Goal: Task Accomplishment & Management: Manage account settings

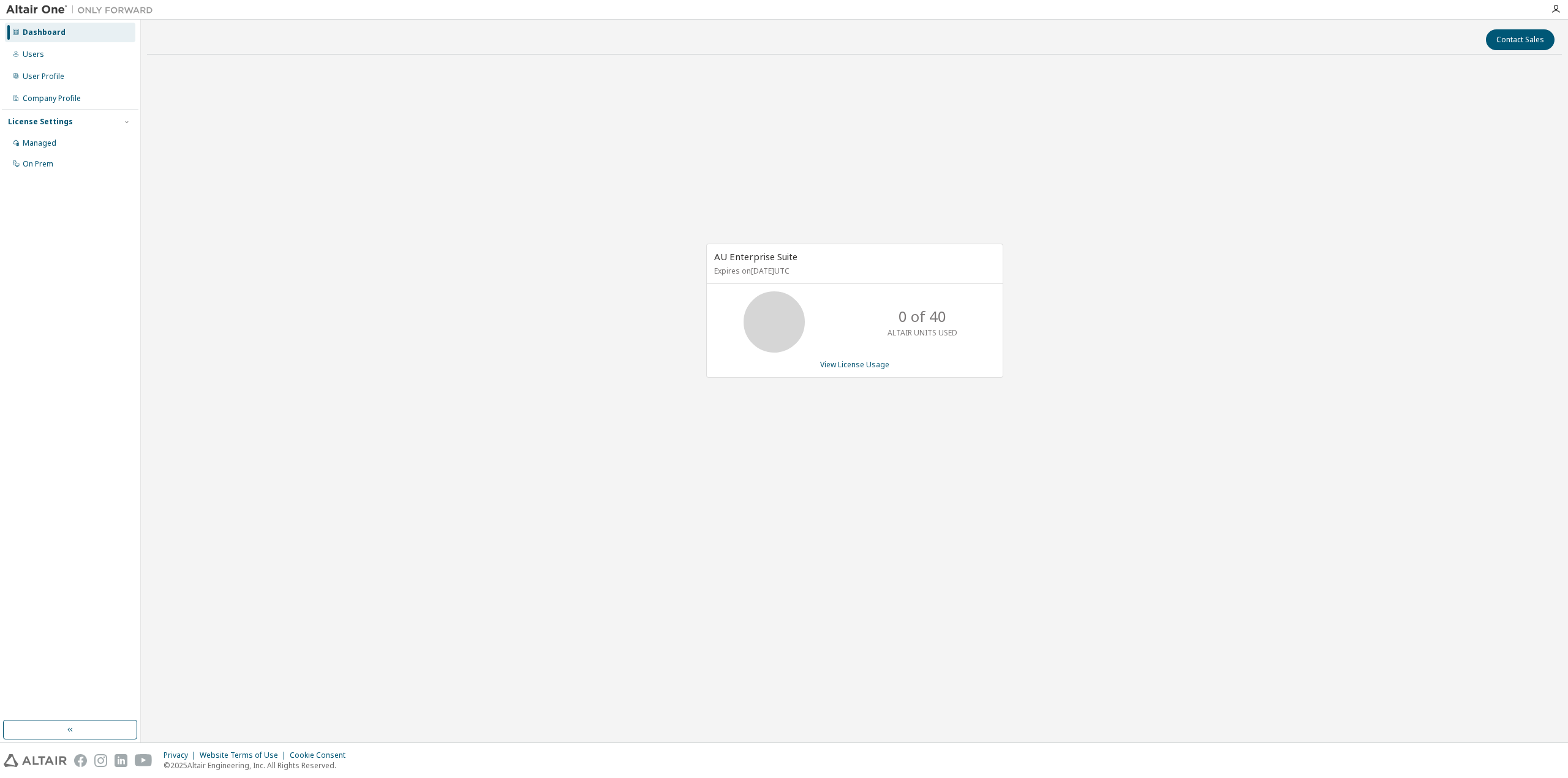
click at [625, 367] on div "AU Enterprise Suite Expires on [DATE] UTC 0 of 40 ALTAIR UNITS USED View Licens…" at bounding box center [854, 317] width 1415 height 506
drag, startPoint x: 828, startPoint y: 272, endPoint x: 703, endPoint y: 271, distance: 125.0
click at [707, 271] on div "AU Enterprise Suite Expires on [DATE] UTC" at bounding box center [854, 264] width 296 height 40
click at [638, 288] on div "AU Enterprise Suite Expires on [DATE] UTC 0 of 40 ALTAIR UNITS USED View Licens…" at bounding box center [854, 317] width 1415 height 506
click at [42, 52] on div "Users" at bounding box center [70, 54] width 130 height 20
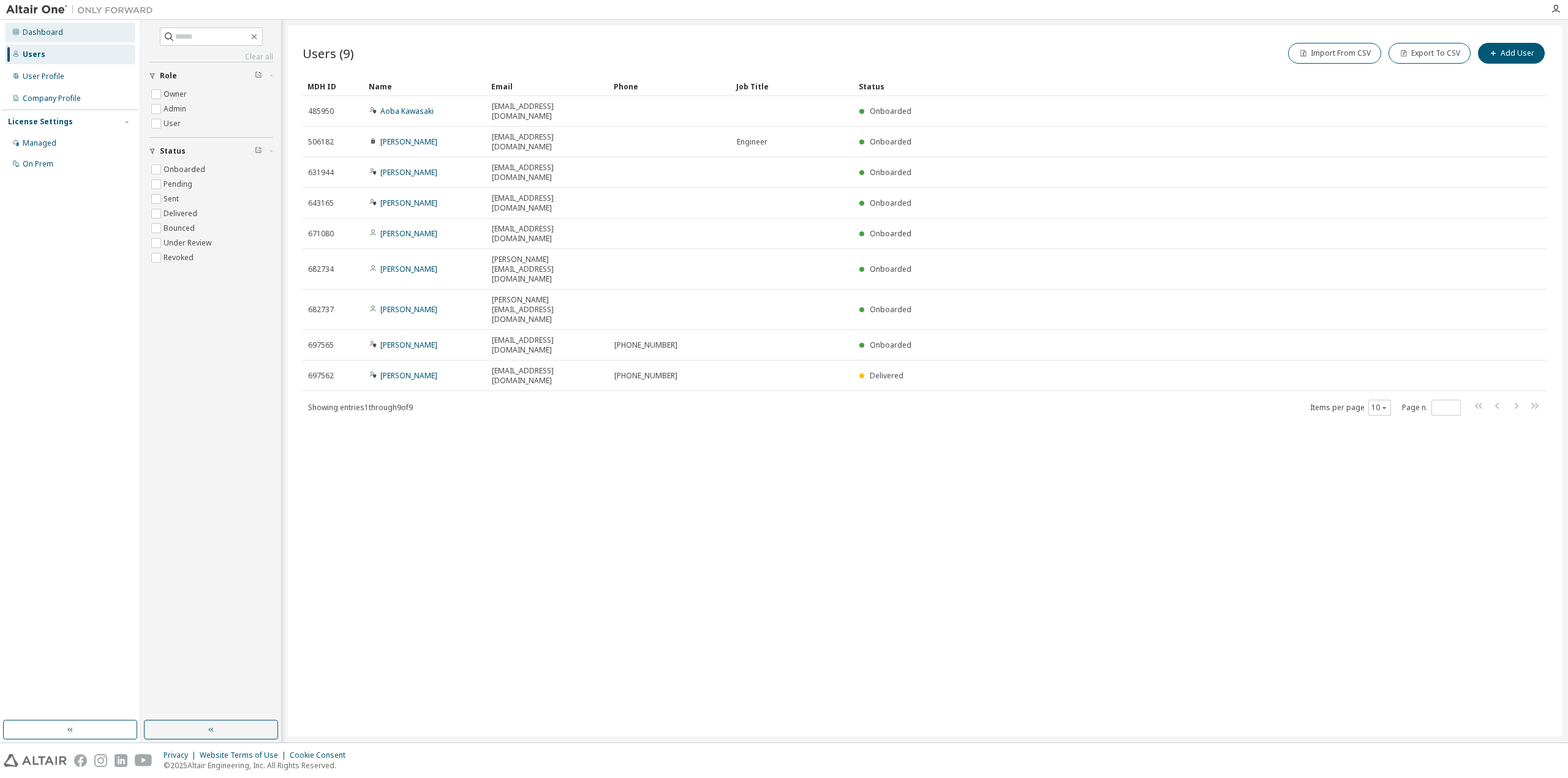
click at [41, 27] on div "Dashboard" at bounding box center [43, 32] width 41 height 9
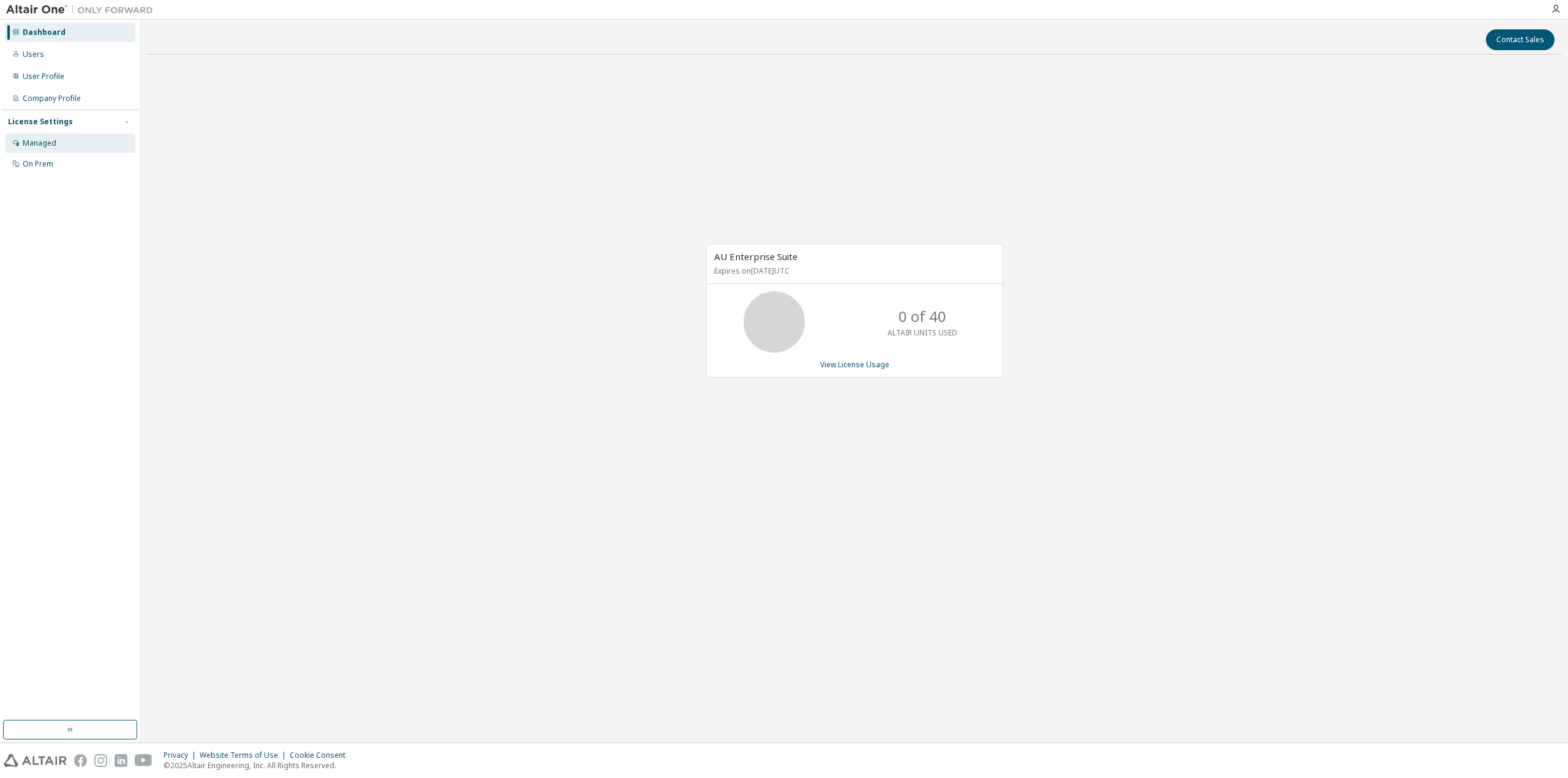
click at [45, 143] on div "Managed" at bounding box center [39, 143] width 34 height 9
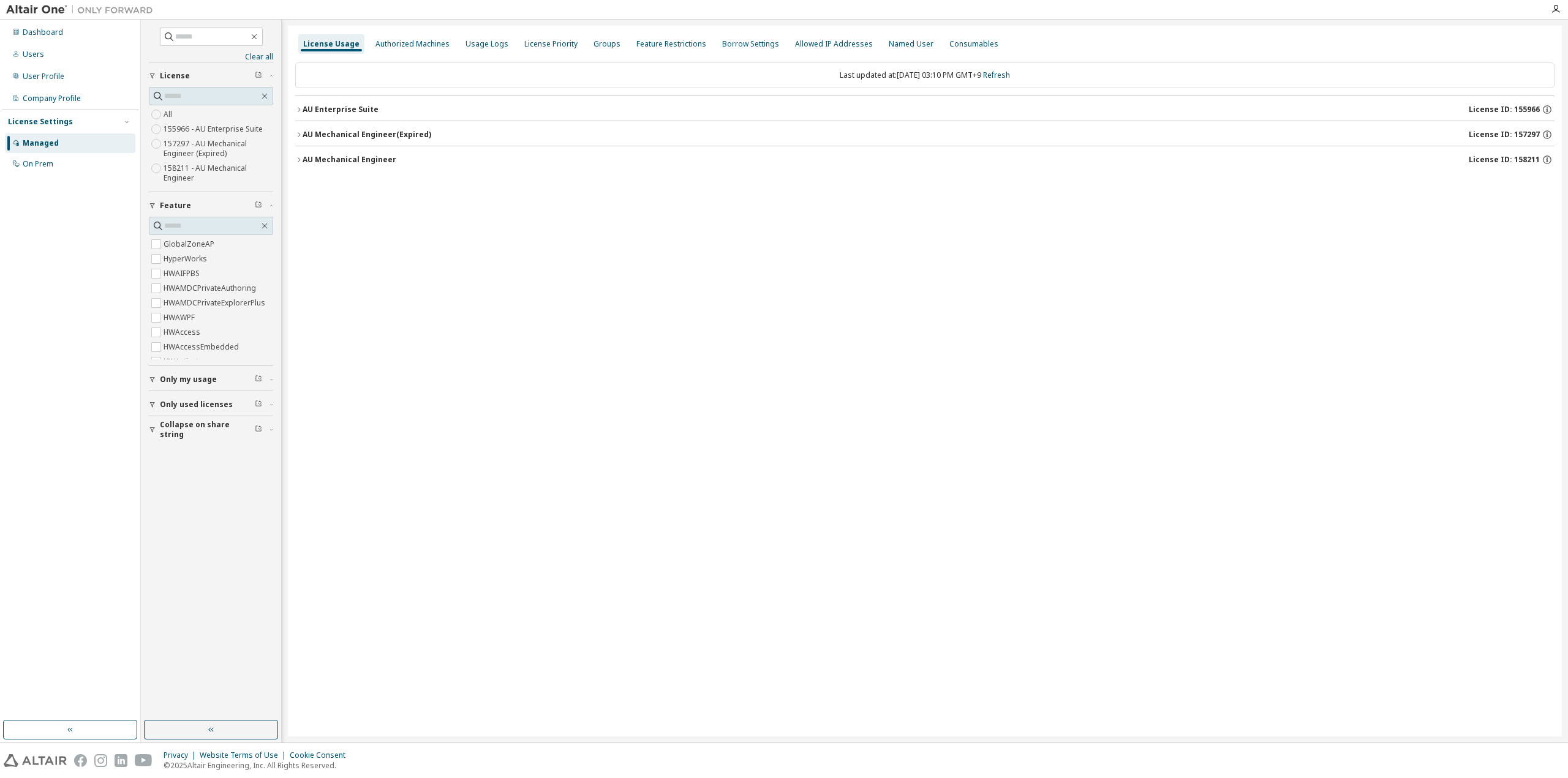
click at [310, 111] on div "AU Enterprise Suite" at bounding box center [340, 110] width 76 height 9
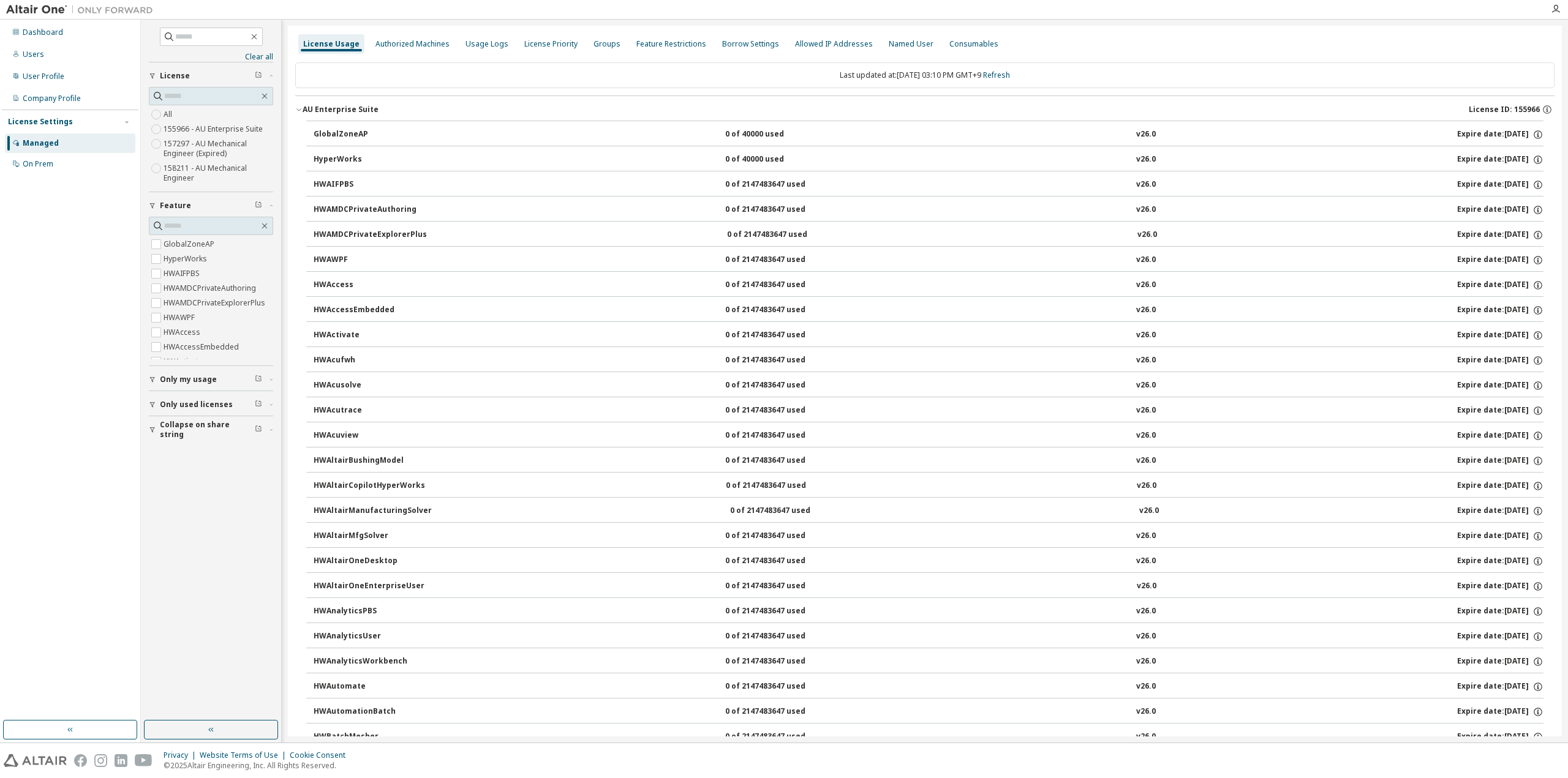
click at [329, 109] on div "AU Enterprise Suite" at bounding box center [340, 110] width 76 height 9
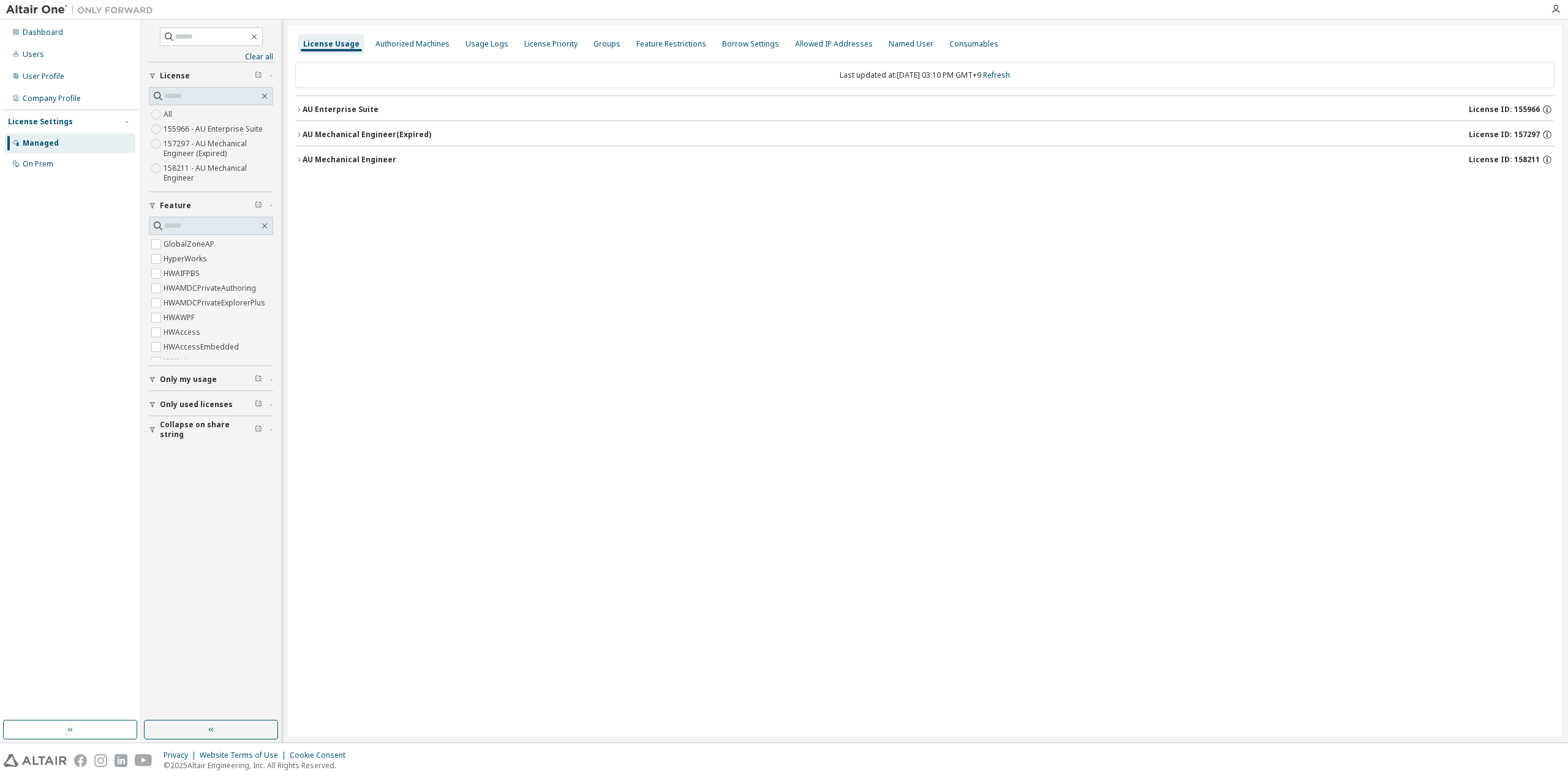
click at [217, 129] on label "155966 - AU Enterprise Suite" at bounding box center [214, 129] width 102 height 15
click at [471, 43] on div "Usage Logs" at bounding box center [486, 44] width 43 height 9
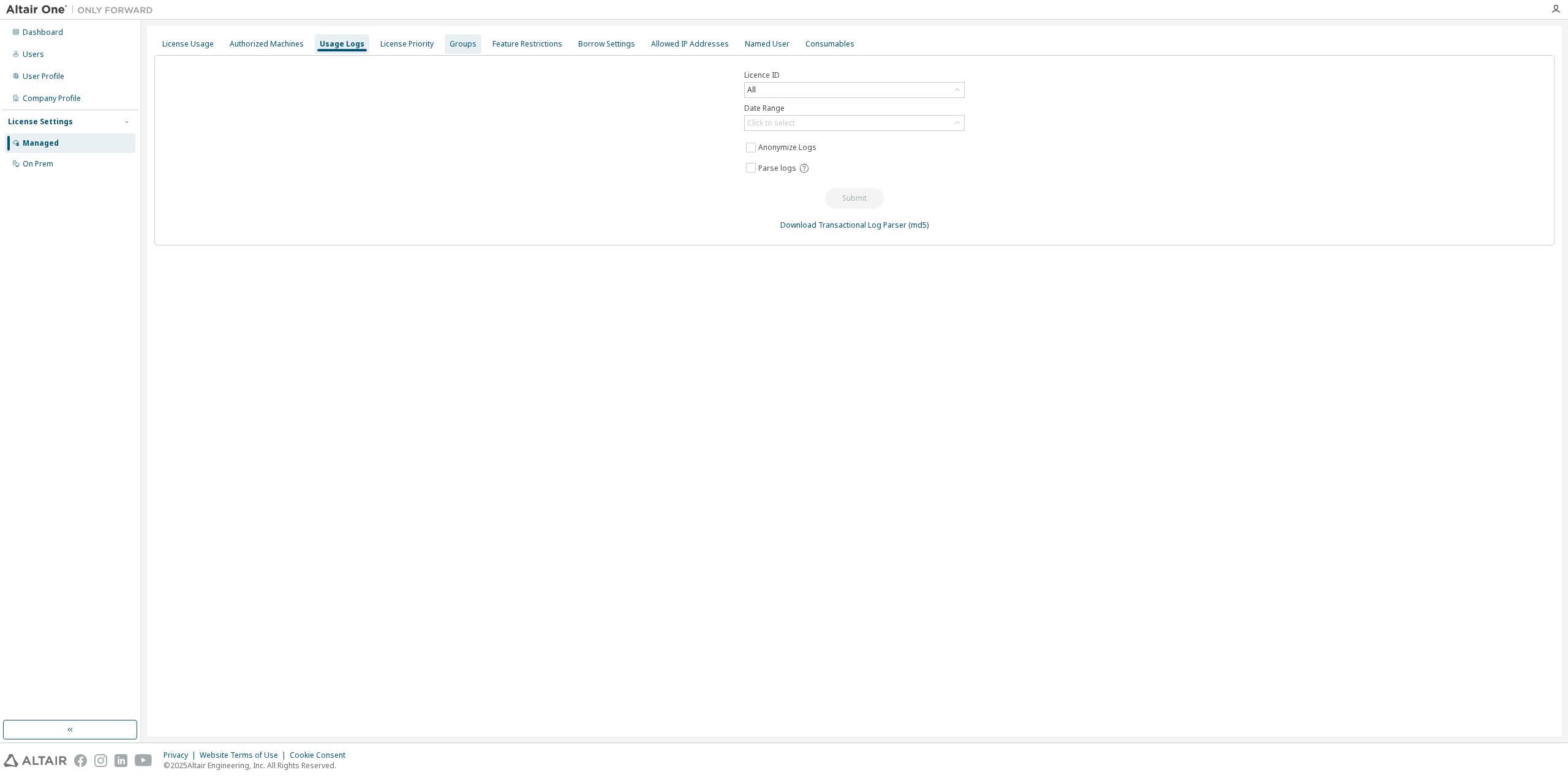
click at [454, 44] on div "Groups" at bounding box center [463, 44] width 27 height 9
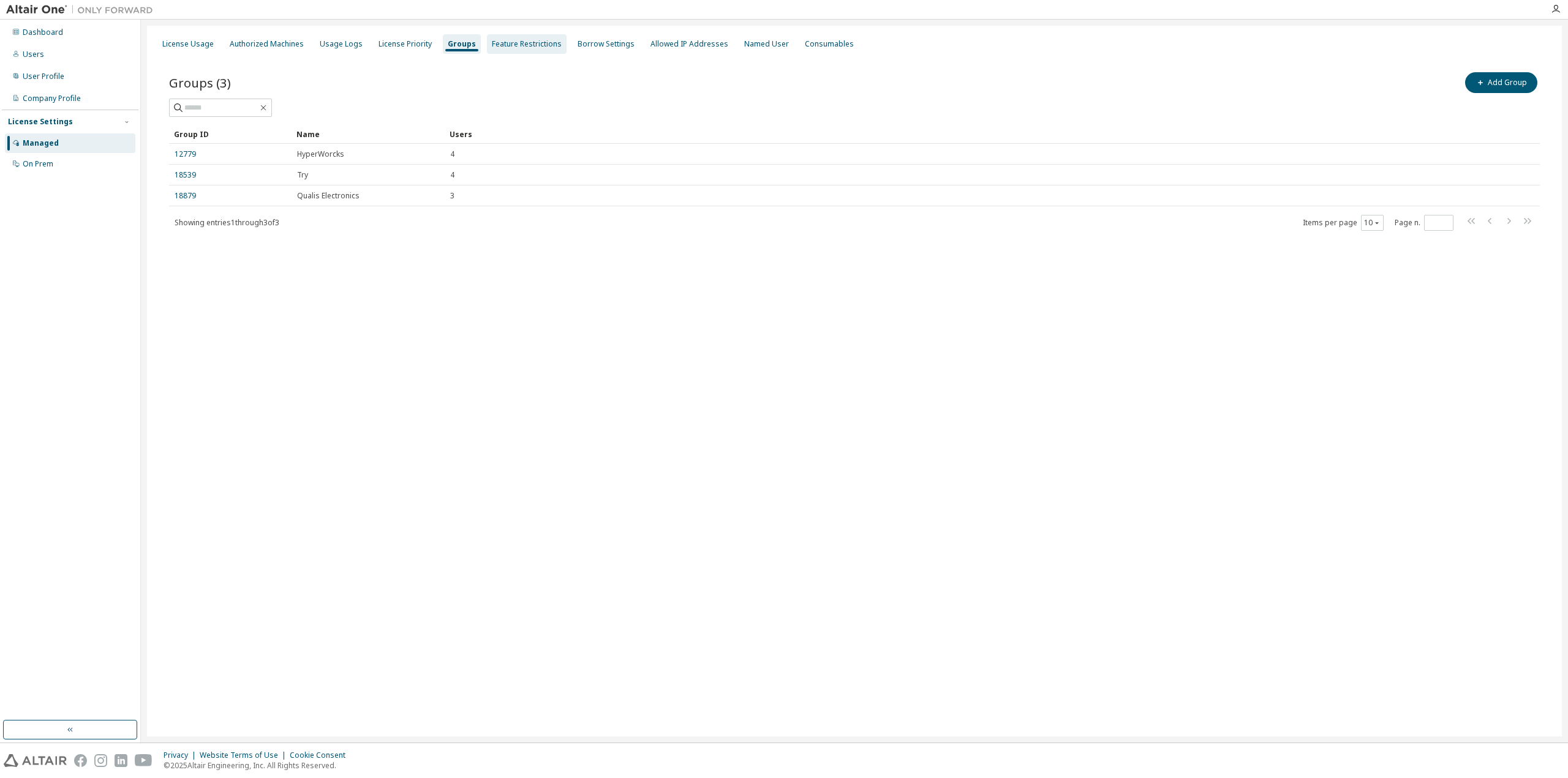
click at [515, 46] on div "Feature Restrictions" at bounding box center [526, 44] width 70 height 9
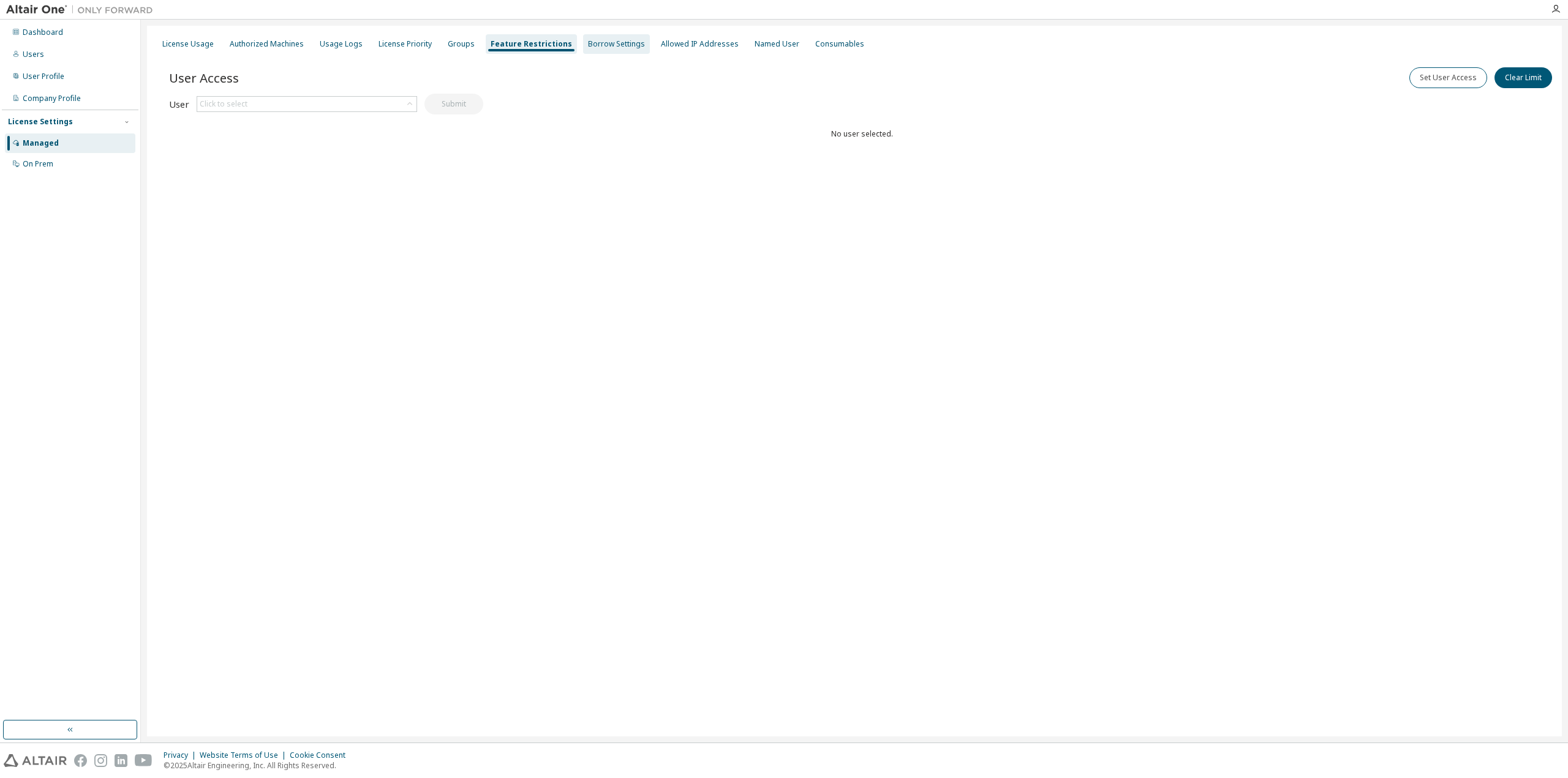
click at [601, 49] on div "Borrow Settings" at bounding box center [617, 44] width 57 height 9
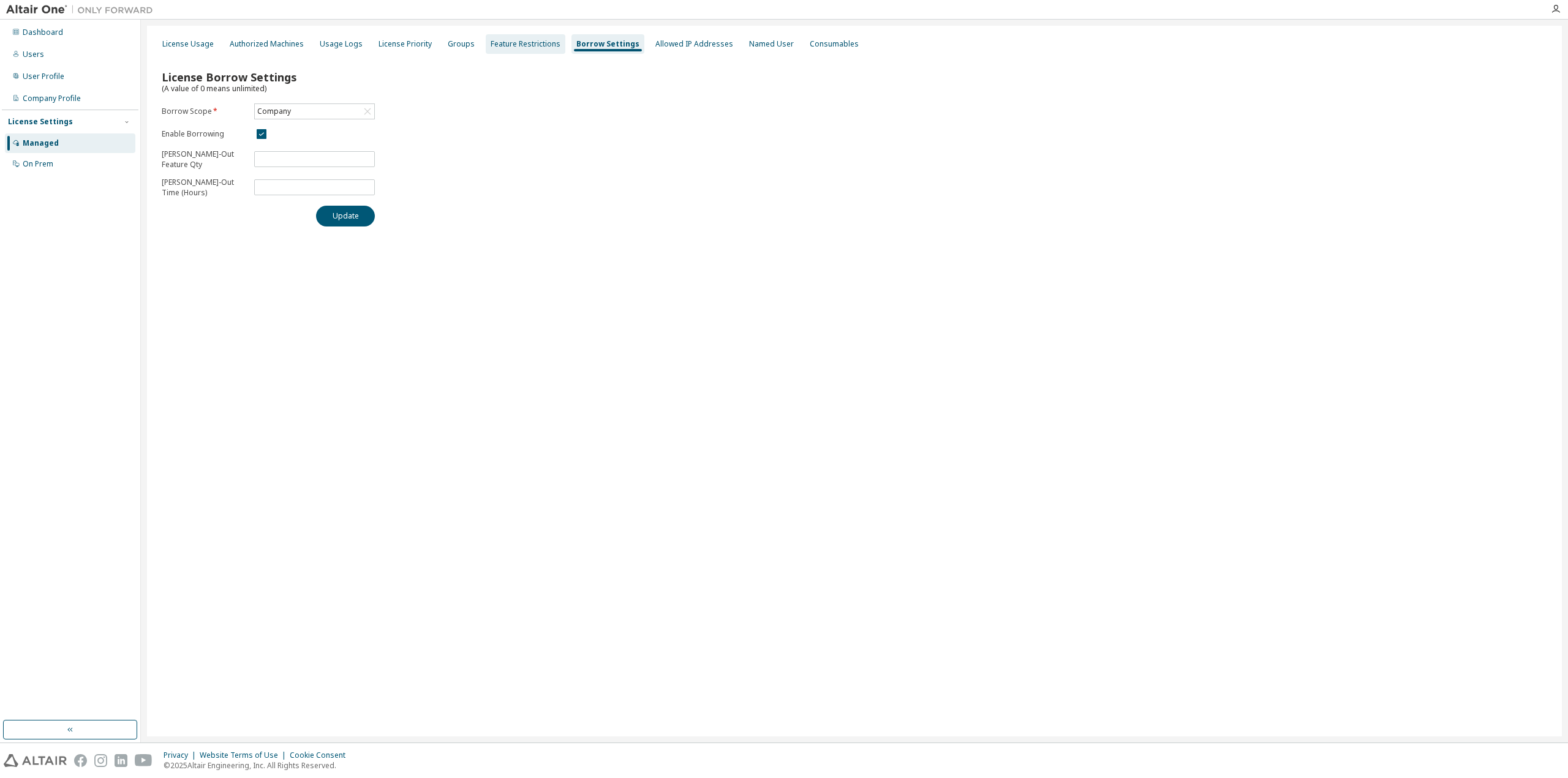
click at [490, 42] on div "Feature Restrictions" at bounding box center [525, 44] width 70 height 9
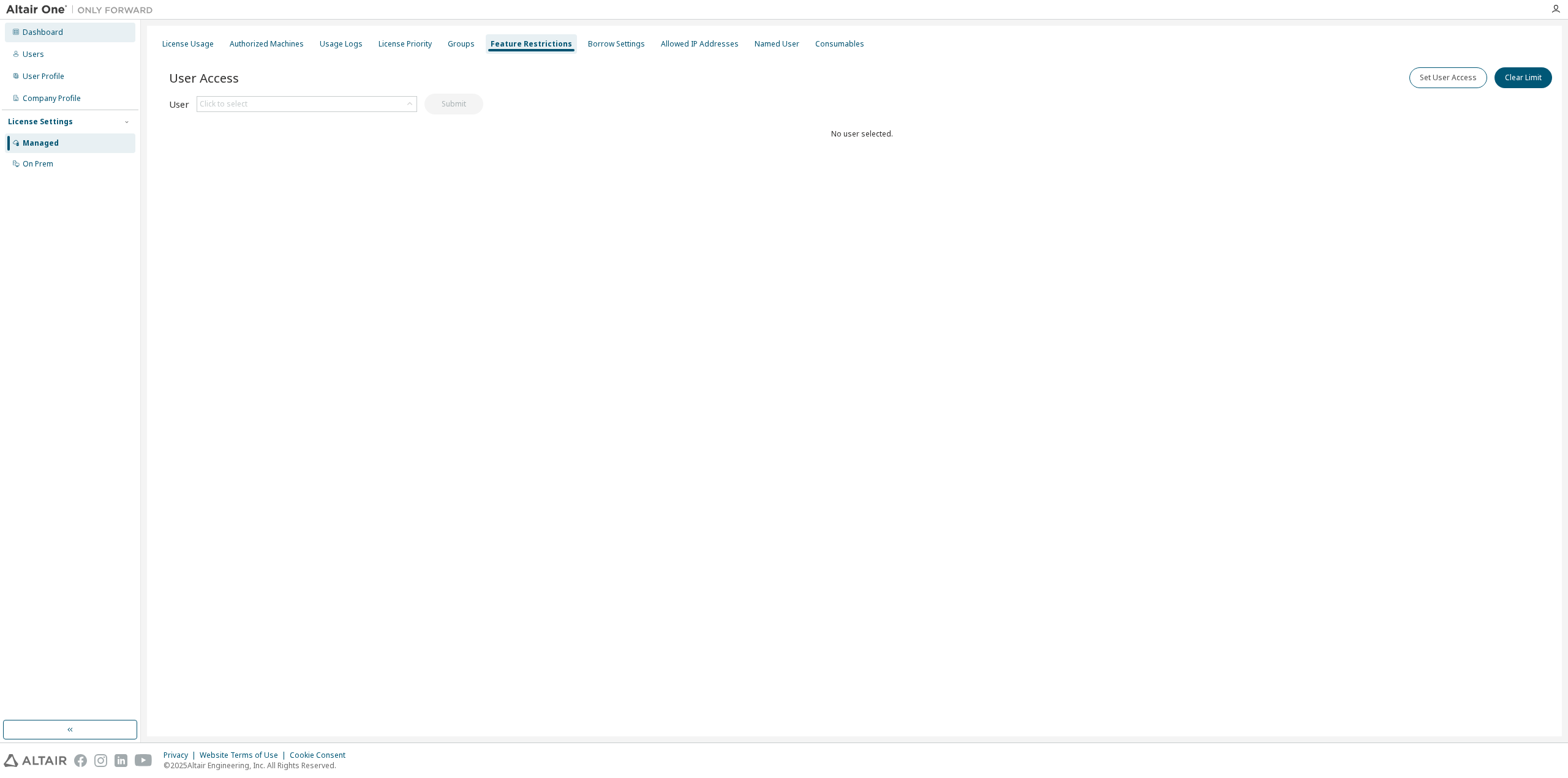
click at [52, 37] on div "Dashboard" at bounding box center [43, 32] width 41 height 9
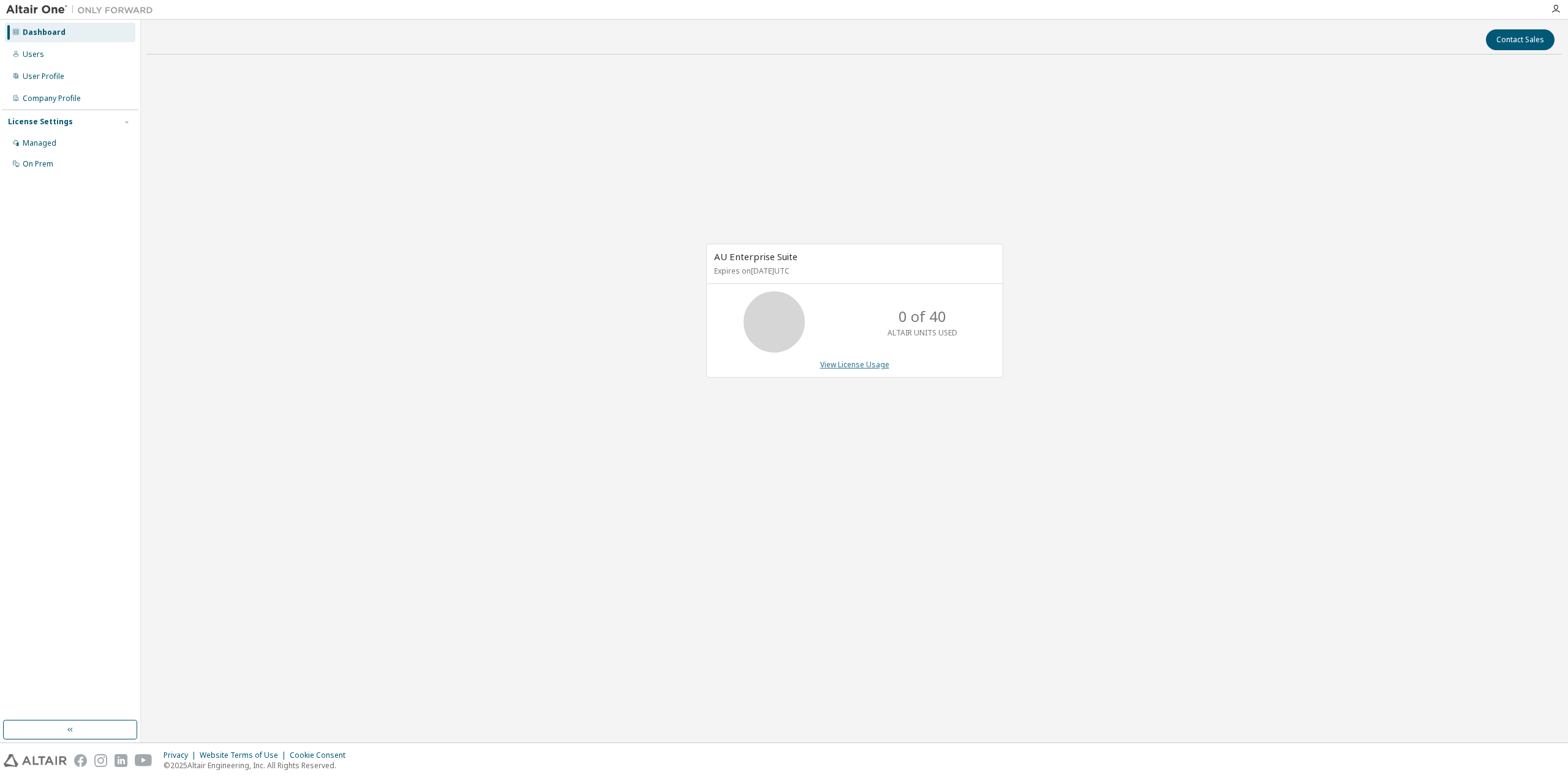
click at [879, 367] on link "View License Usage" at bounding box center [855, 364] width 69 height 10
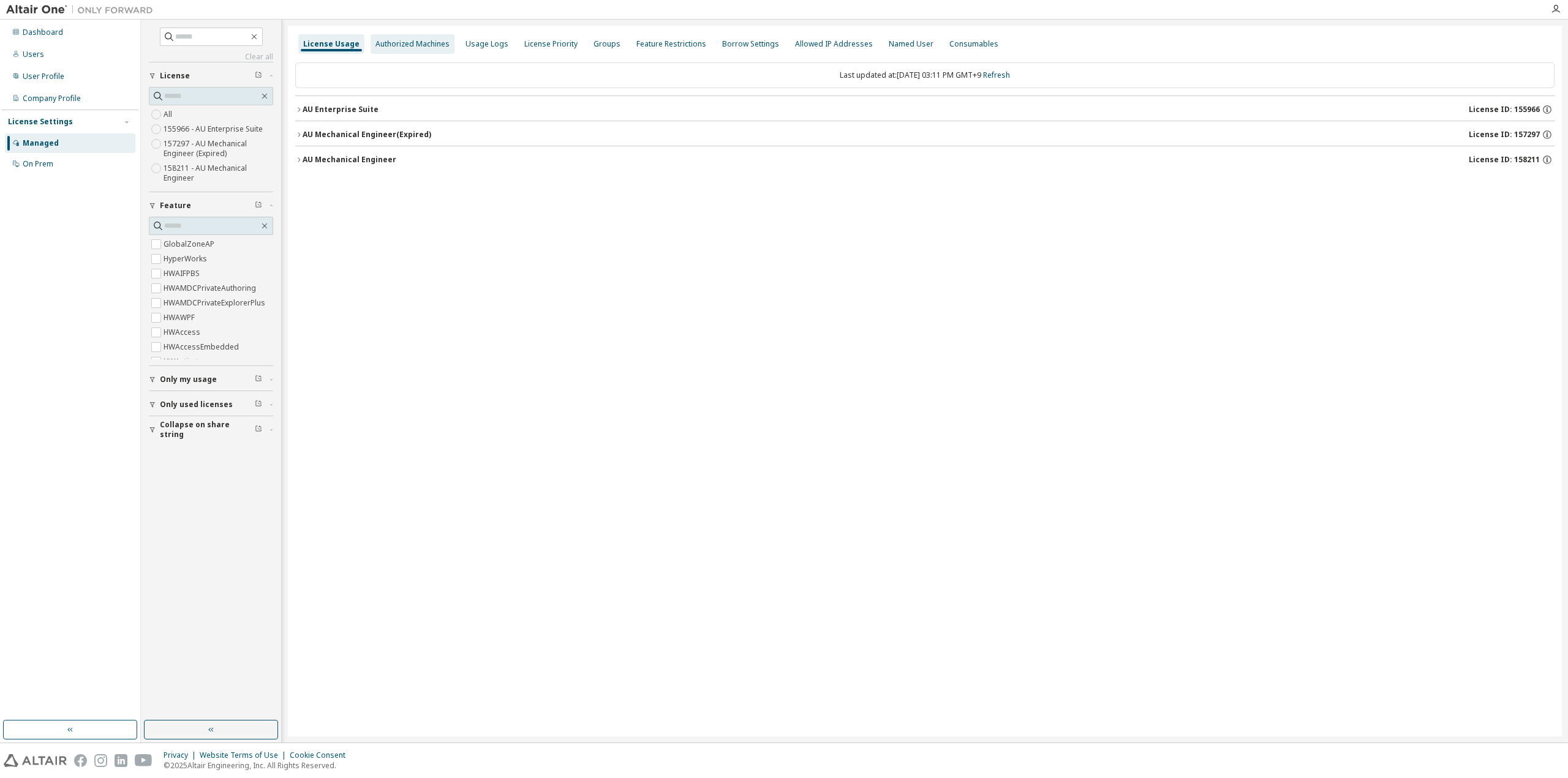
click at [420, 51] on div "Authorized Machines" at bounding box center [412, 44] width 84 height 20
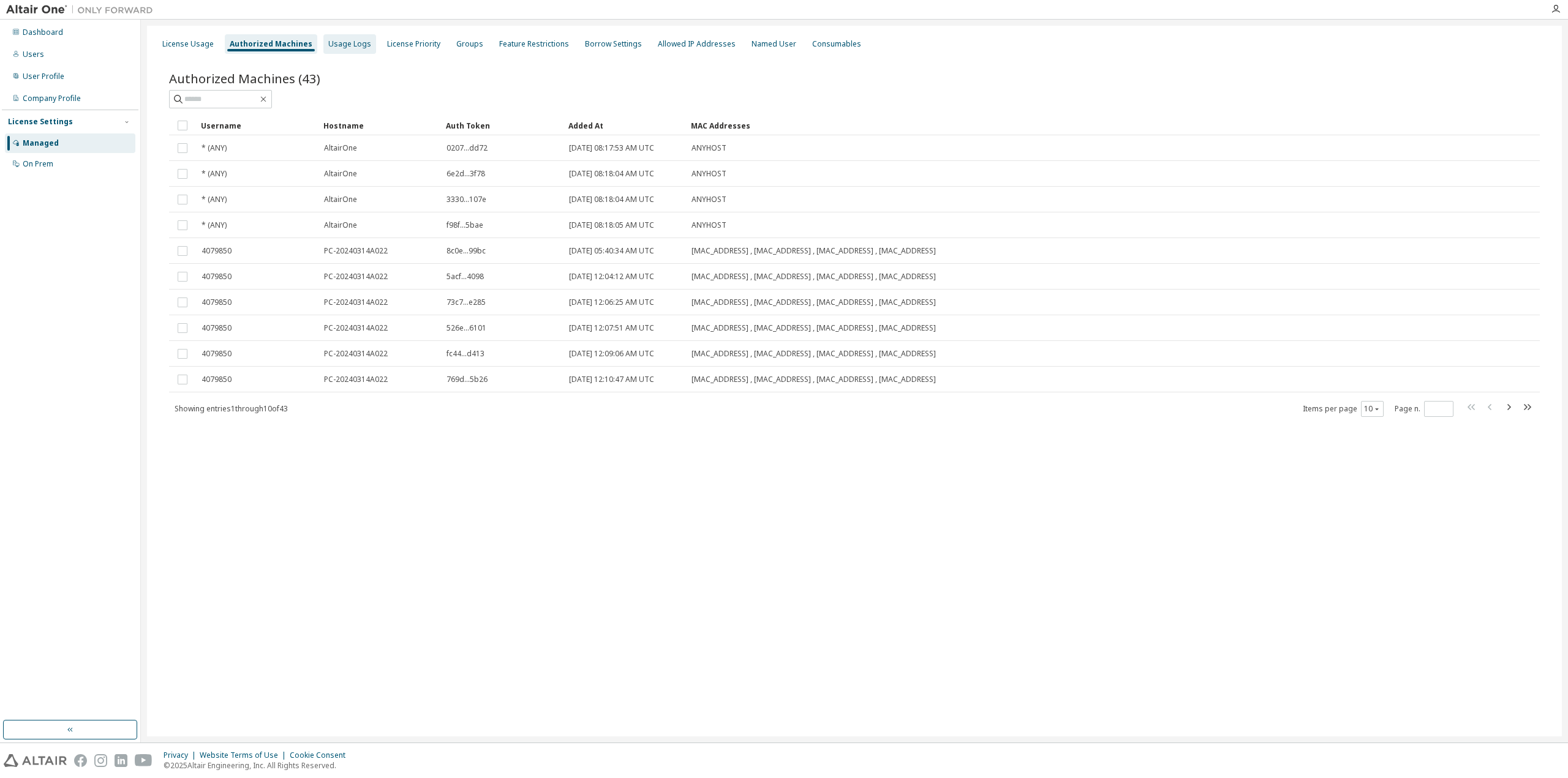
click at [352, 47] on div "Usage Logs" at bounding box center [350, 44] width 43 height 9
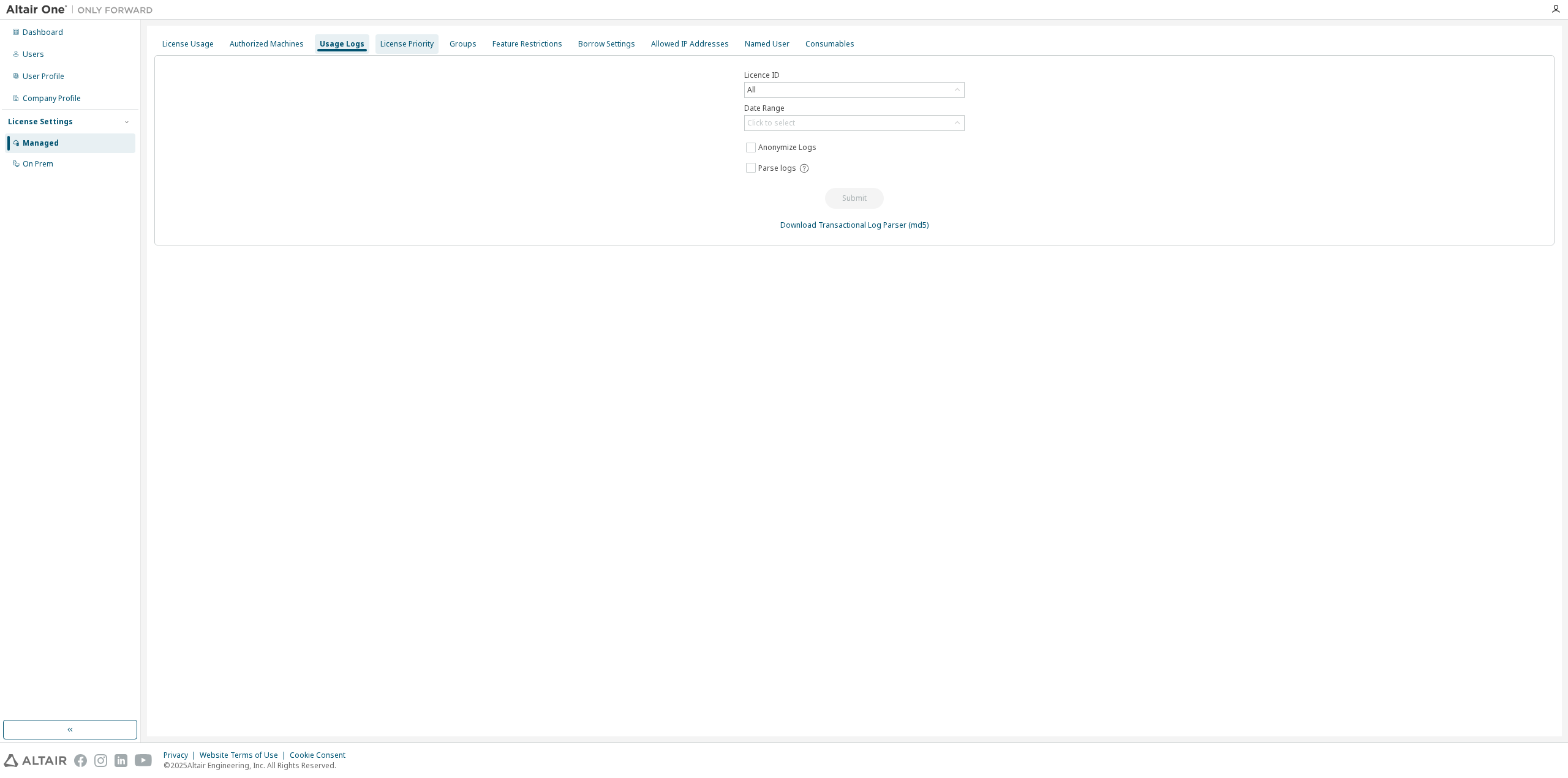
click at [415, 45] on div "License Priority" at bounding box center [407, 44] width 53 height 9
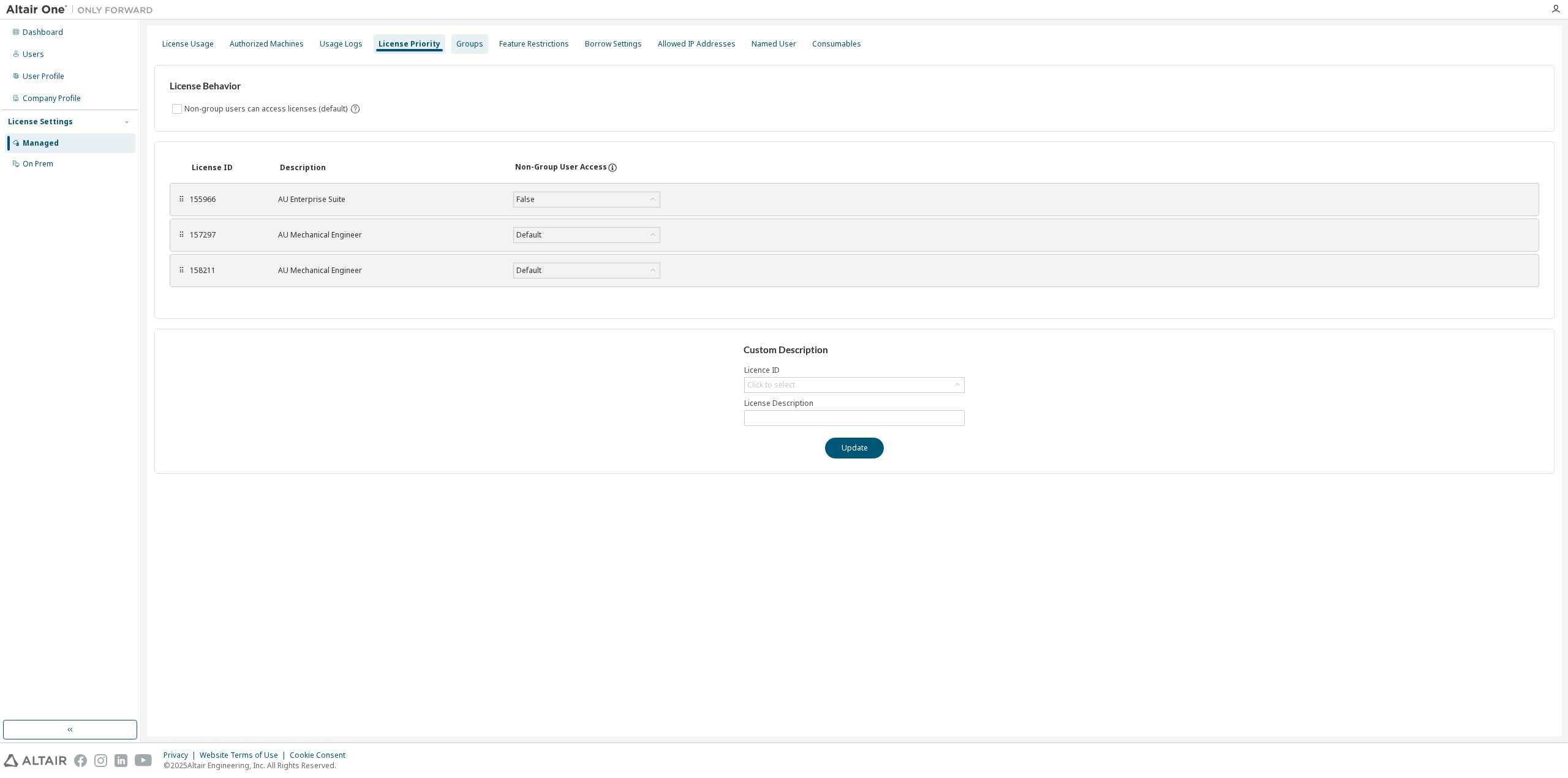
click at [462, 49] on div "Groups" at bounding box center [469, 44] width 37 height 20
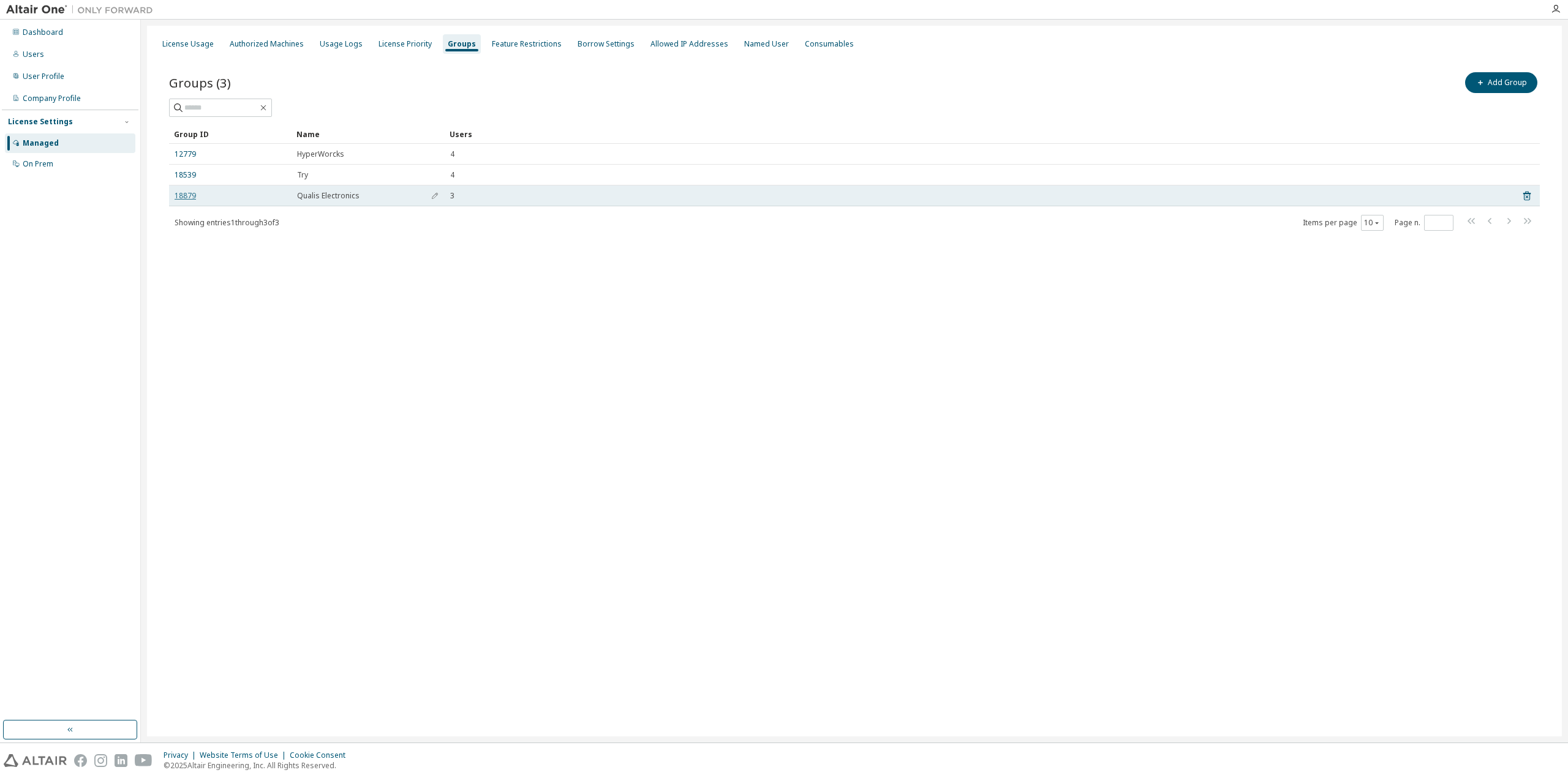
click at [184, 200] on link "18879" at bounding box center [185, 196] width 21 height 9
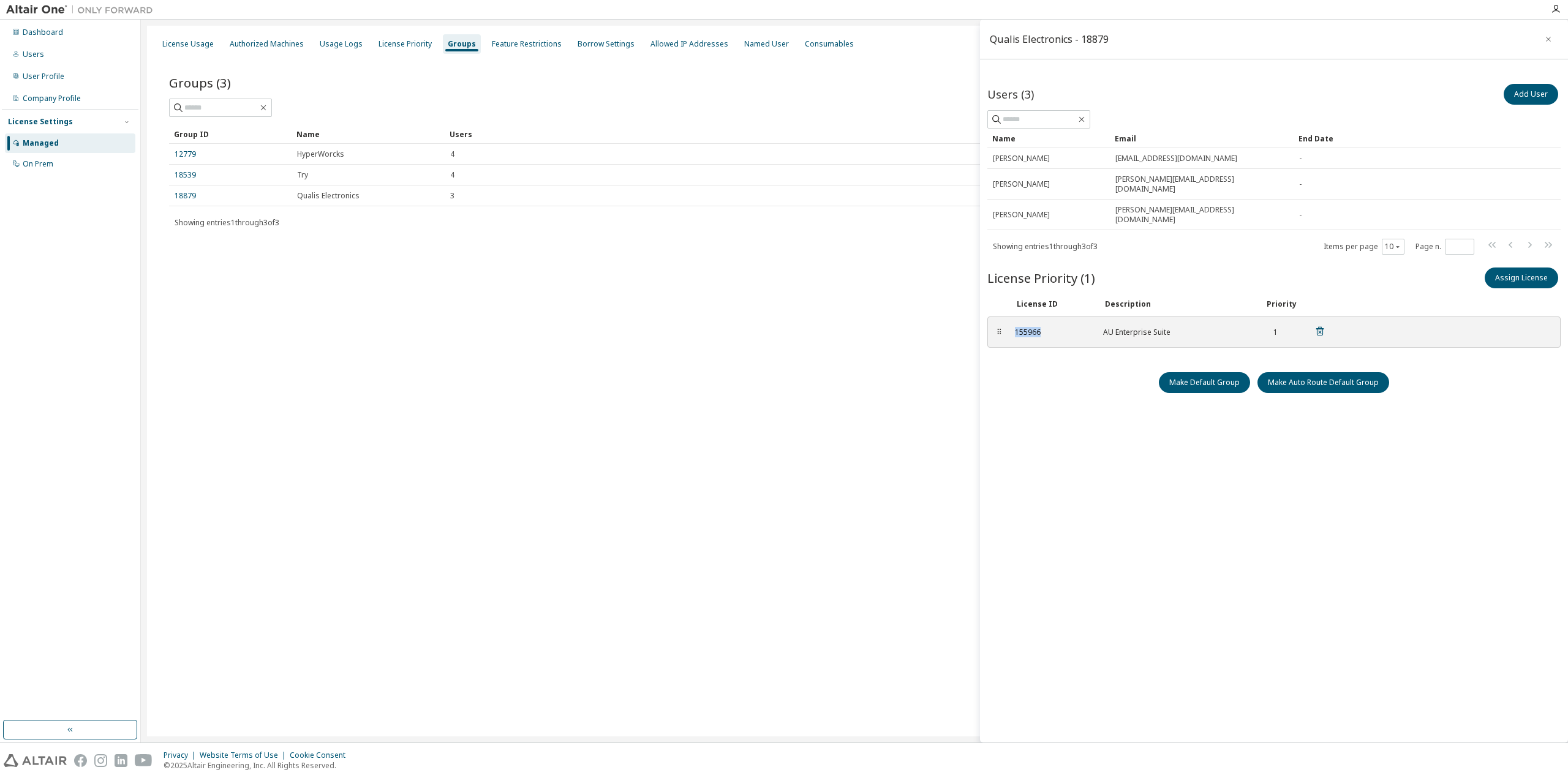
drag, startPoint x: 1044, startPoint y: 311, endPoint x: 1007, endPoint y: 311, distance: 37.0
click at [1007, 322] on div "155966 AU Enterprise Suite 1" at bounding box center [1170, 333] width 326 height 20
copy div "155966"
click at [890, 398] on div "License Usage Authorized Machines Usage Logs License Priority Groups Feature Re…" at bounding box center [854, 381] width 1415 height 711
click at [1509, 267] on button "Assign License" at bounding box center [1522, 278] width 74 height 21
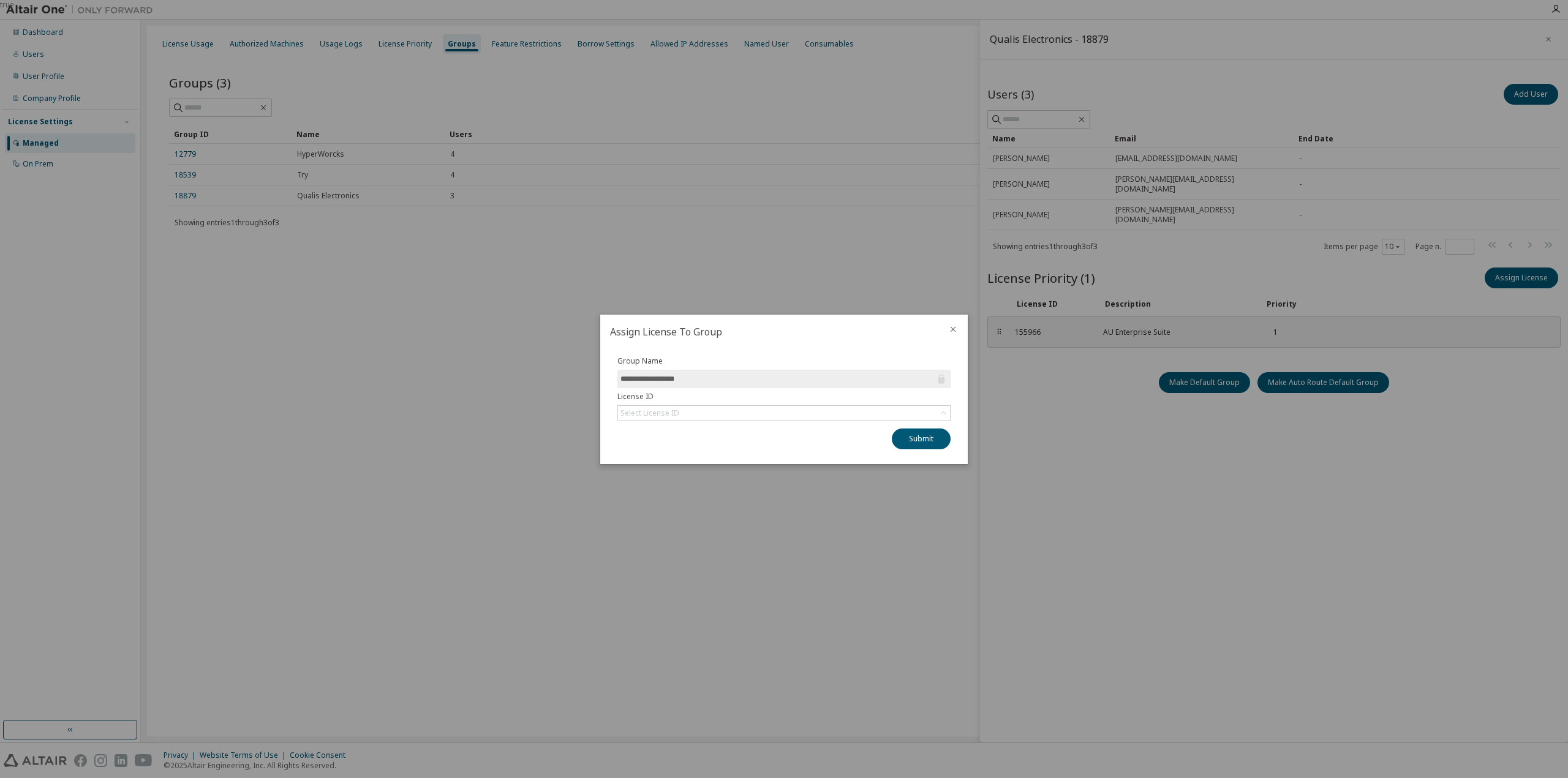
click at [958, 328] on div at bounding box center [952, 330] width 29 height 32
click at [955, 328] on icon "close" at bounding box center [953, 329] width 9 height 9
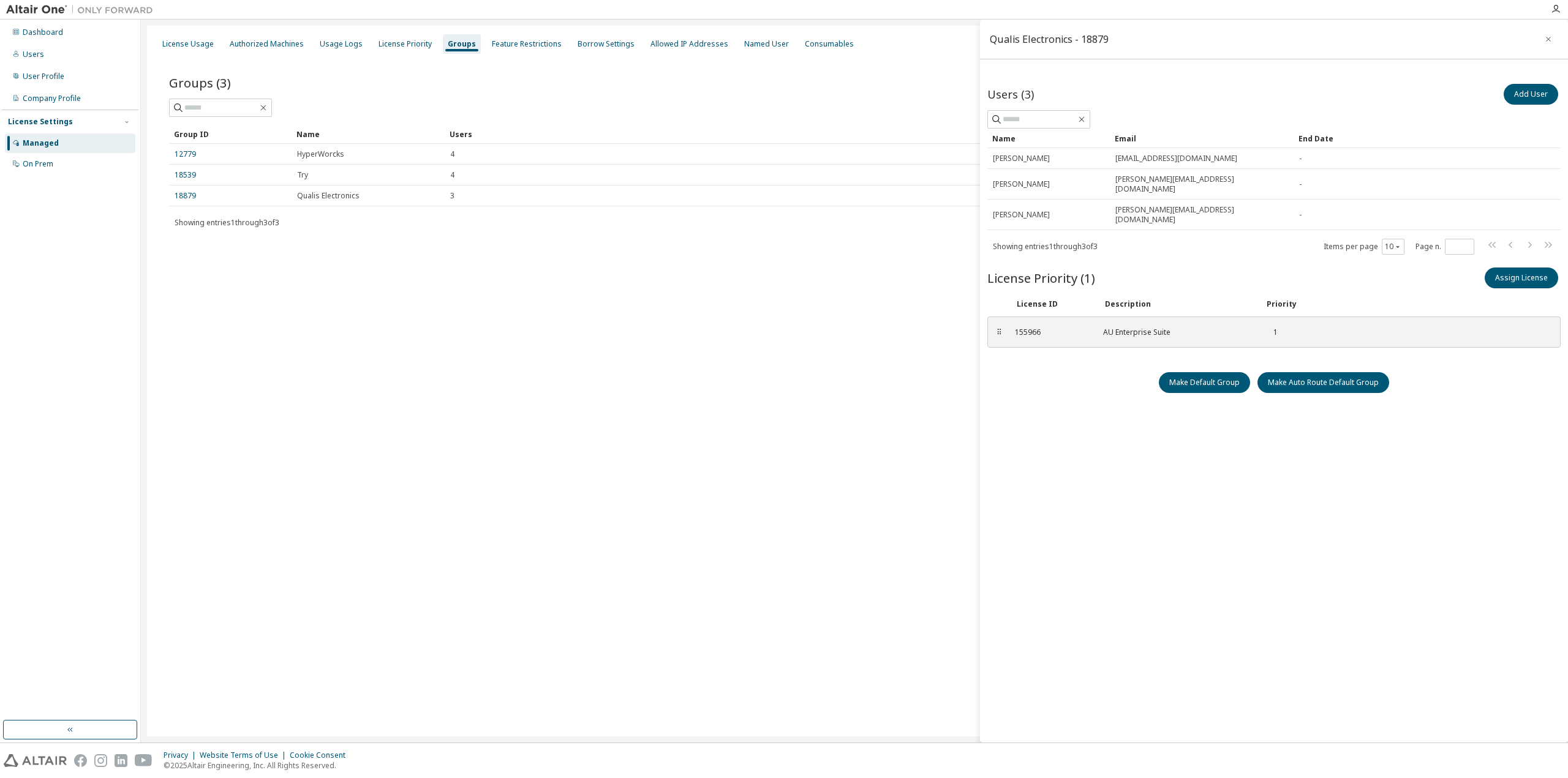
click at [806, 340] on div "License Usage Authorized Machines Usage Logs License Priority Groups Feature Re…" at bounding box center [854, 381] width 1415 height 711
click at [398, 49] on div "License Priority" at bounding box center [406, 44] width 53 height 9
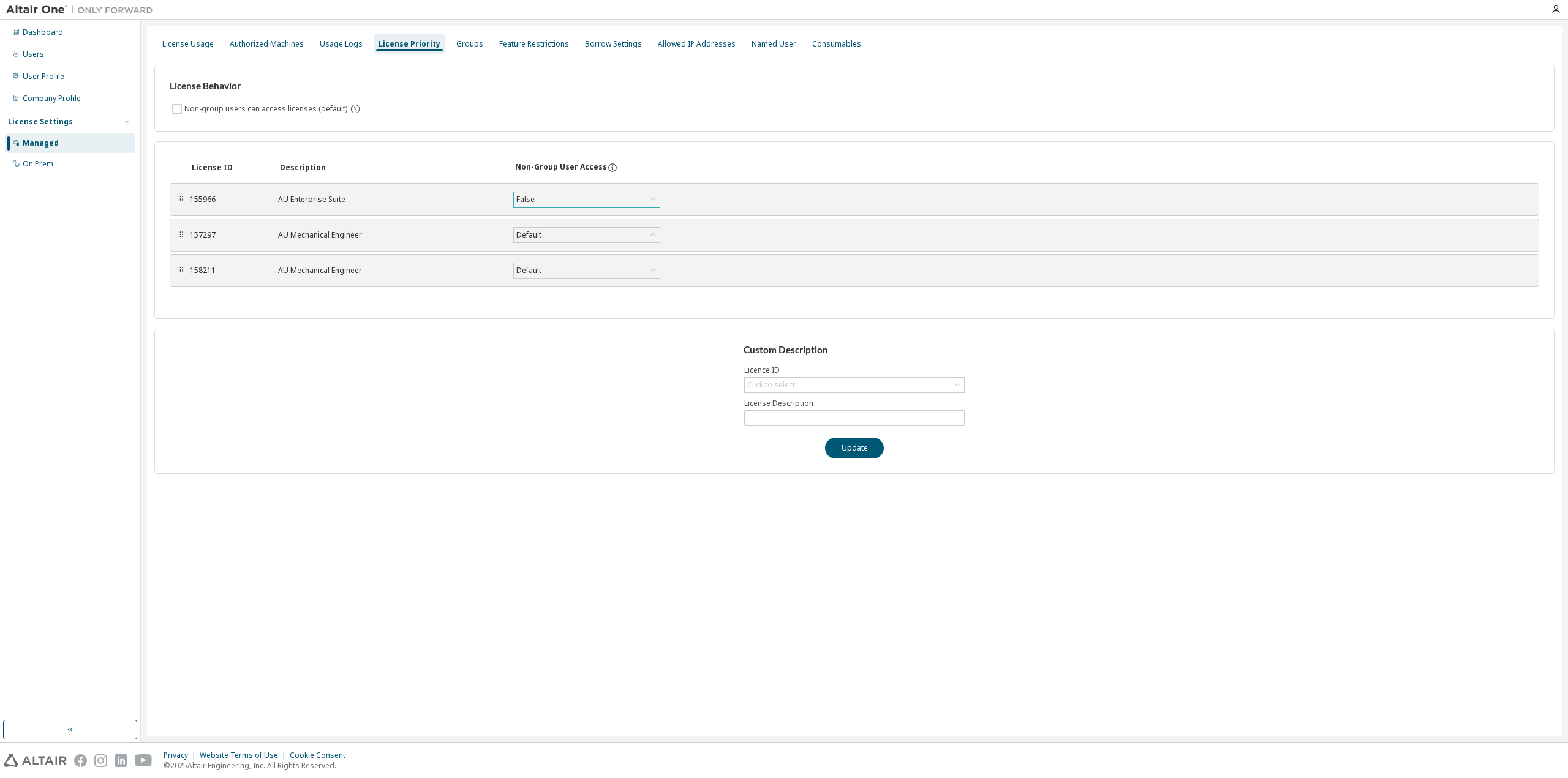
click at [567, 202] on div "False" at bounding box center [587, 199] width 146 height 15
click at [786, 200] on div "⠿ 155966 AU Enterprise Suite False Default True False Save" at bounding box center [854, 199] width 1370 height 33
click at [616, 200] on div "False" at bounding box center [587, 199] width 146 height 15
click at [605, 216] on li "Default" at bounding box center [586, 216] width 144 height 16
click at [622, 197] on div "Default" at bounding box center [587, 199] width 146 height 15
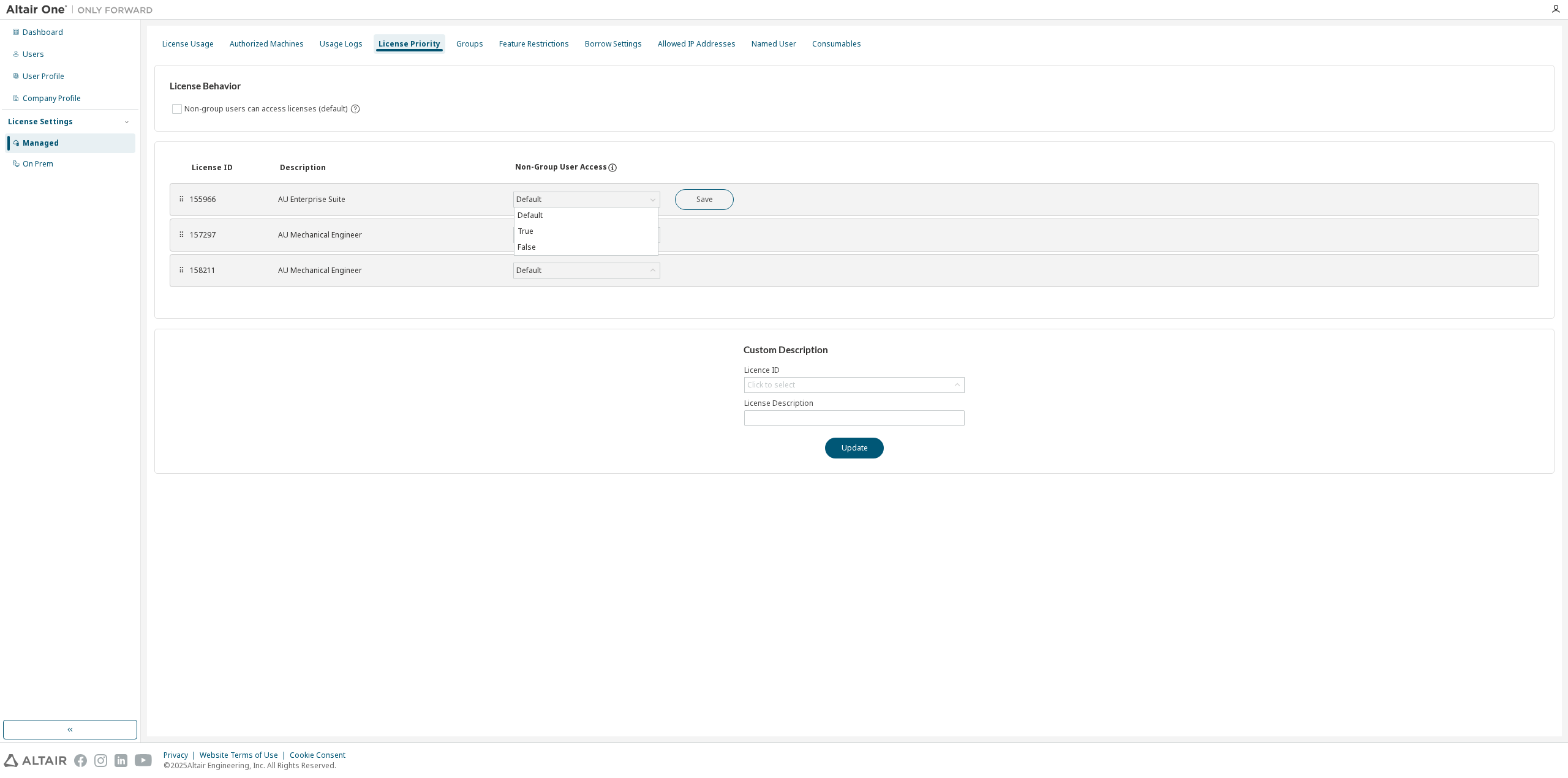
click at [686, 158] on div "License ID Description Non-Group User Access" at bounding box center [854, 168] width 1370 height 22
click at [610, 197] on div "Default" at bounding box center [587, 199] width 146 height 15
click at [577, 241] on li "False" at bounding box center [586, 247] width 144 height 16
click at [465, 49] on div "Groups" at bounding box center [469, 44] width 37 height 20
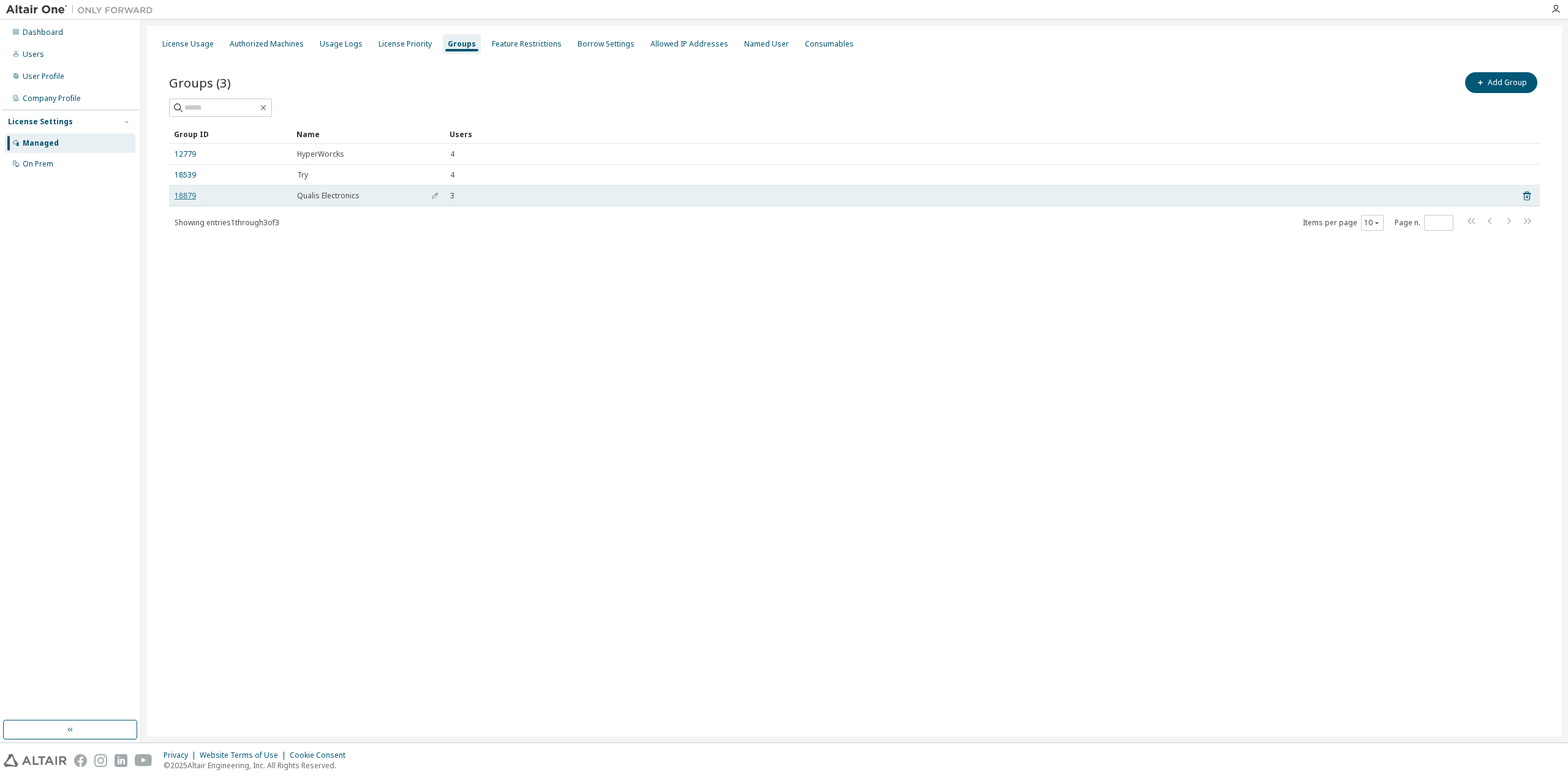
click at [192, 191] on link "18879" at bounding box center [185, 196] width 21 height 9
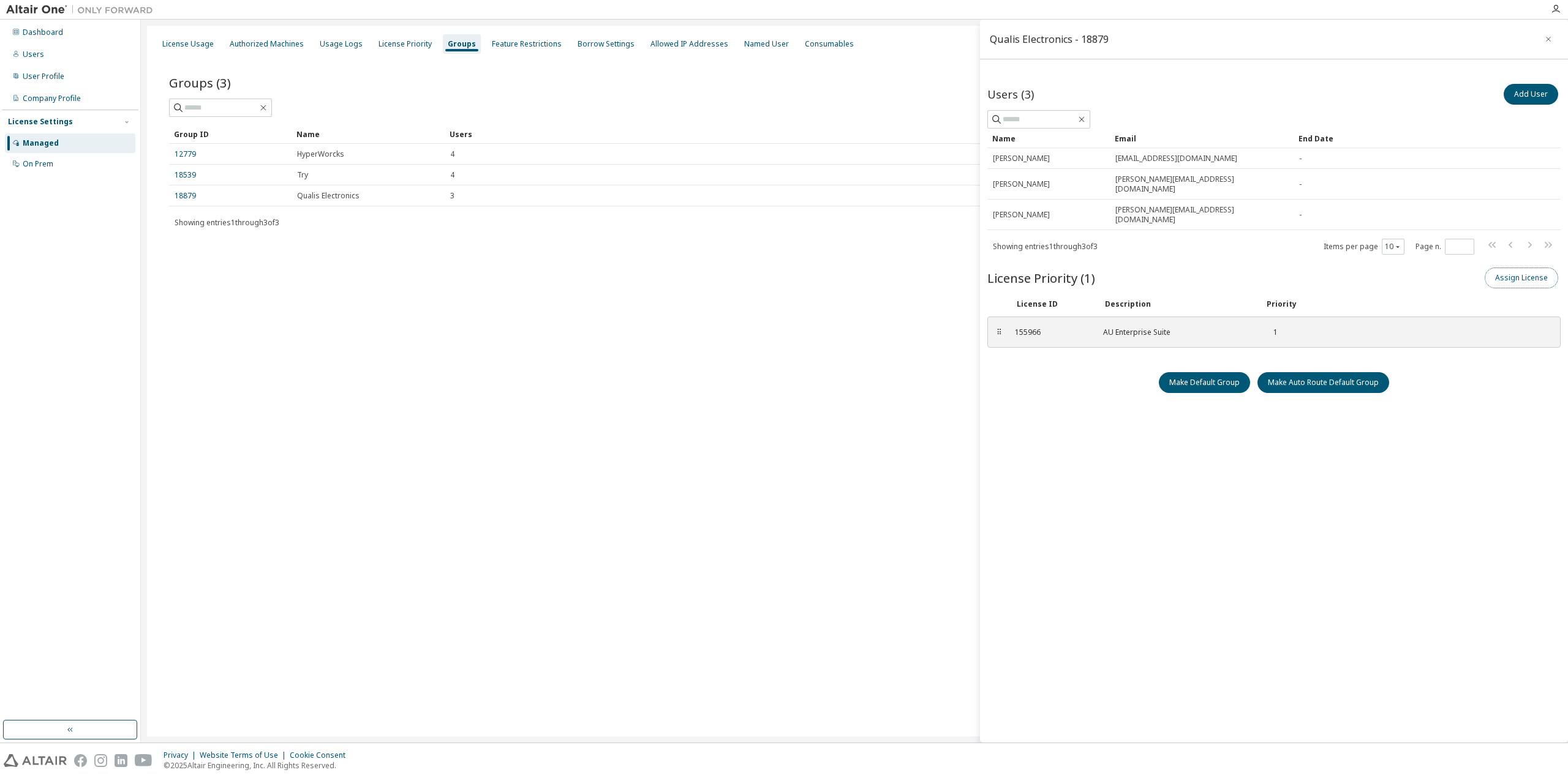
click at [1493, 267] on button "Assign License" at bounding box center [1522, 278] width 74 height 21
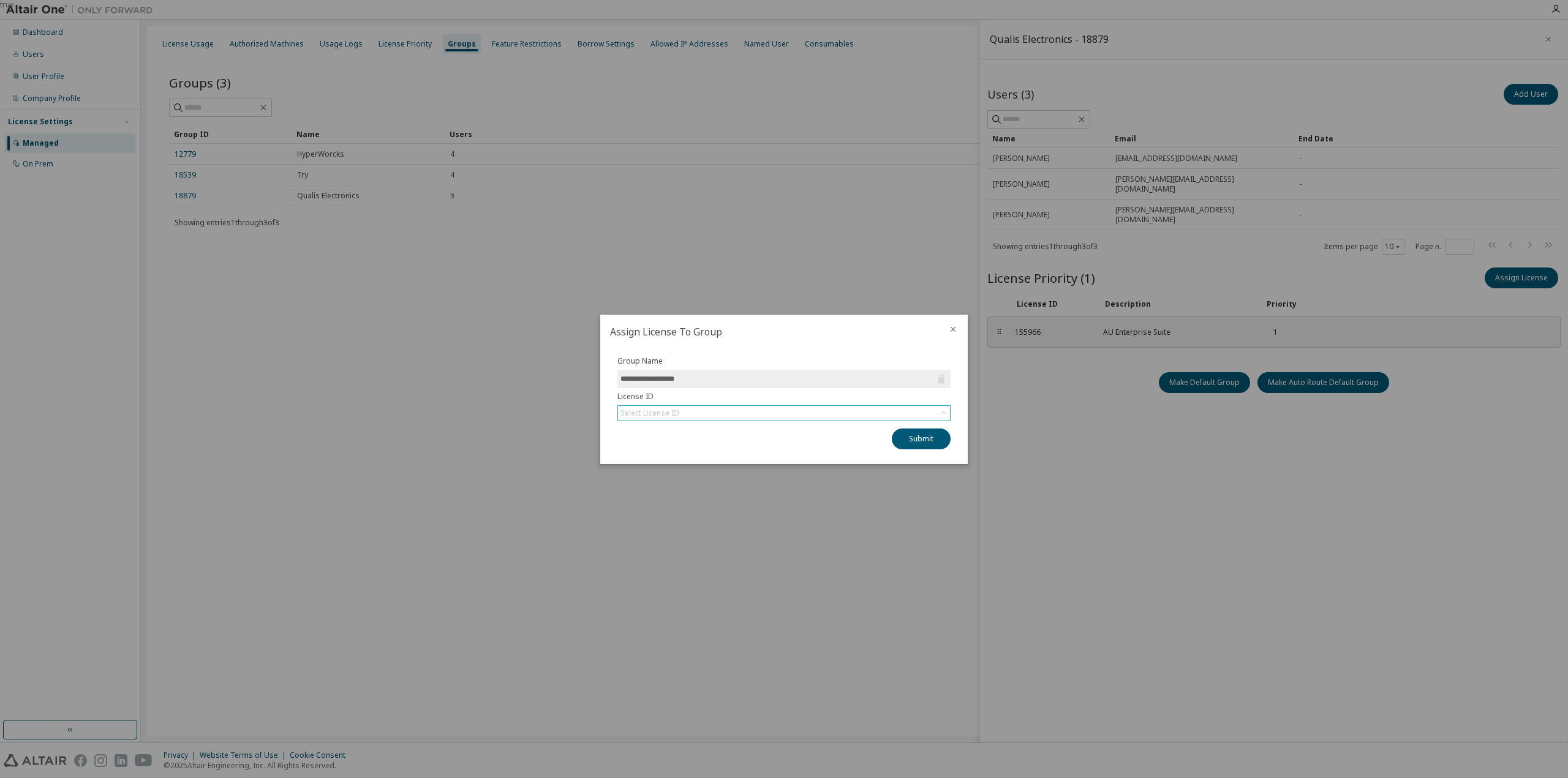
click at [849, 405] on div "Select License ID" at bounding box center [784, 413] width 333 height 16
click at [848, 412] on div "Select License ID" at bounding box center [784, 413] width 332 height 15
click at [744, 410] on div "Select License ID" at bounding box center [784, 413] width 332 height 15
click at [700, 413] on div "Select License ID" at bounding box center [784, 413] width 332 height 15
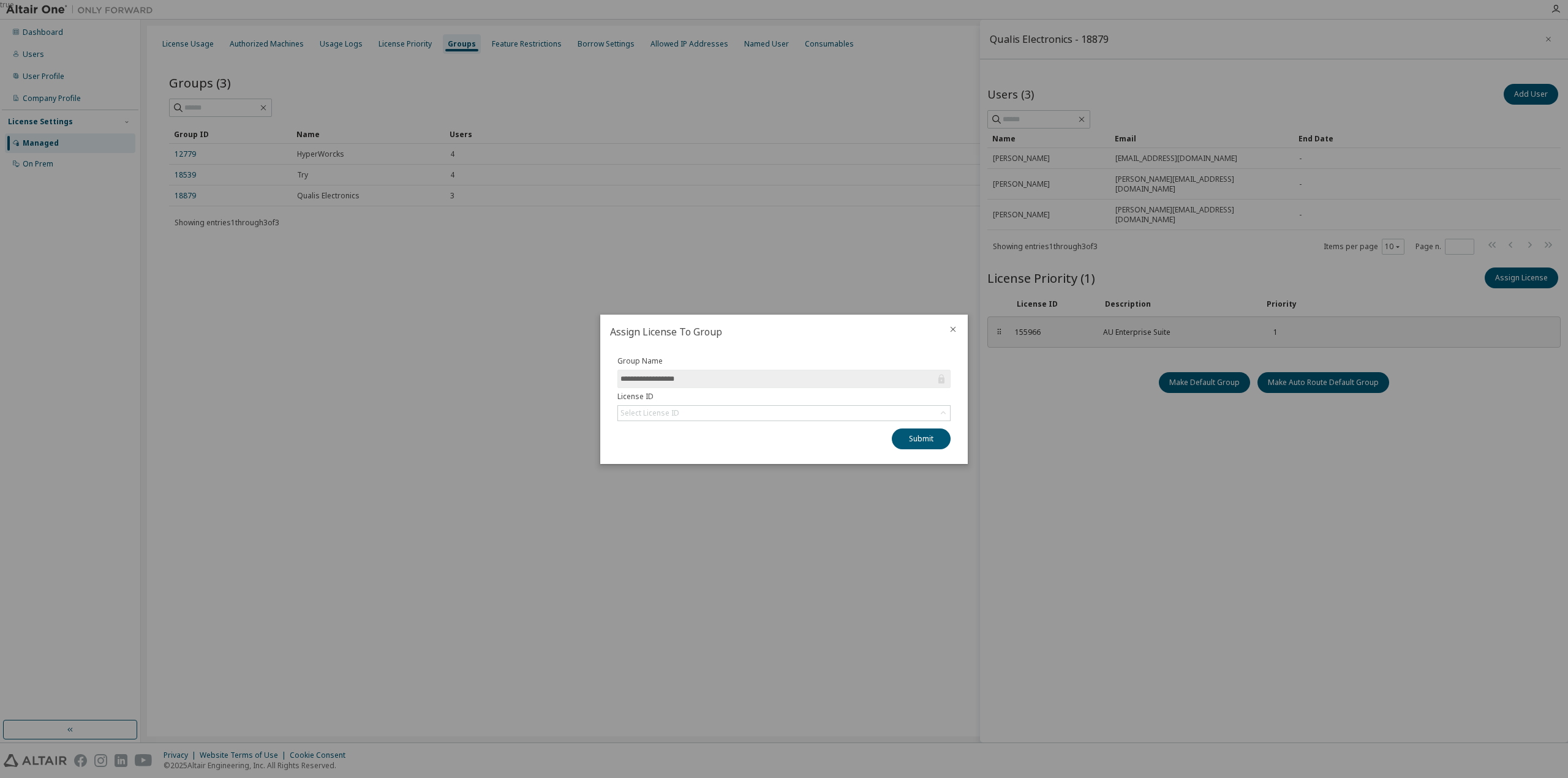
click at [947, 329] on div at bounding box center [952, 330] width 29 height 32
click at [955, 325] on icon "close" at bounding box center [953, 329] width 9 height 9
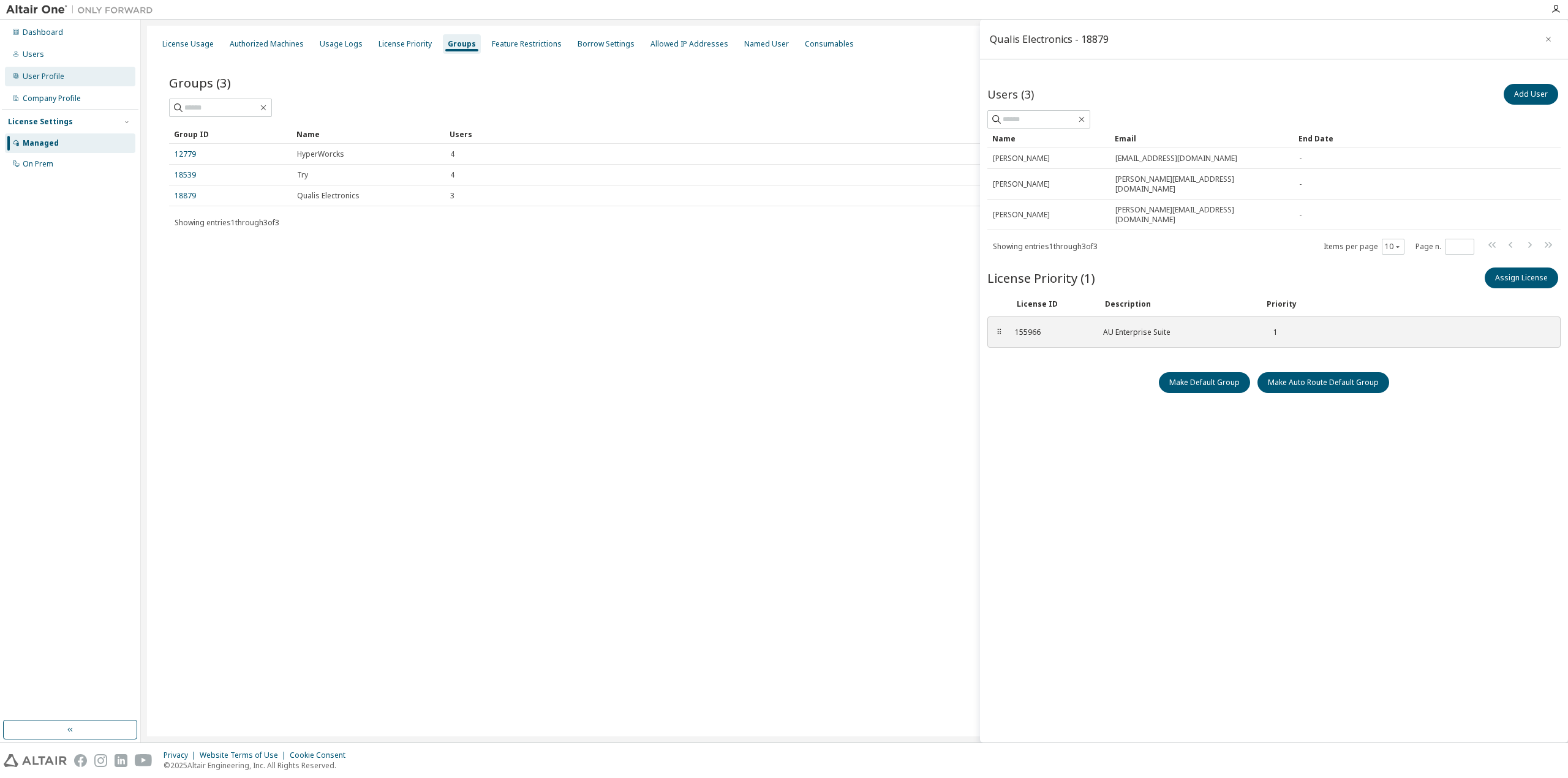
click at [92, 71] on div "User Profile" at bounding box center [70, 76] width 130 height 20
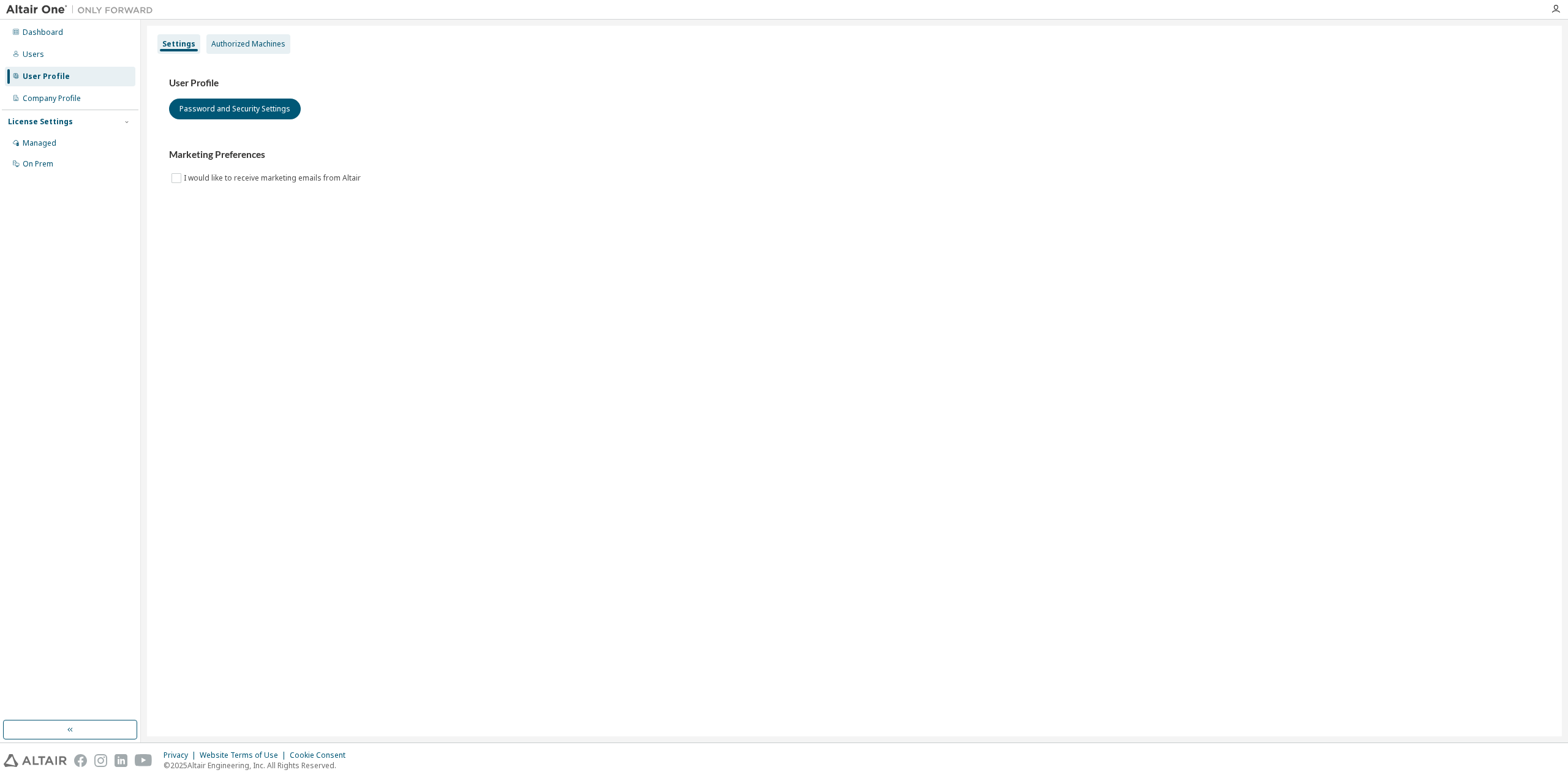
click at [246, 47] on div "Authorized Machines" at bounding box center [248, 44] width 74 height 9
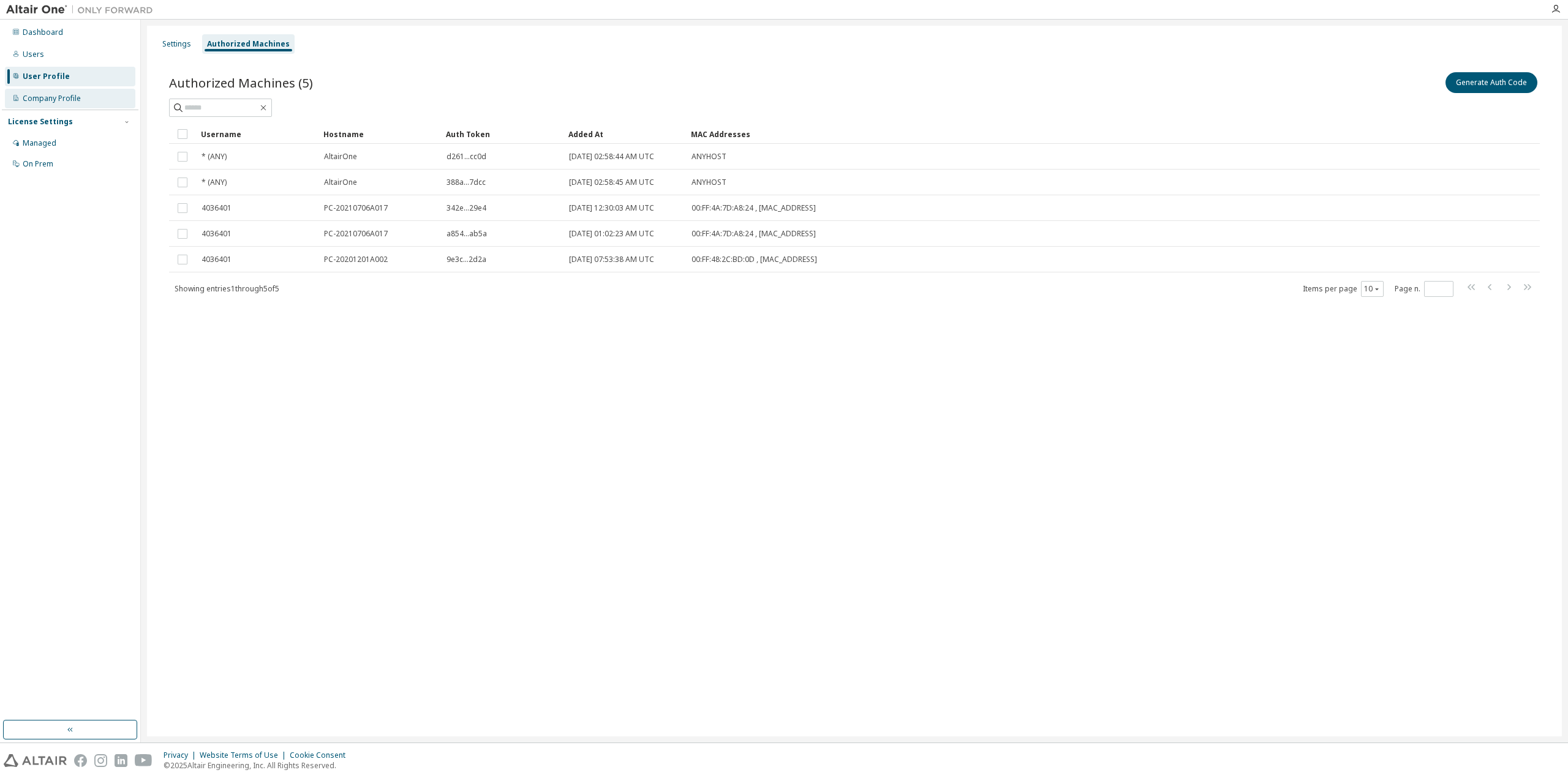
click at [78, 99] on div "Company Profile" at bounding box center [52, 98] width 58 height 9
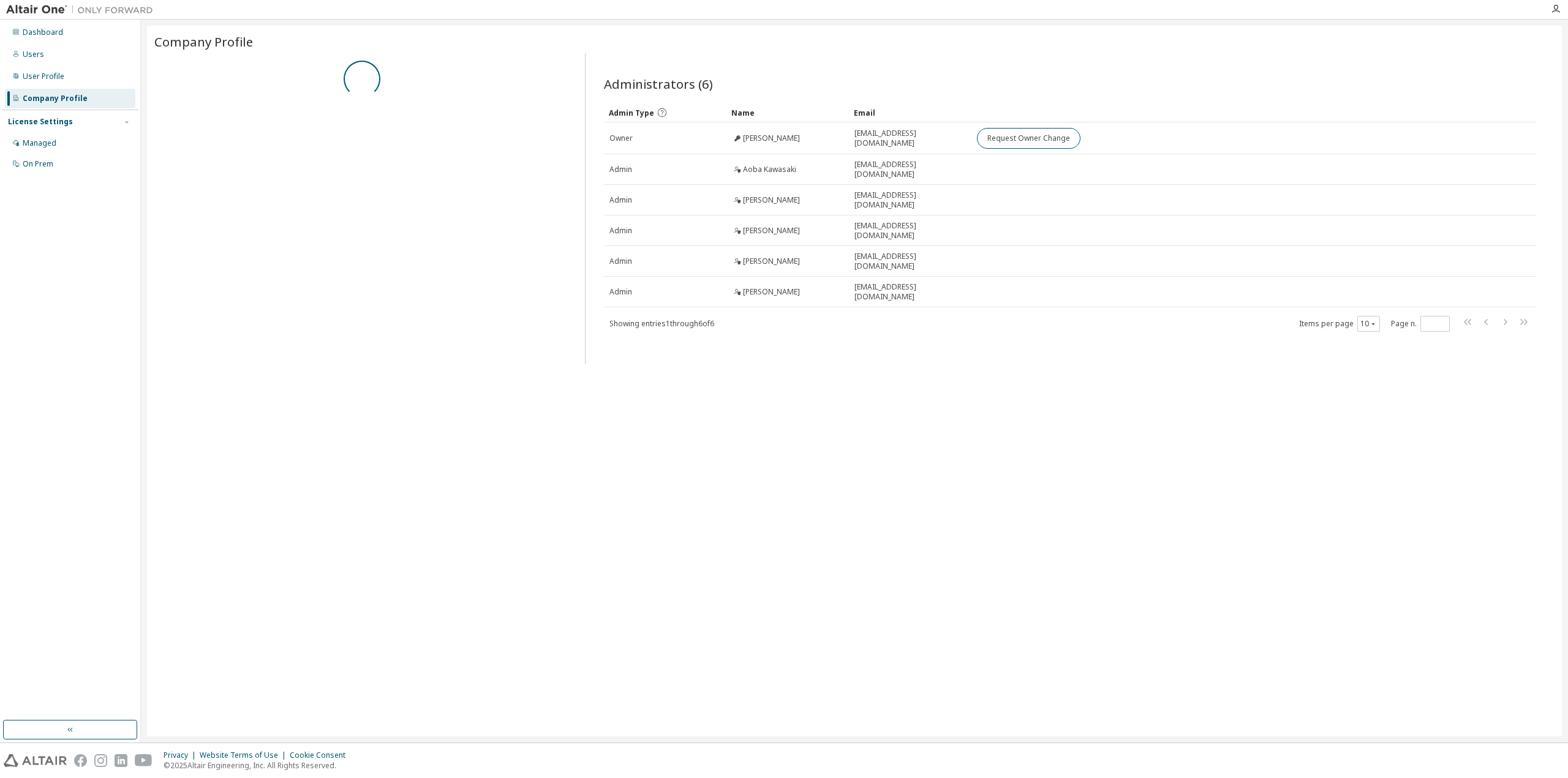
click at [76, 127] on div "License Settings Managed On Prem" at bounding box center [70, 143] width 136 height 66
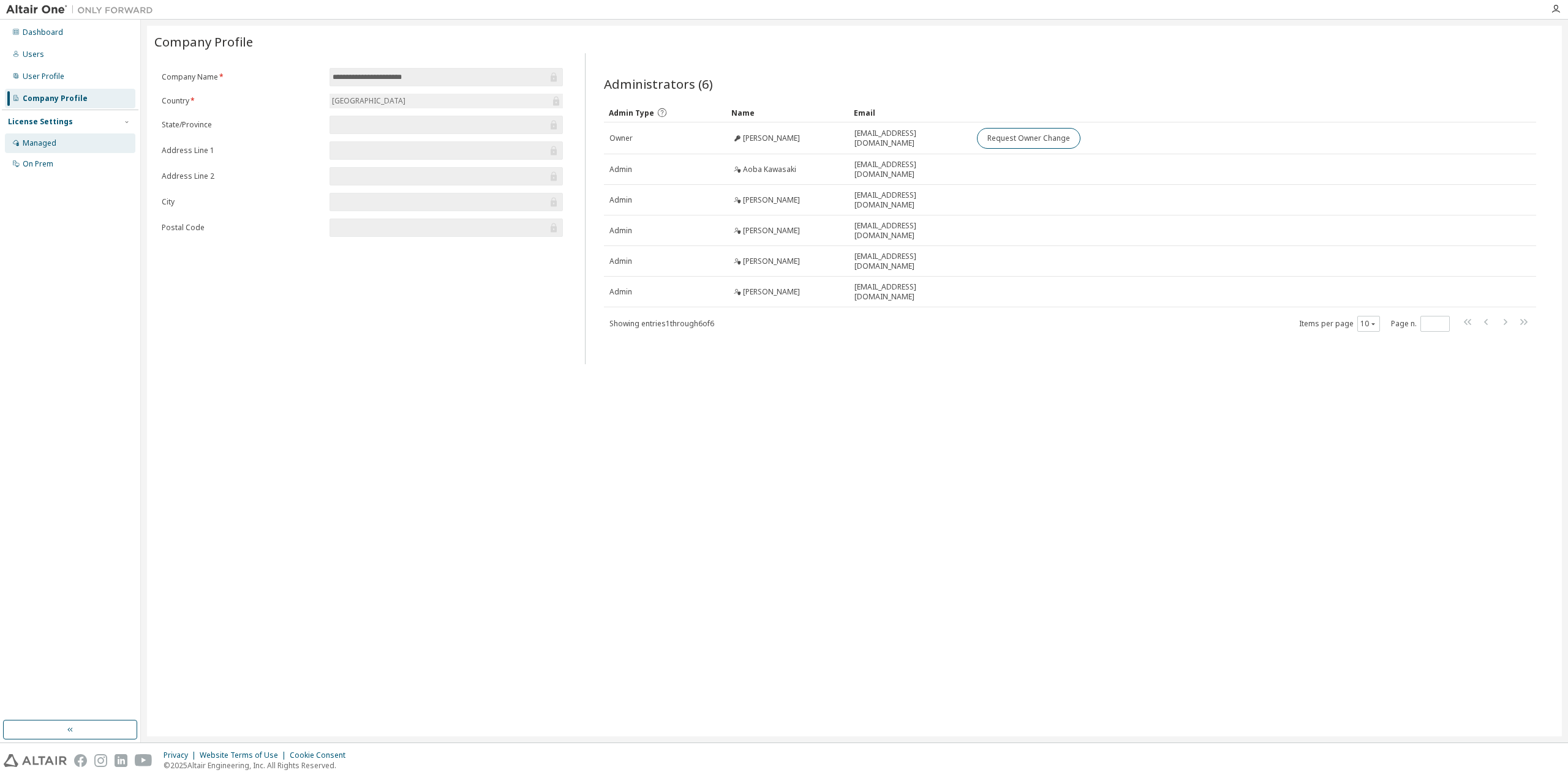
click at [41, 146] on div "Managed" at bounding box center [39, 143] width 34 height 9
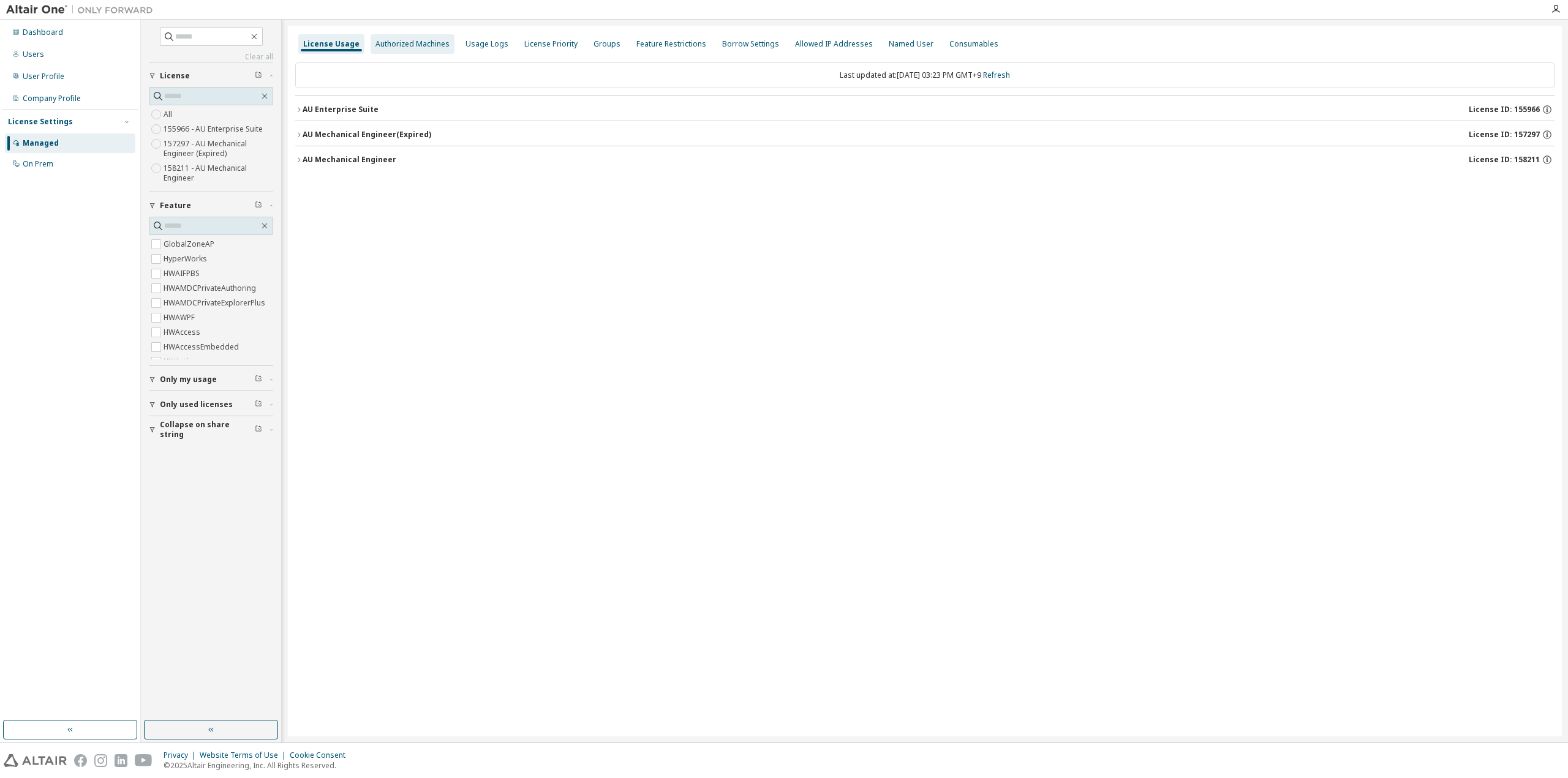
click at [430, 45] on div "Authorized Machines" at bounding box center [413, 44] width 74 height 9
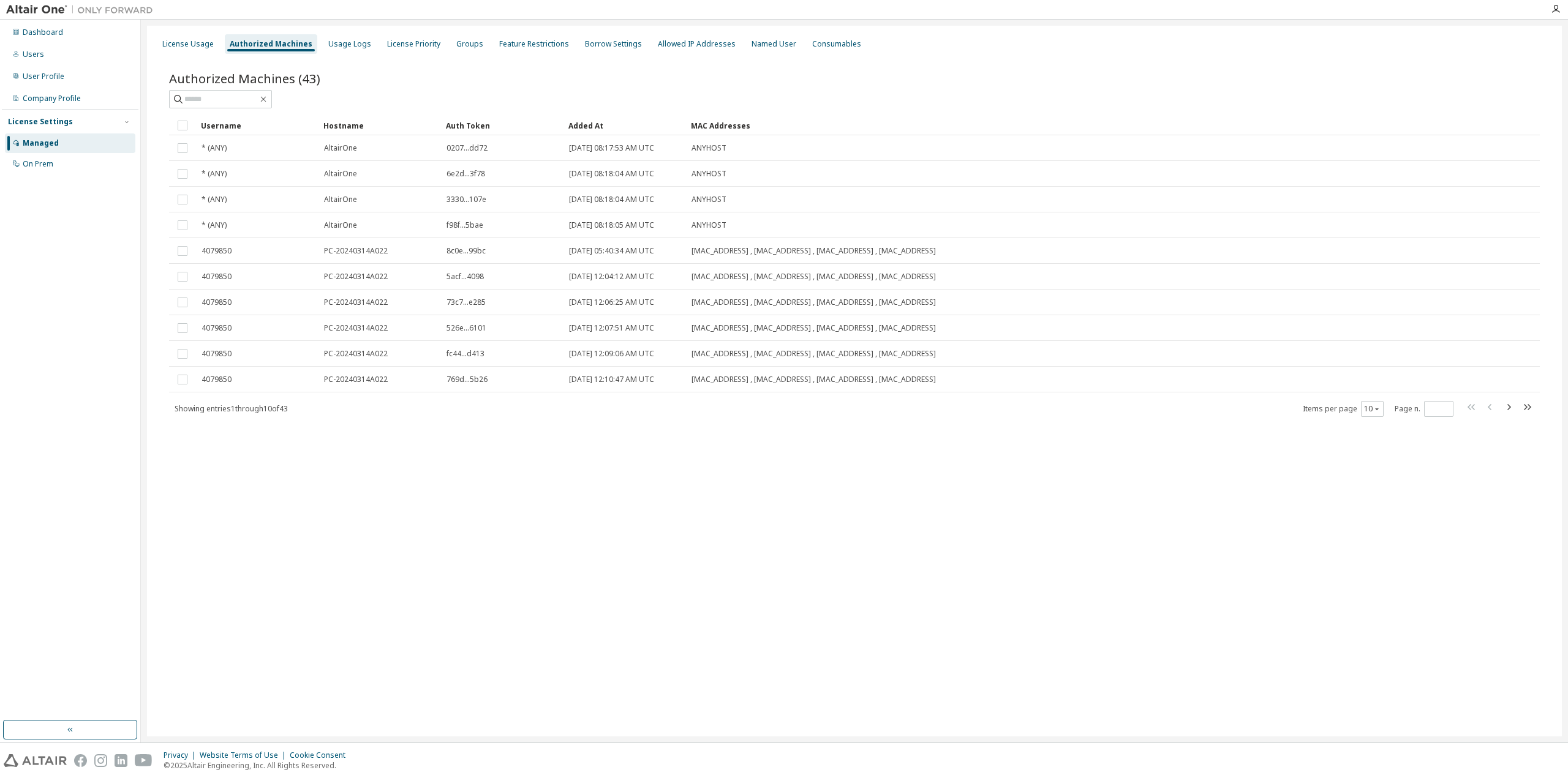
click at [60, 144] on div "Managed" at bounding box center [70, 143] width 130 height 20
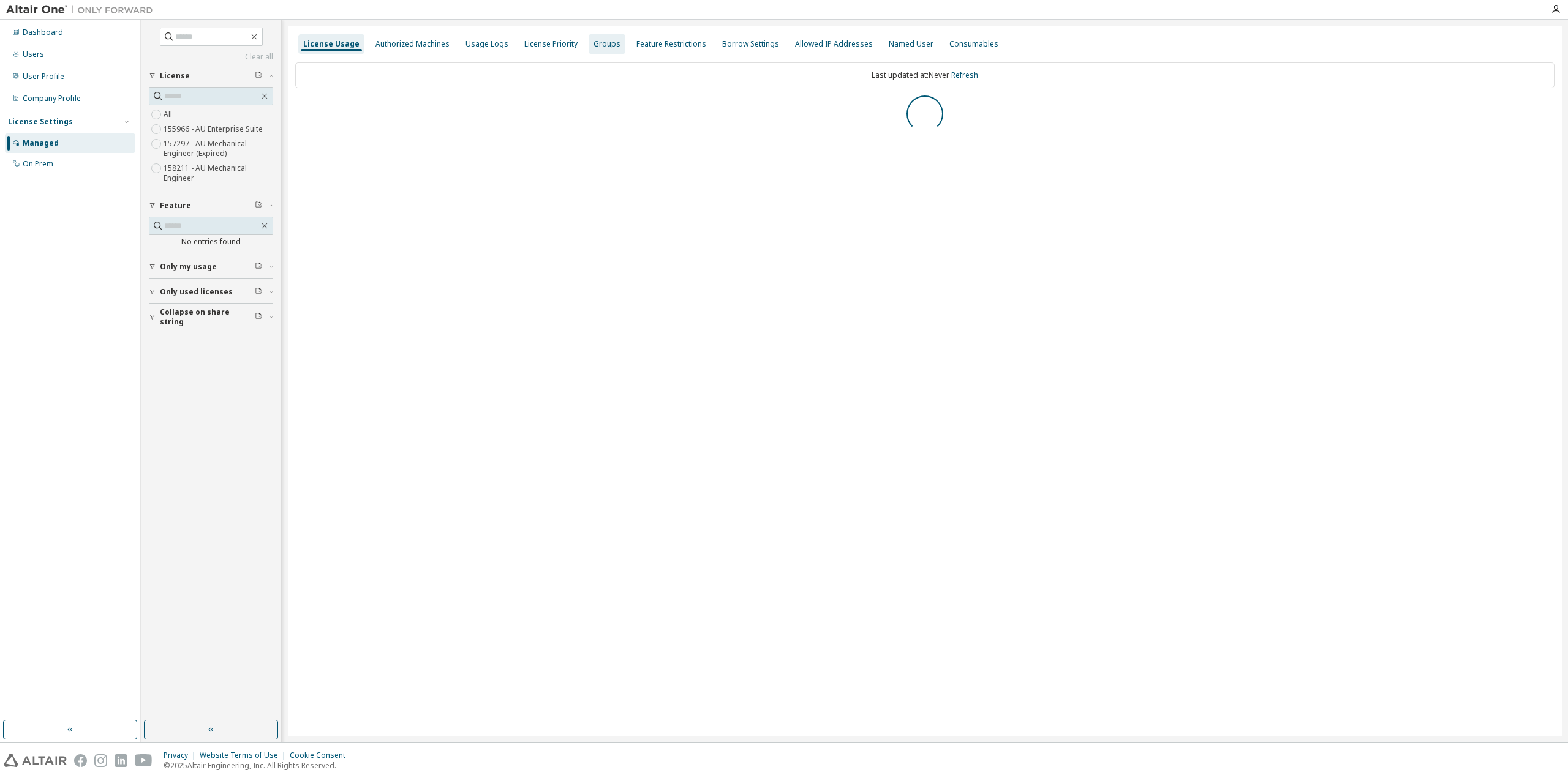
click at [597, 50] on div "Groups" at bounding box center [606, 44] width 37 height 20
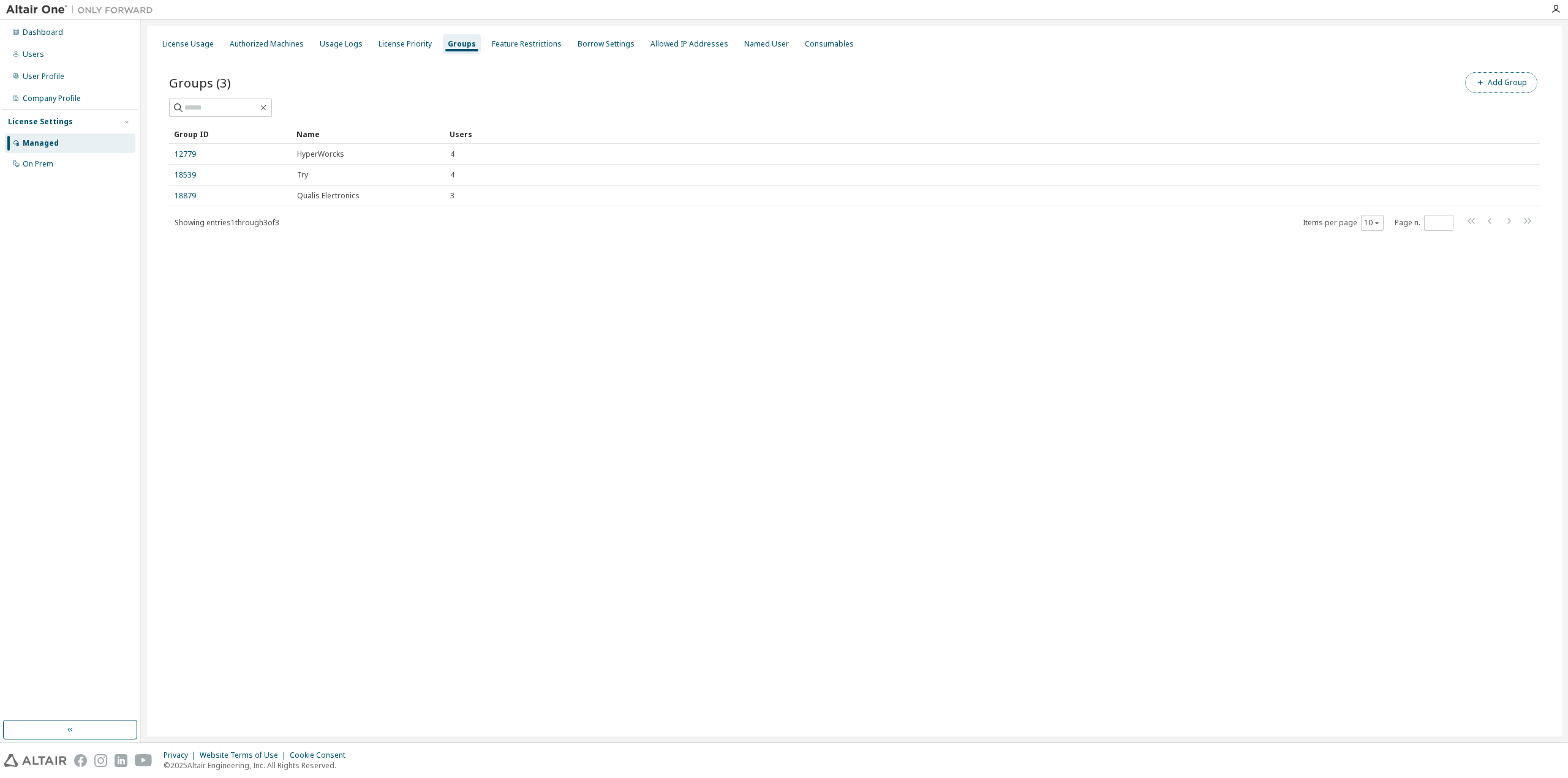
click at [1493, 85] on button "Add Group" at bounding box center [1501, 82] width 72 height 21
click at [1327, 93] on input "text" at bounding box center [1421, 93] width 273 height 9
paste input "******"
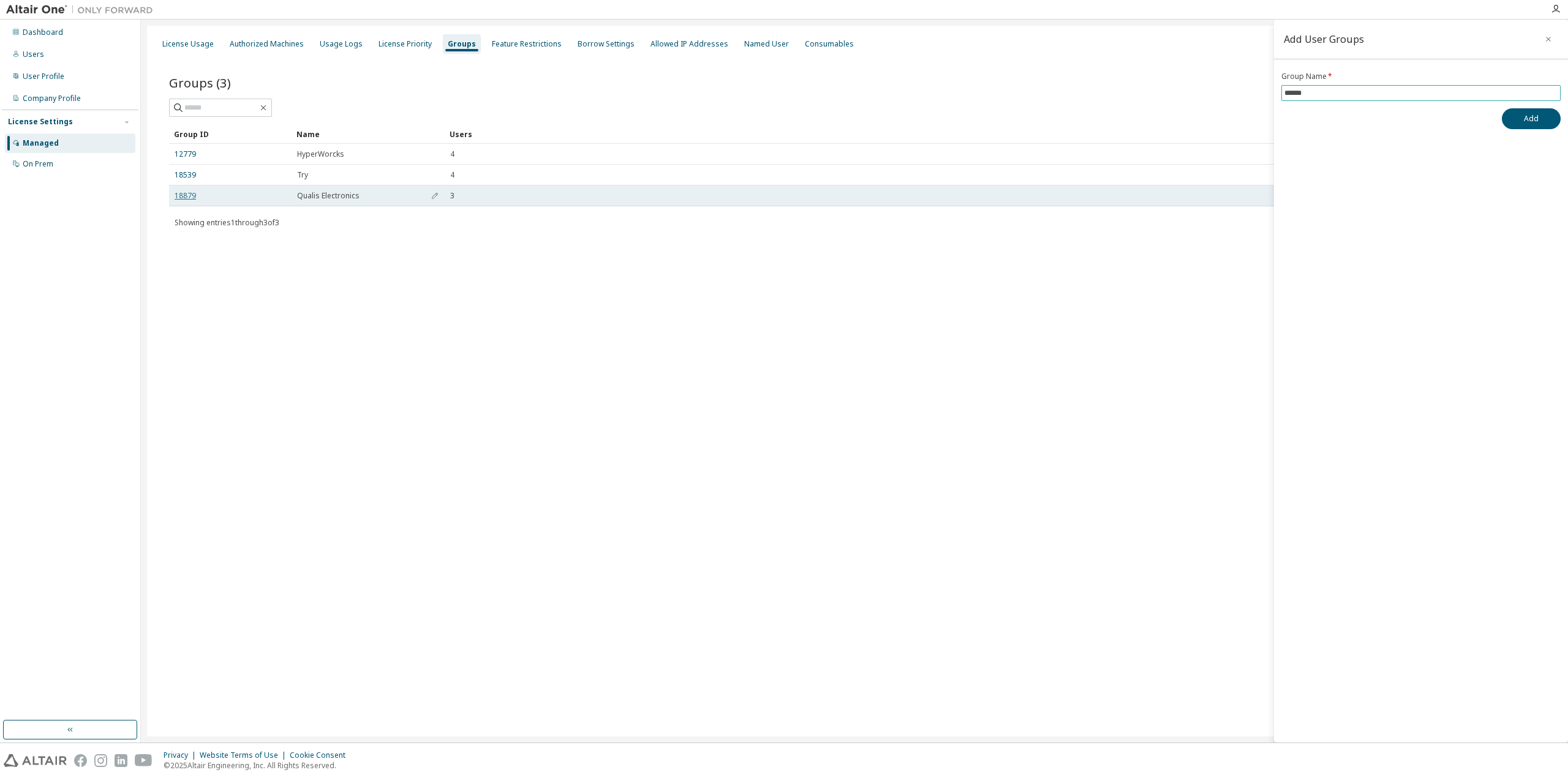
type input "******"
click at [187, 194] on link "18879" at bounding box center [185, 196] width 21 height 9
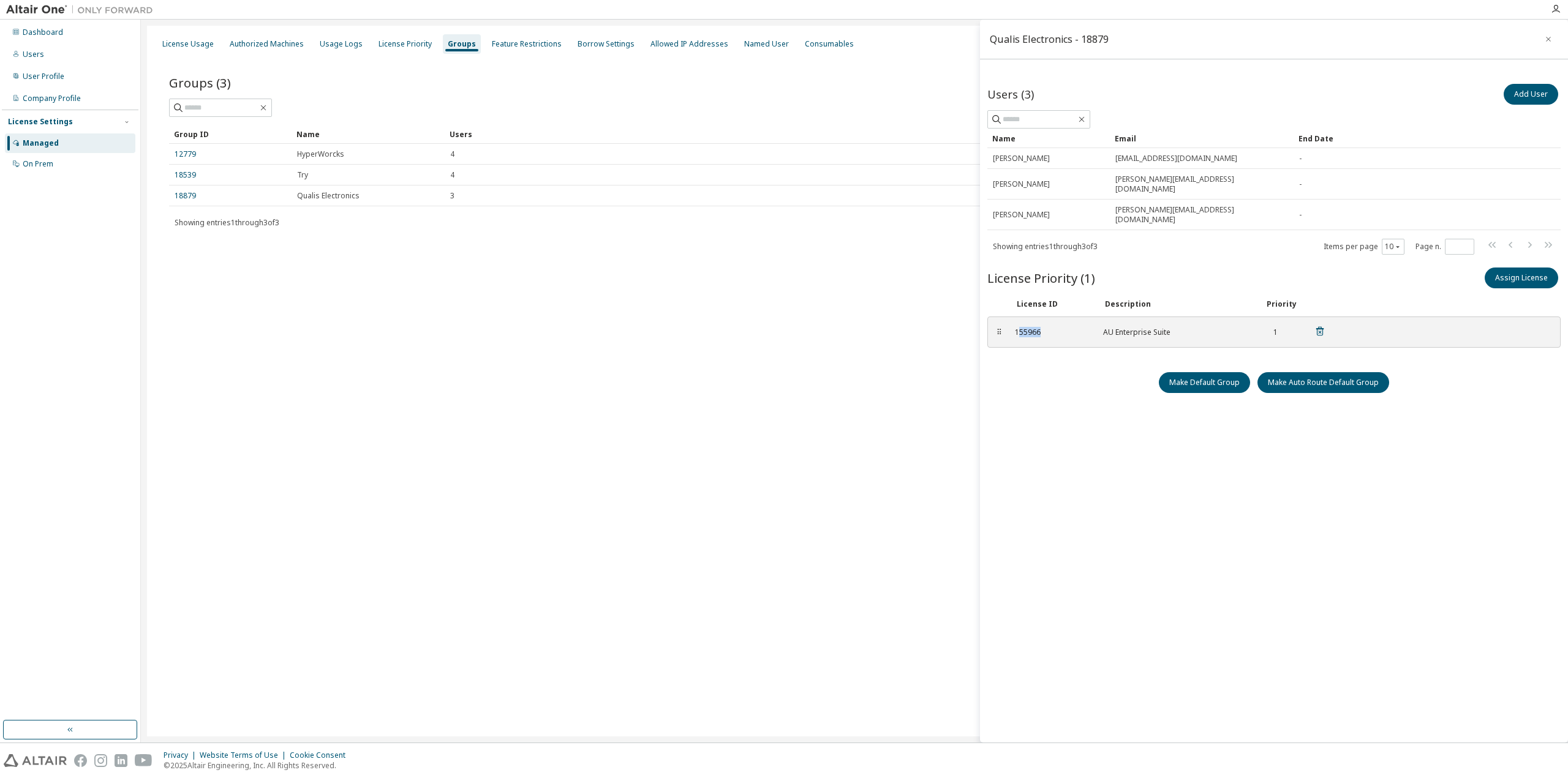
drag, startPoint x: 1018, startPoint y: 312, endPoint x: 1057, endPoint y: 313, distance: 39.0
click at [1057, 328] on div "155966" at bounding box center [1052, 333] width 74 height 9
click at [1039, 395] on div "Users (3) Add User Clear Load Save Save As Field Operator Value Select filter S…" at bounding box center [1274, 393] width 573 height 623
click at [1519, 267] on button "Assign License" at bounding box center [1522, 278] width 74 height 21
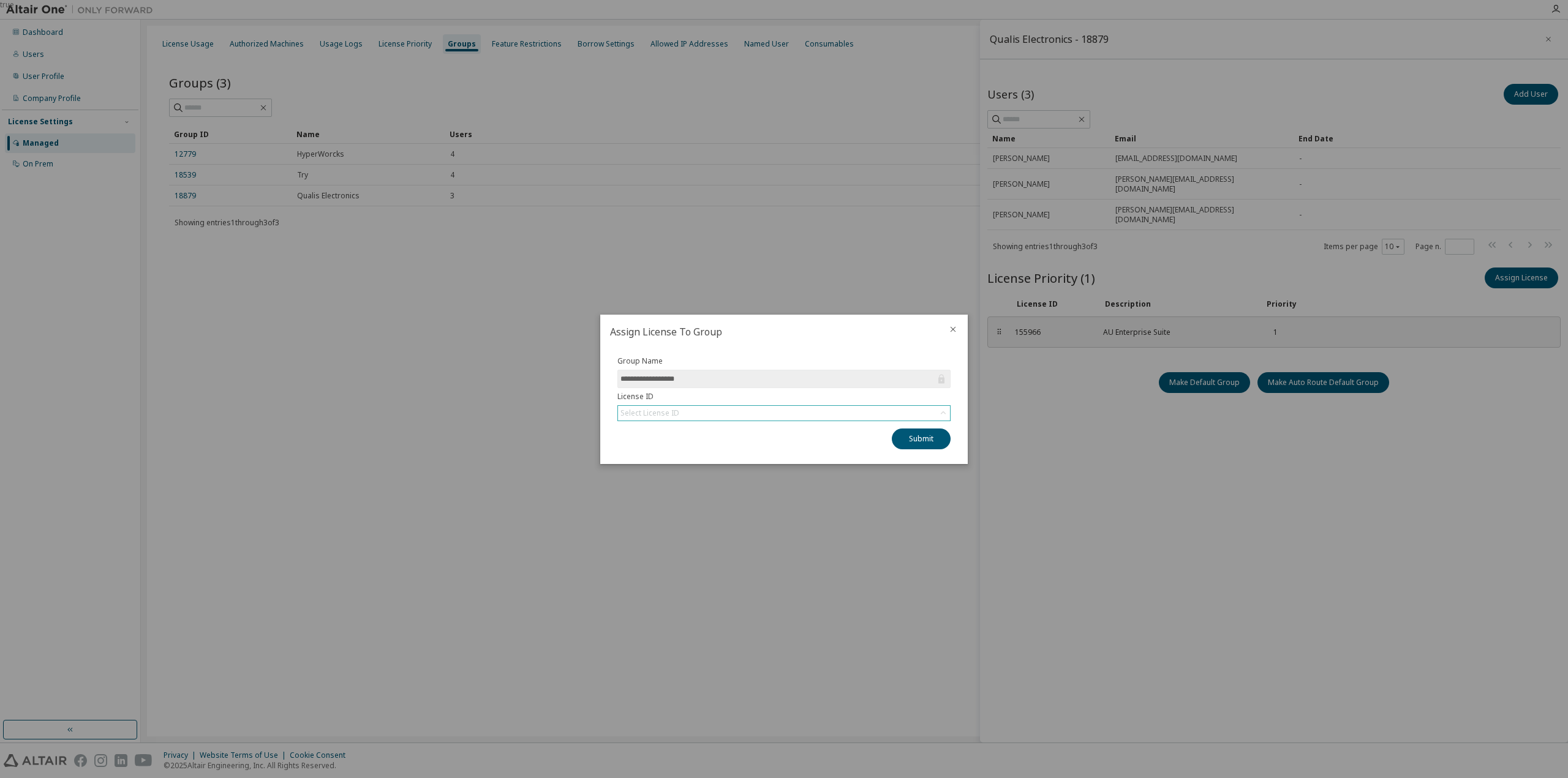
click at [792, 406] on div "Select License ID" at bounding box center [784, 413] width 332 height 15
click at [766, 408] on div "Select License ID" at bounding box center [784, 413] width 332 height 15
click at [791, 389] on form "**********" at bounding box center [784, 388] width 333 height 65
click at [951, 326] on icon "close" at bounding box center [953, 329] width 9 height 9
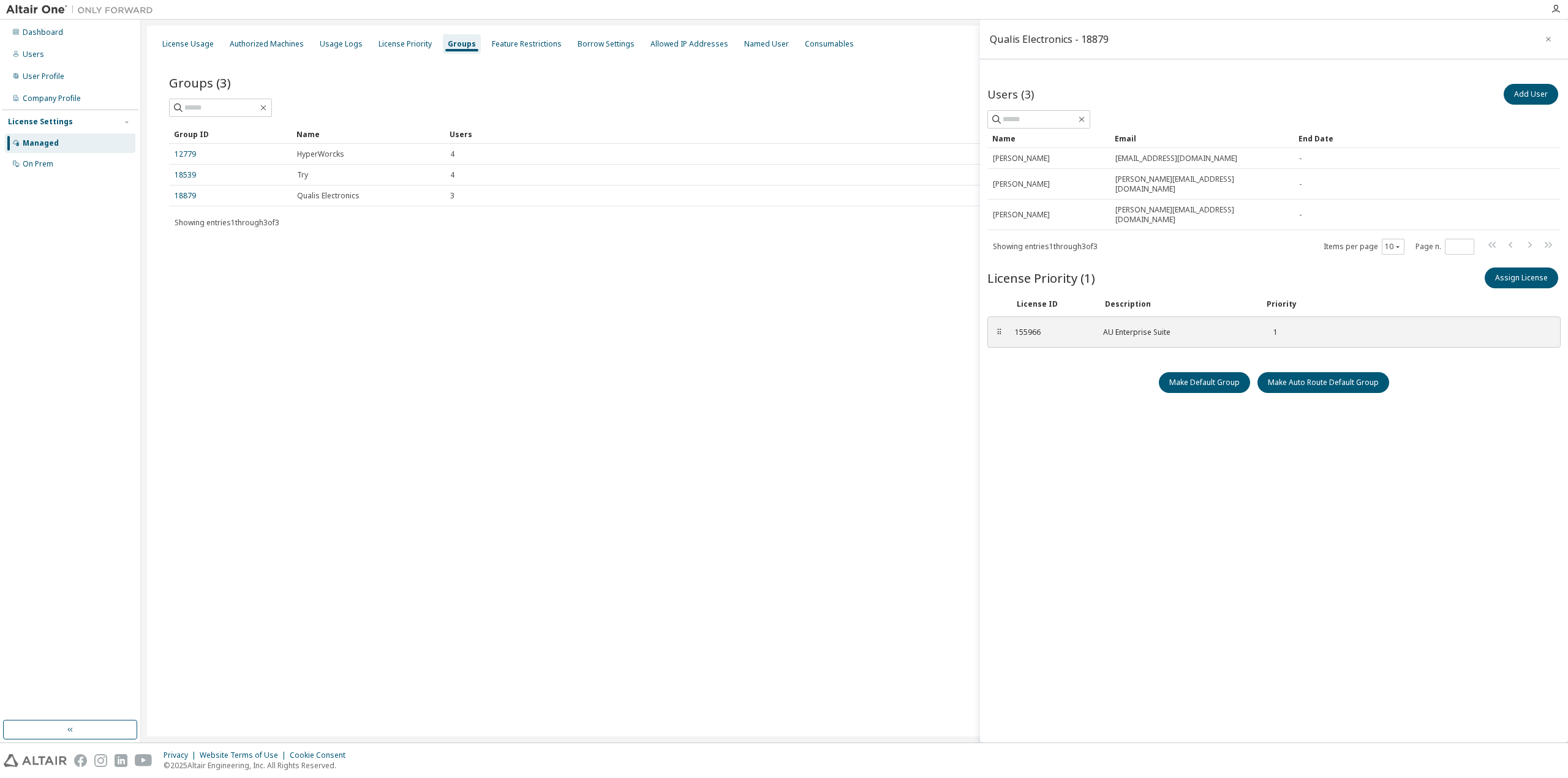
click at [392, 379] on div "License Usage Authorized Machines Usage Logs License Priority Groups Feature Re…" at bounding box center [854, 381] width 1415 height 711
click at [464, 307] on div "License Usage Authorized Machines Usage Logs License Priority Groups Feature Re…" at bounding box center [854, 381] width 1415 height 711
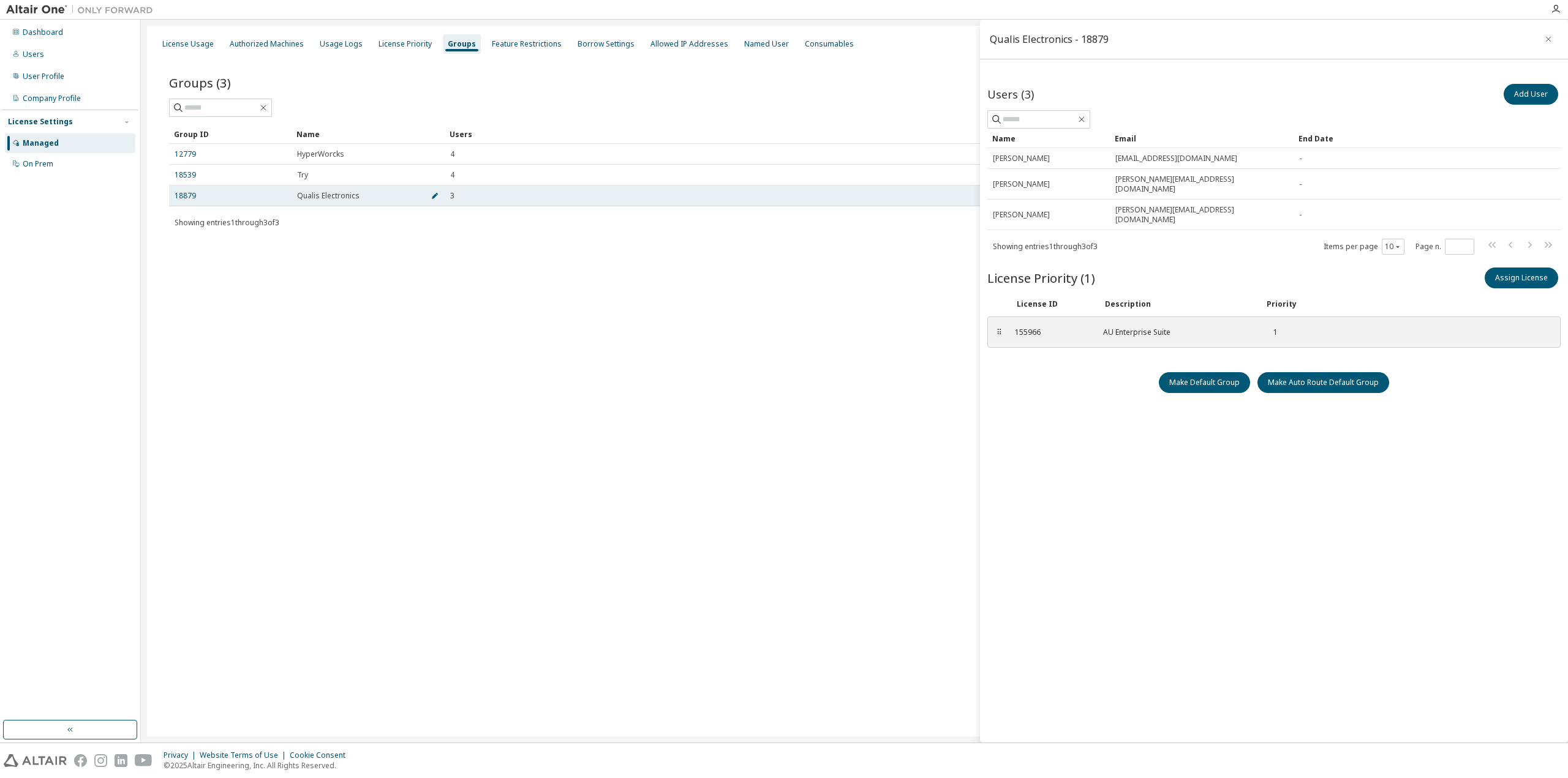
click at [435, 196] on icon "button" at bounding box center [435, 196] width 6 height 6
click at [439, 199] on button "button" at bounding box center [435, 198] width 20 height 20
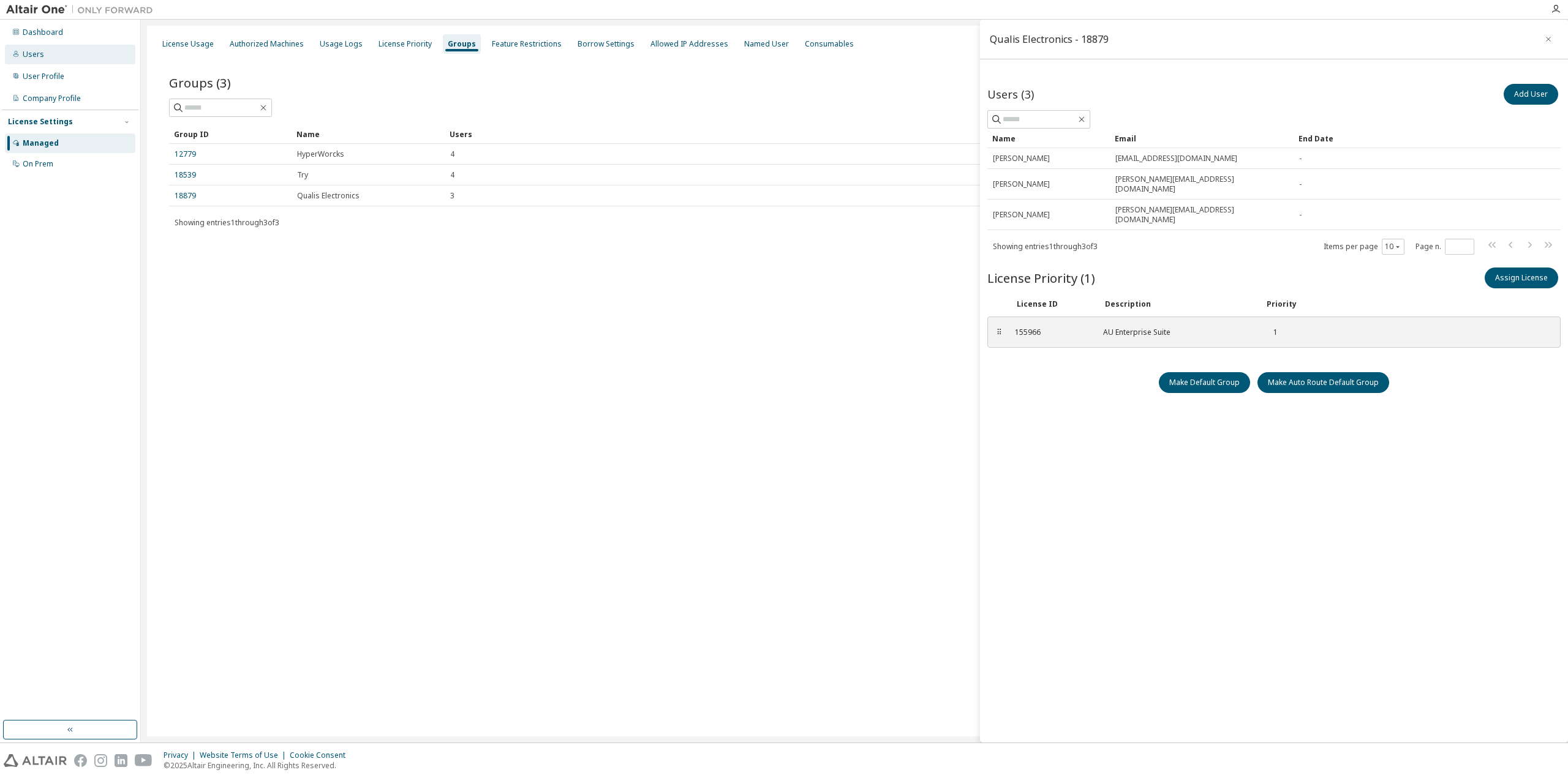
click at [81, 59] on div "Users" at bounding box center [70, 54] width 130 height 20
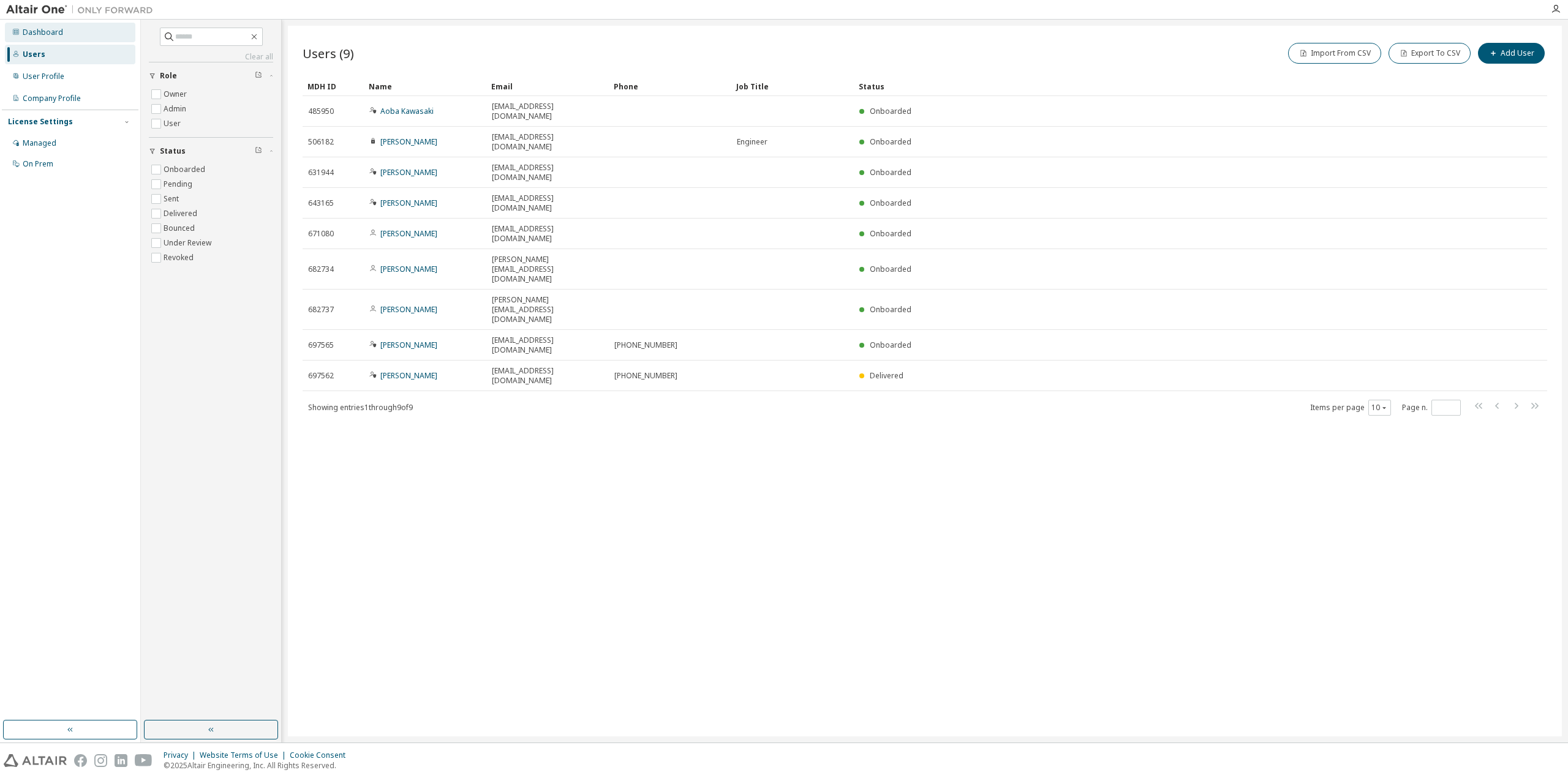
click at [60, 37] on div "Dashboard" at bounding box center [43, 32] width 41 height 9
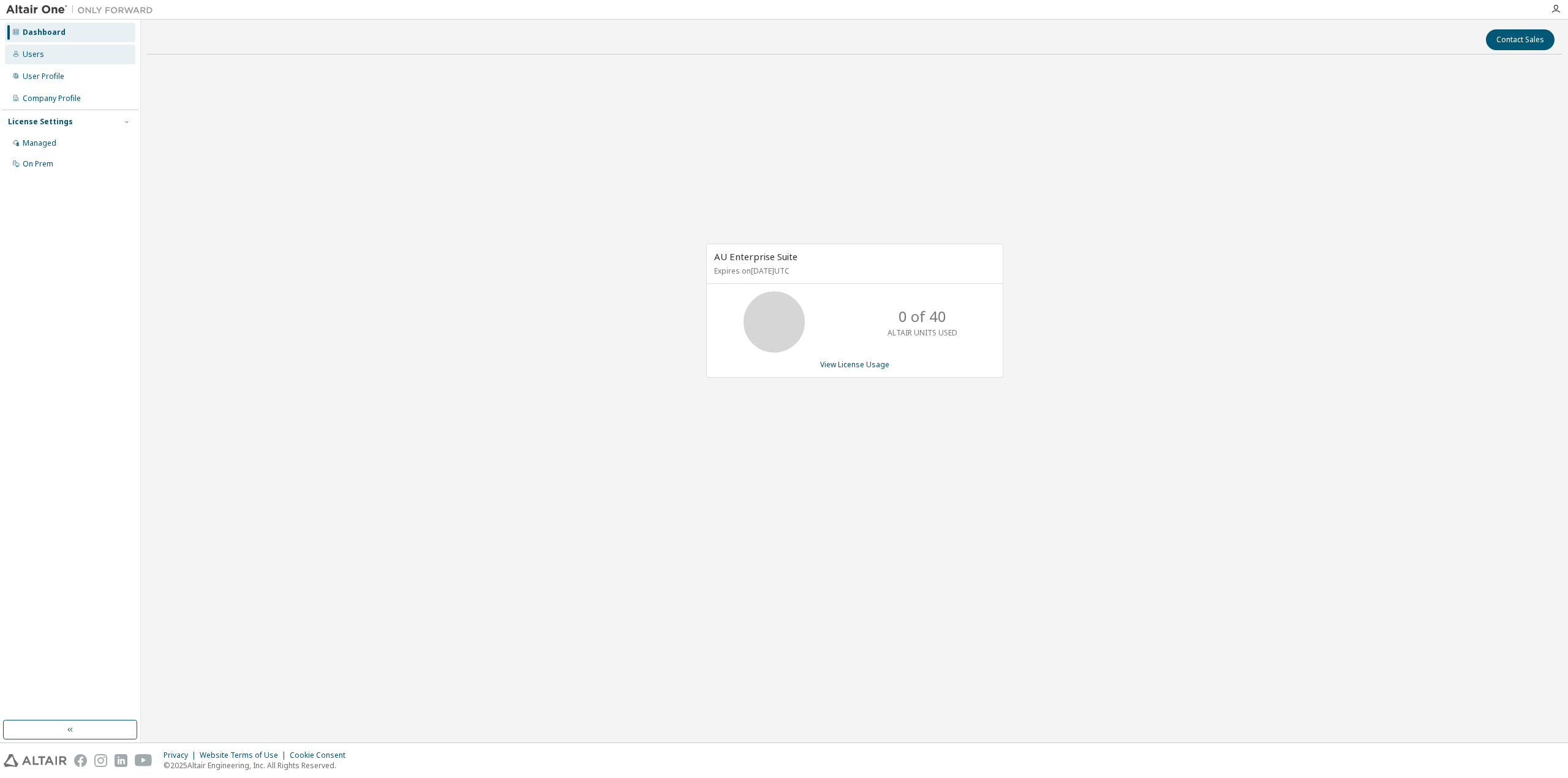
click at [49, 54] on div "Users" at bounding box center [70, 54] width 130 height 20
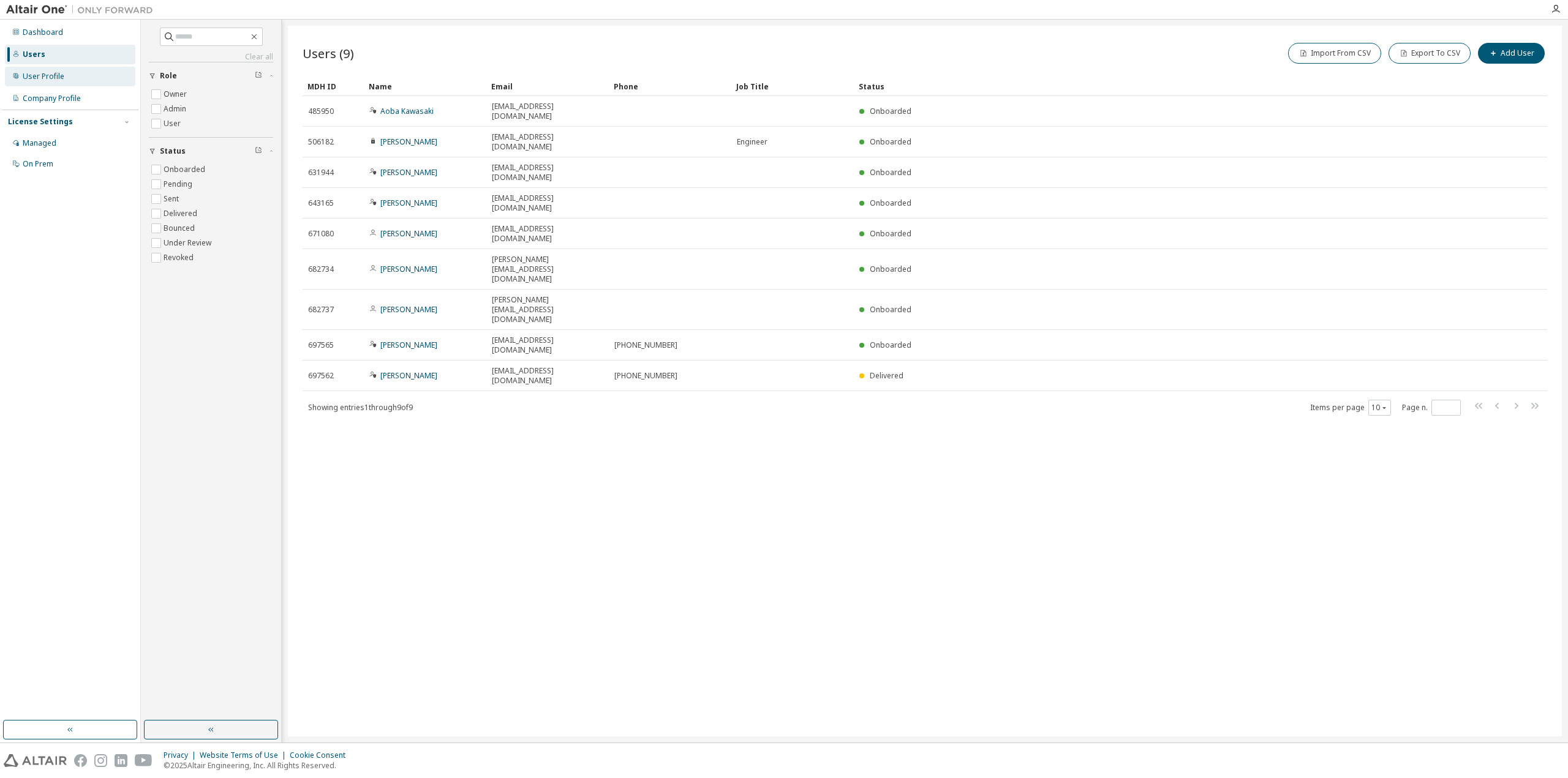
click at [45, 70] on div "User Profile" at bounding box center [70, 76] width 130 height 20
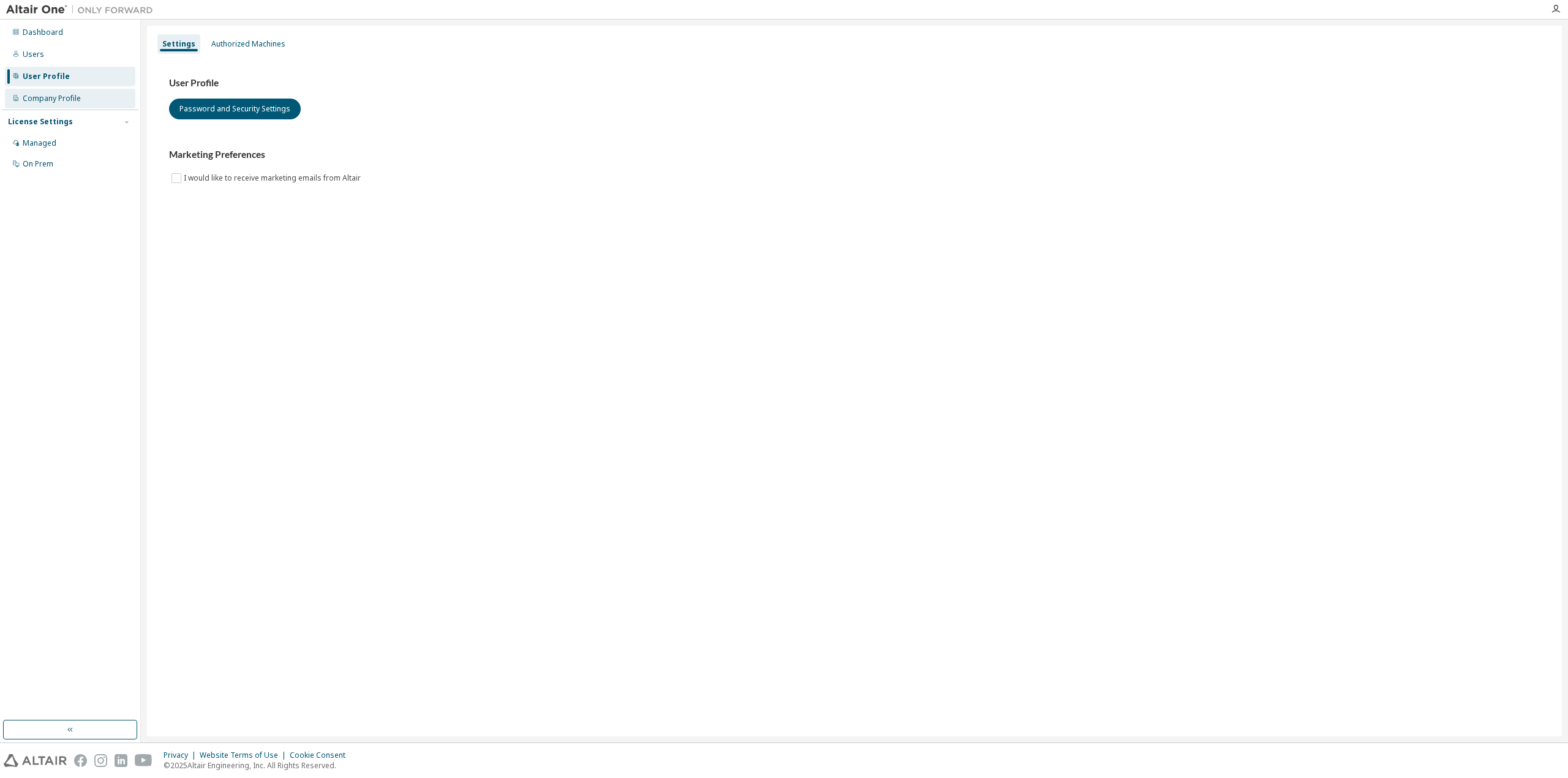
click at [45, 96] on div "Company Profile" at bounding box center [52, 98] width 58 height 9
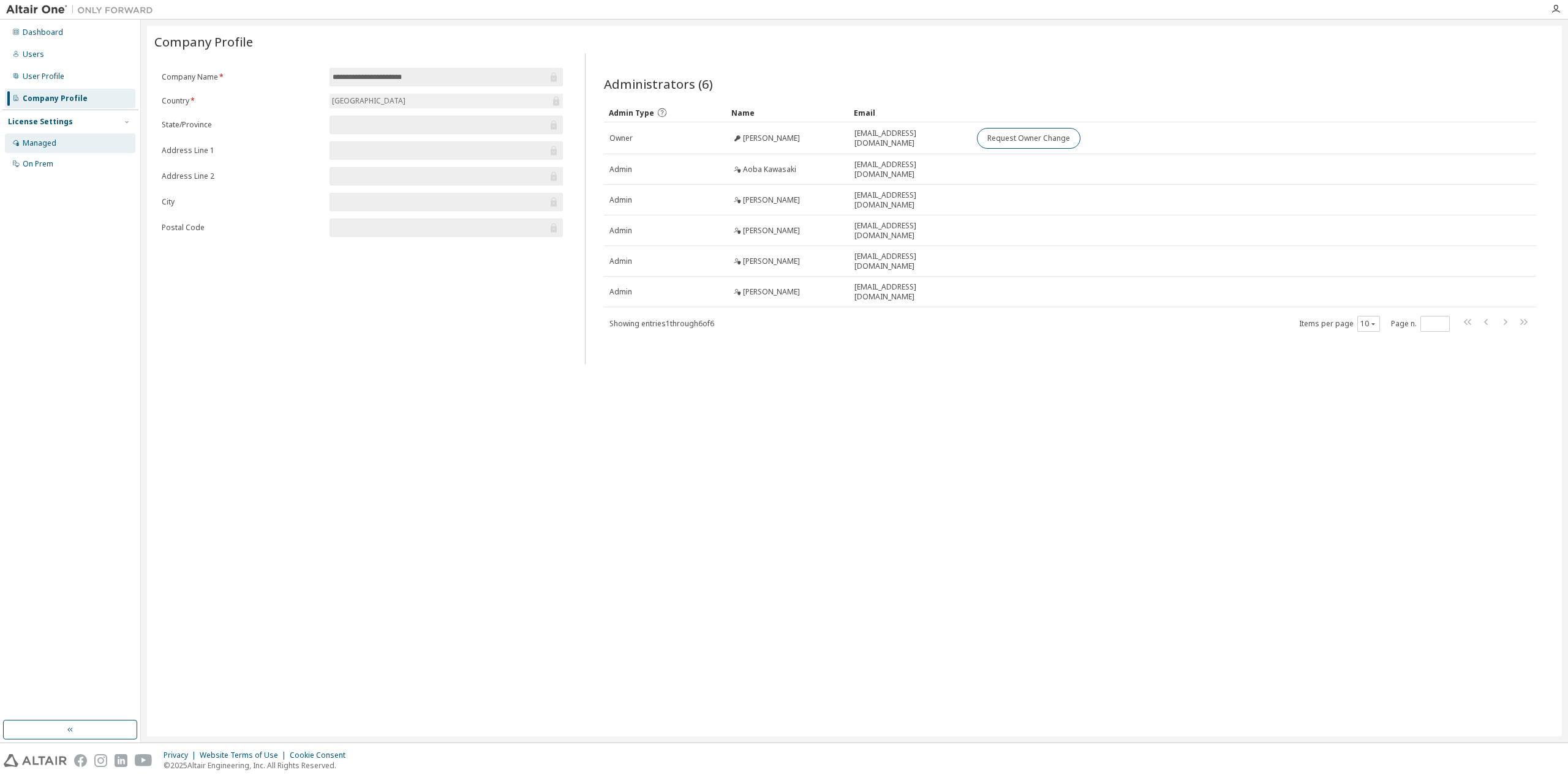
click at [53, 147] on div "Managed" at bounding box center [39, 143] width 34 height 9
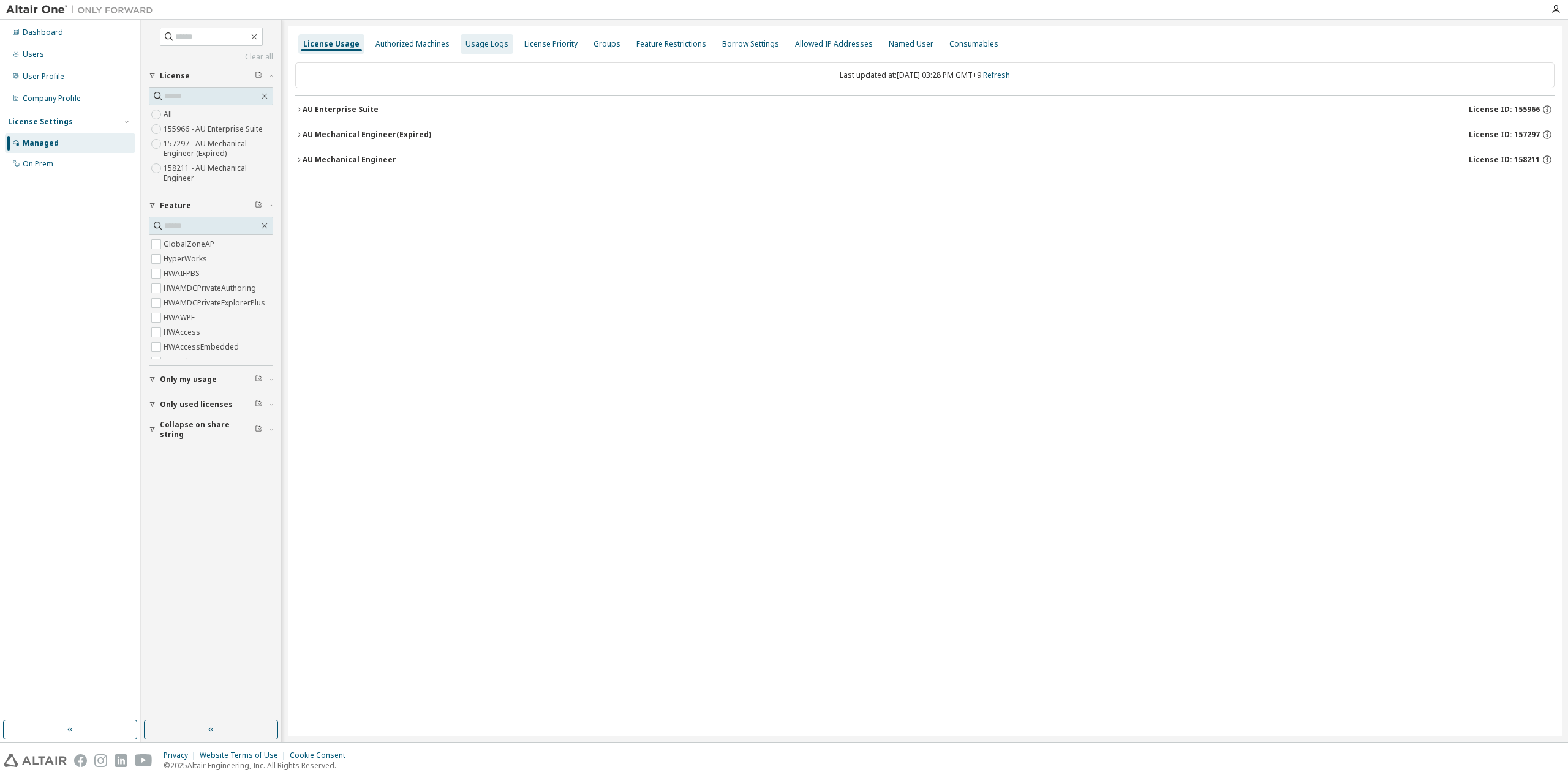
click at [486, 48] on div "Usage Logs" at bounding box center [486, 44] width 43 height 9
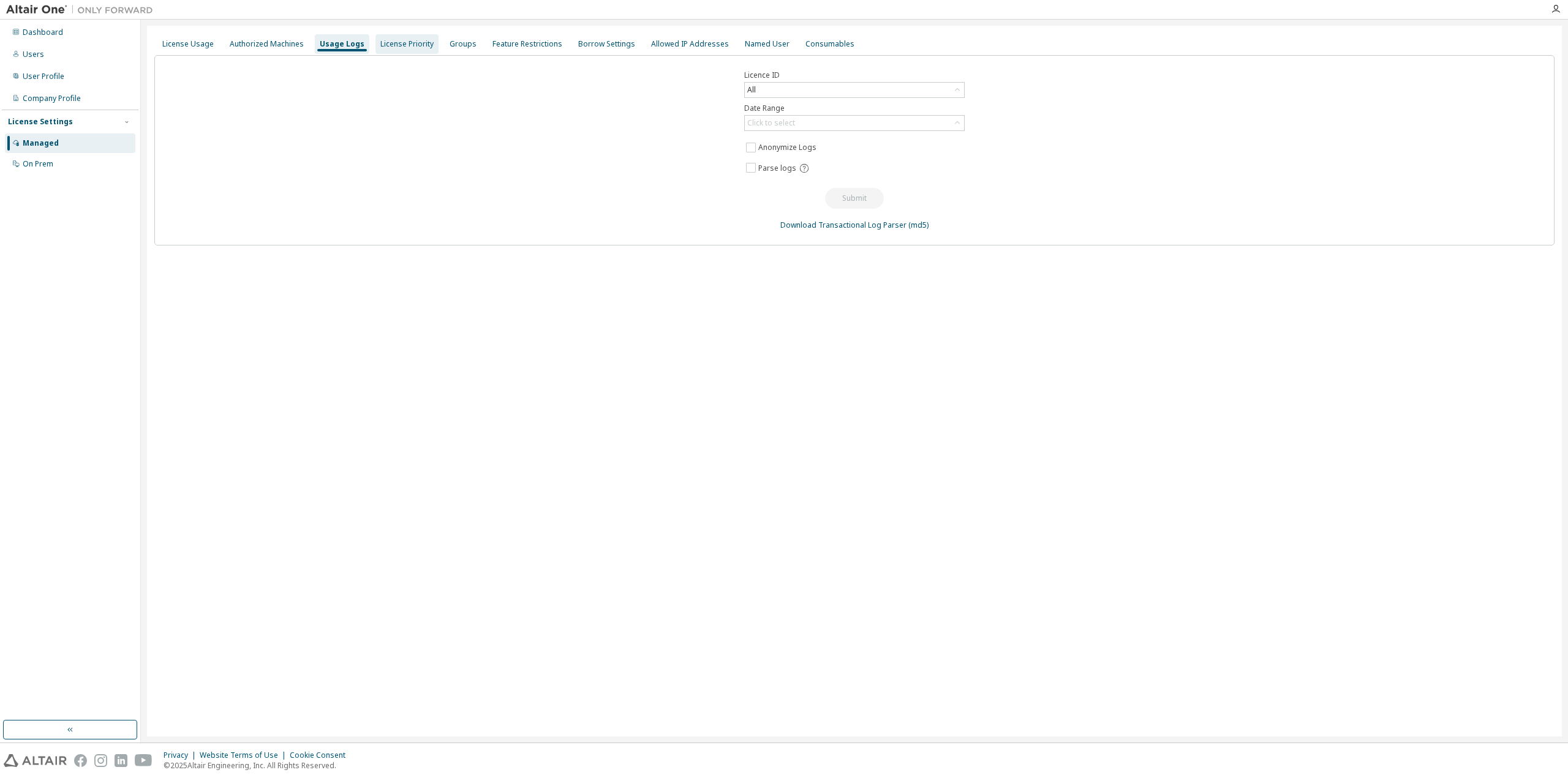
click at [418, 46] on div "License Priority" at bounding box center [407, 44] width 53 height 9
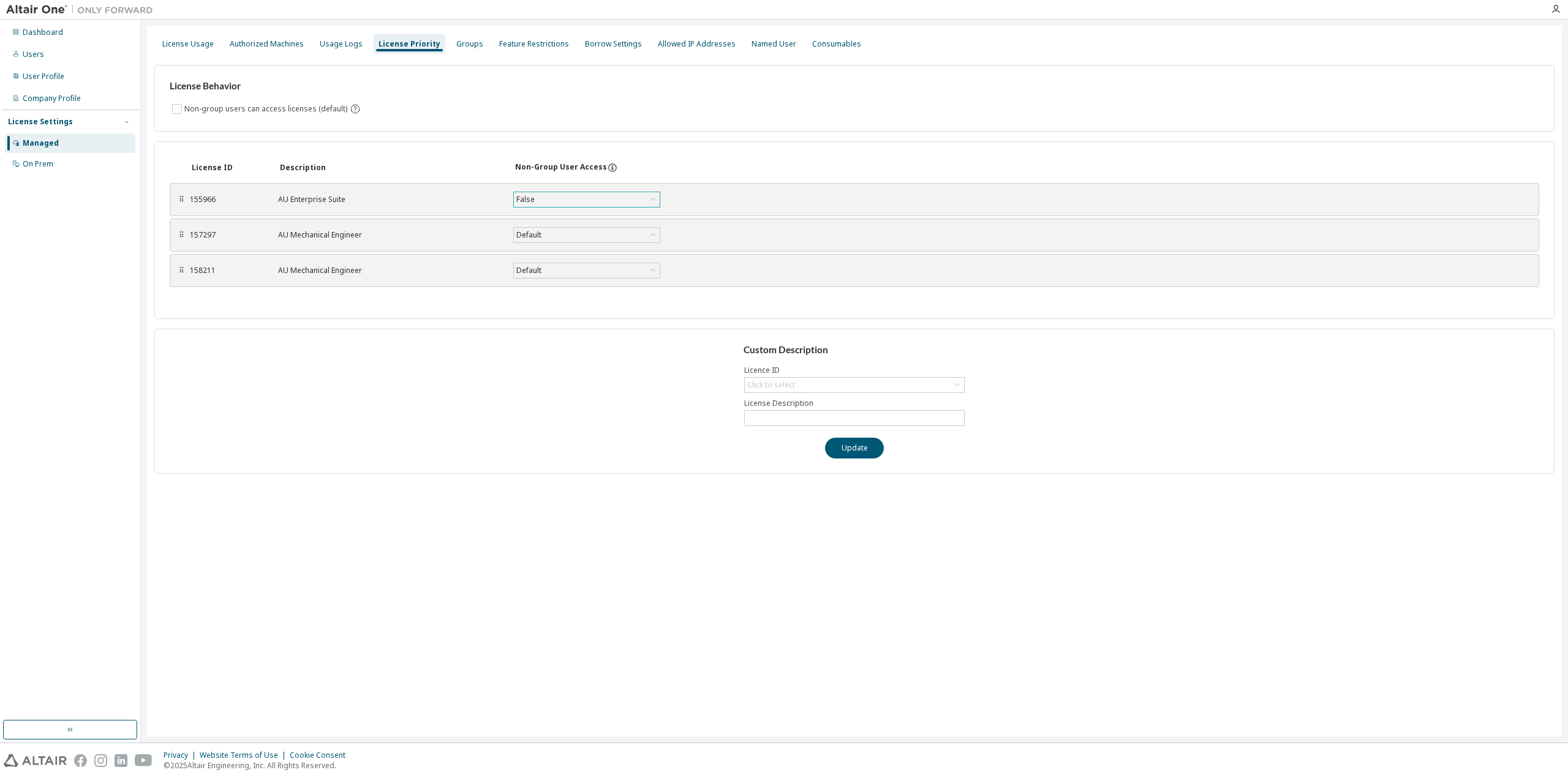
click at [595, 199] on div "False" at bounding box center [587, 199] width 146 height 15
click at [567, 211] on li "Default" at bounding box center [586, 216] width 144 height 16
click at [713, 206] on button "Save" at bounding box center [704, 199] width 59 height 21
click at [829, 384] on div "Click to select" at bounding box center [854, 385] width 220 height 15
click at [801, 401] on input "text" at bounding box center [854, 402] width 187 height 13
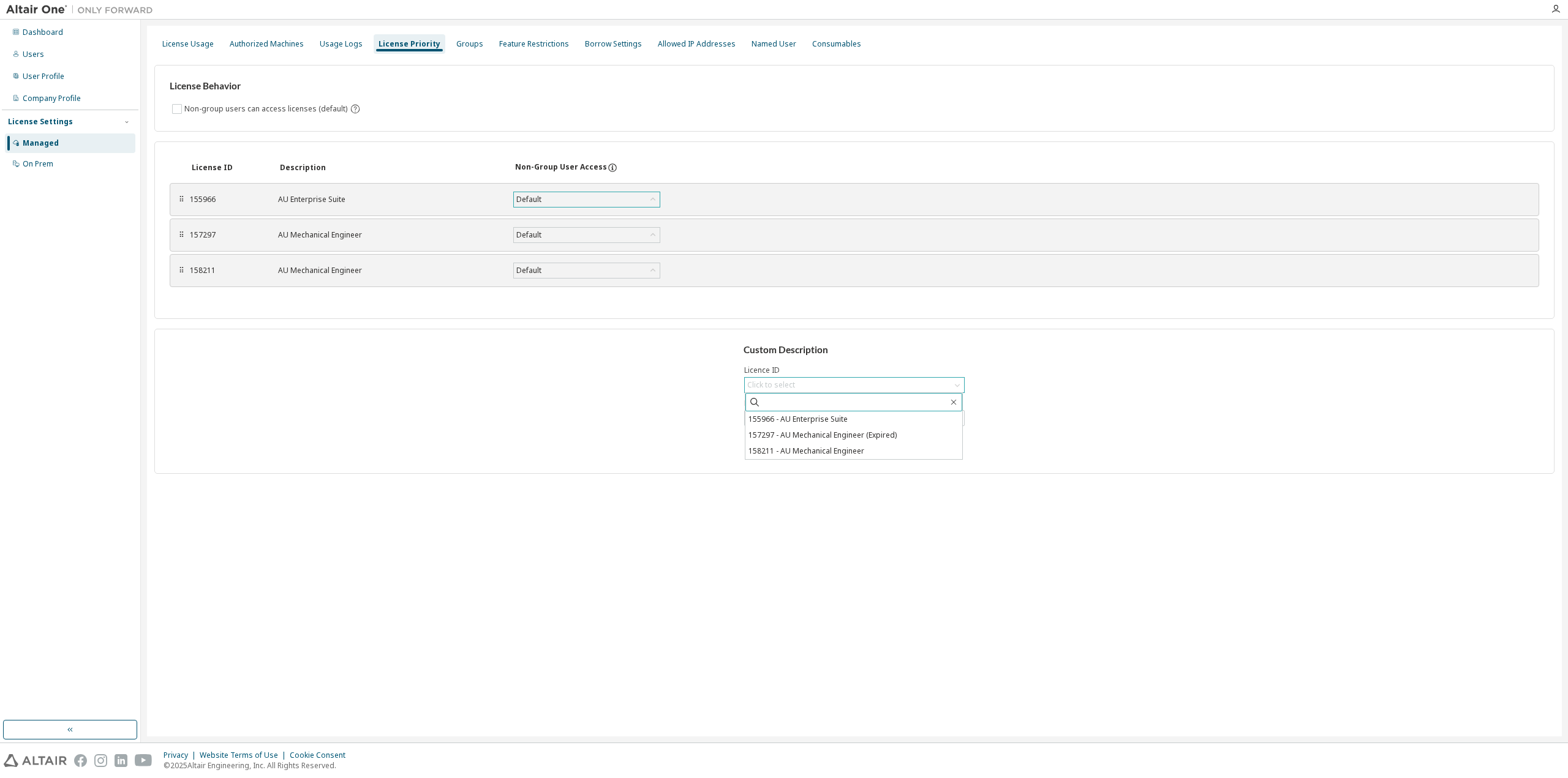
paste input "******"
type input "******"
click at [1027, 413] on div "Custom Description Licence ID Click to select ****** No result found License De…" at bounding box center [854, 401] width 1400 height 145
click at [884, 425] on span at bounding box center [854, 418] width 220 height 16
click at [883, 419] on input "text" at bounding box center [854, 418] width 214 height 9
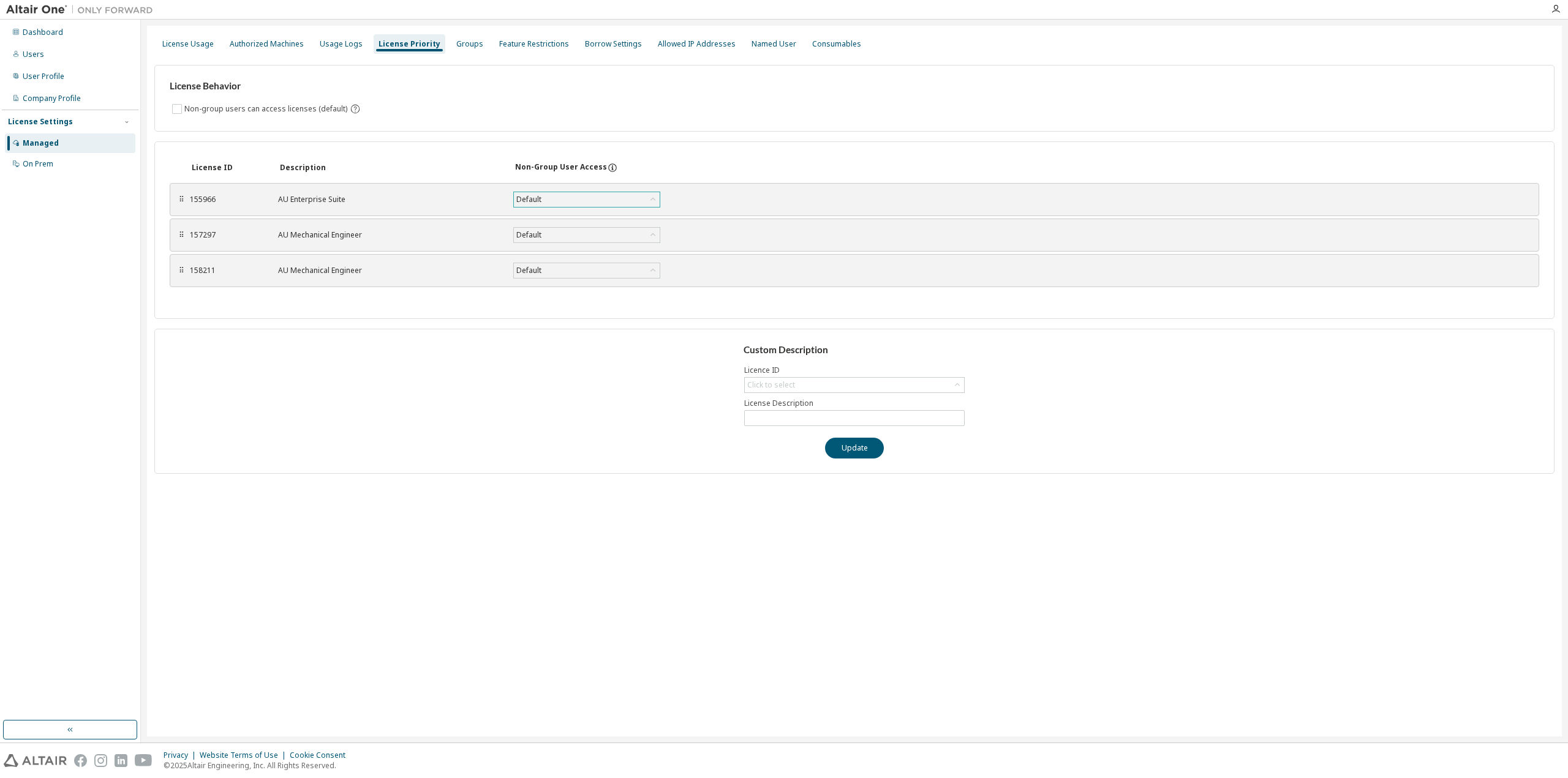
click at [479, 381] on div "Custom Description Licence ID Click to select License Description Update" at bounding box center [854, 401] width 1400 height 145
click at [912, 584] on div "License Usage Authorized Machines Usage Logs License Priority Groups Feature Re…" at bounding box center [854, 381] width 1415 height 711
click at [348, 35] on div "Usage Logs" at bounding box center [340, 44] width 53 height 20
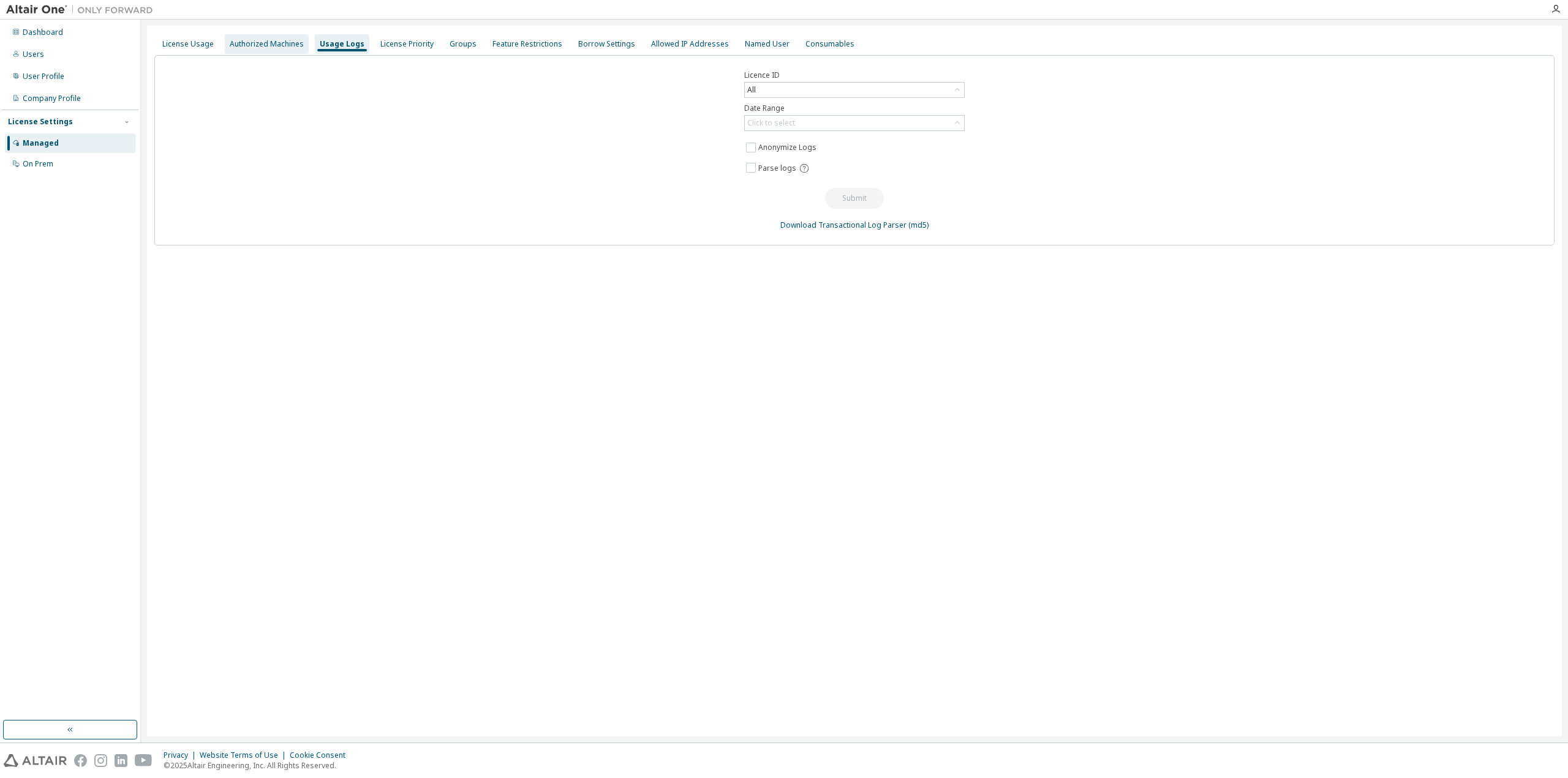
click at [283, 39] on div "Authorized Machines" at bounding box center [267, 44] width 74 height 9
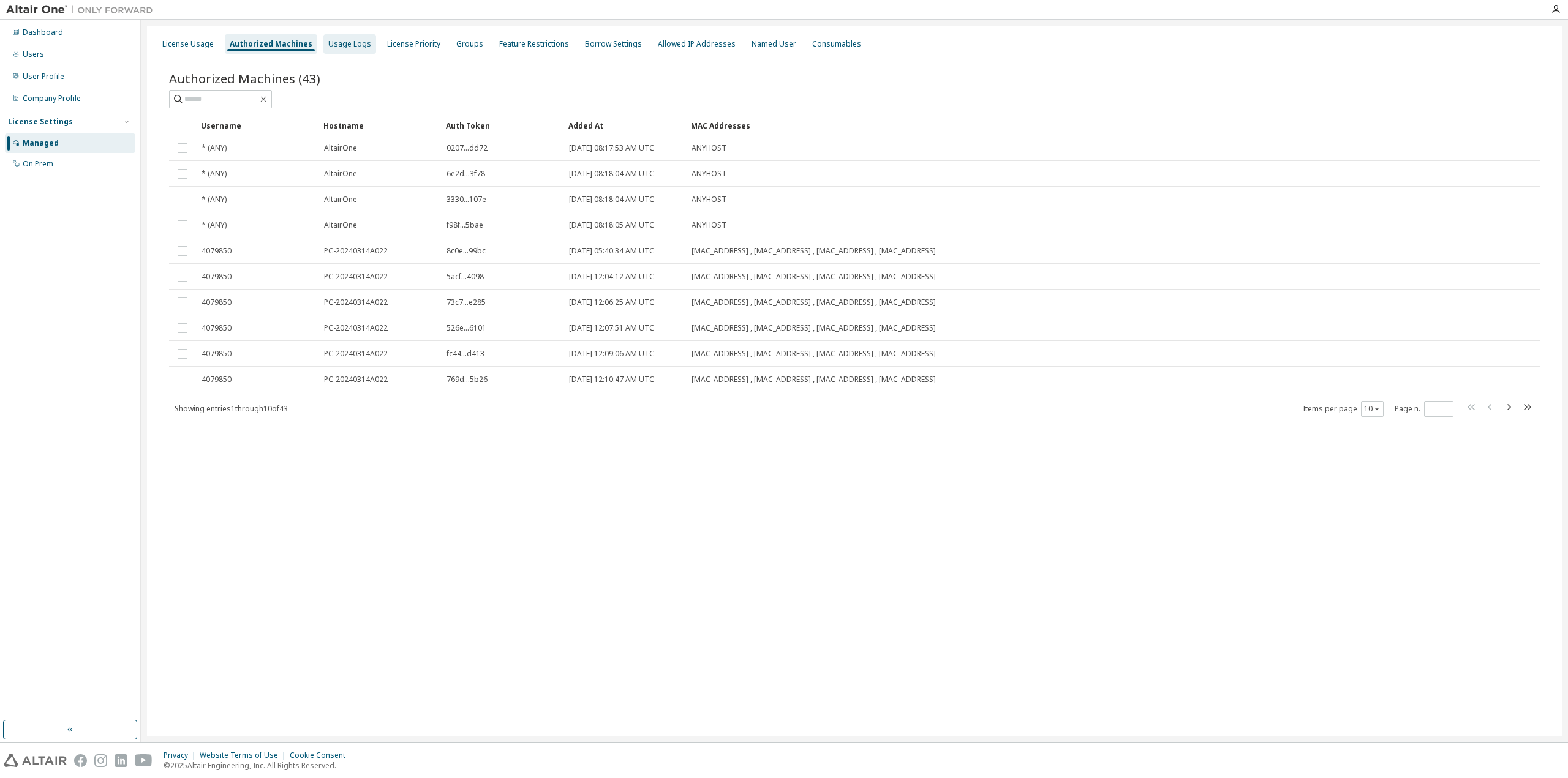
click at [331, 41] on div "Usage Logs" at bounding box center [350, 44] width 43 height 9
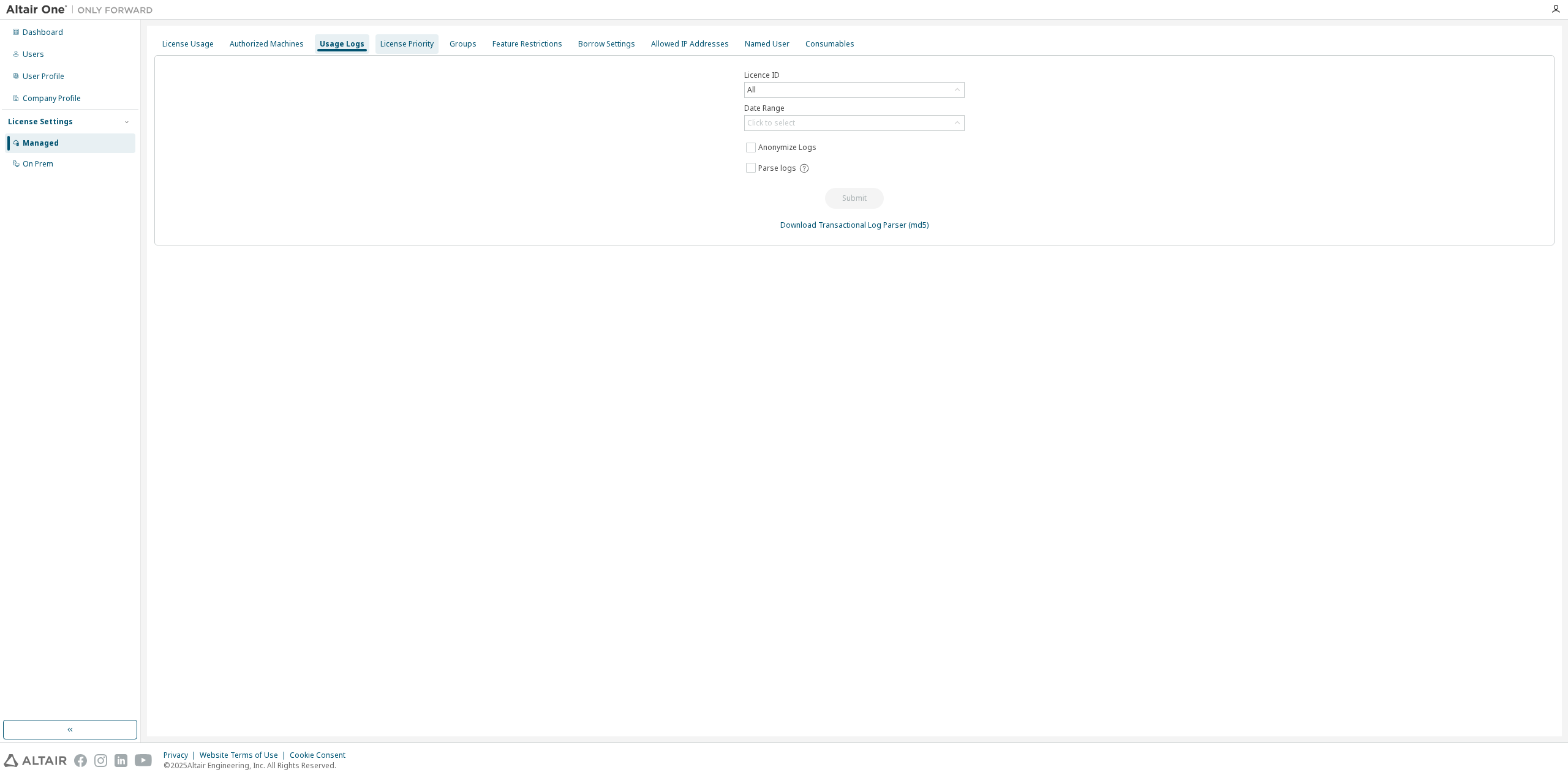
click at [429, 46] on div "License Priority" at bounding box center [407, 44] width 63 height 20
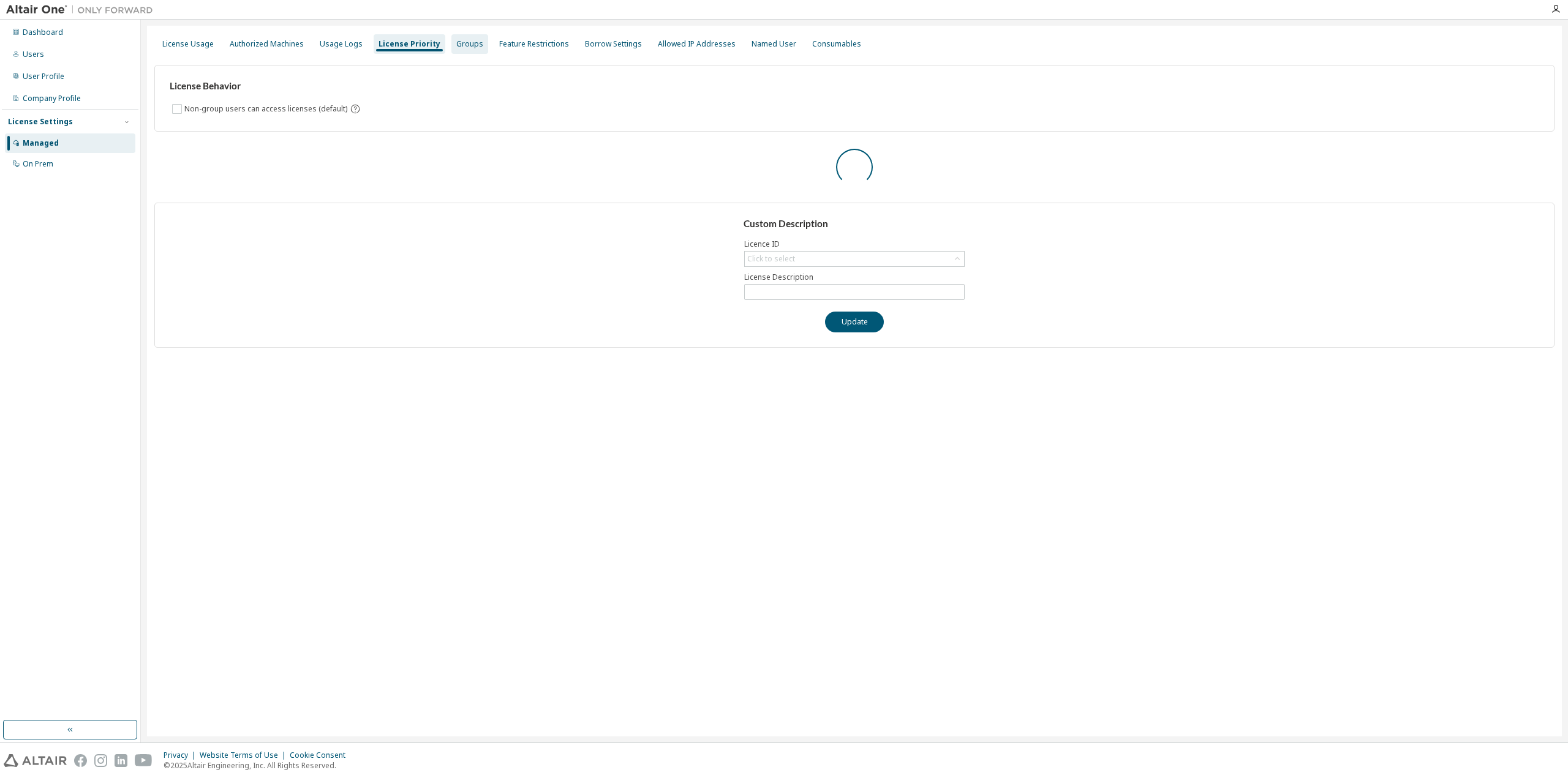
click at [457, 45] on div "Groups" at bounding box center [470, 44] width 27 height 9
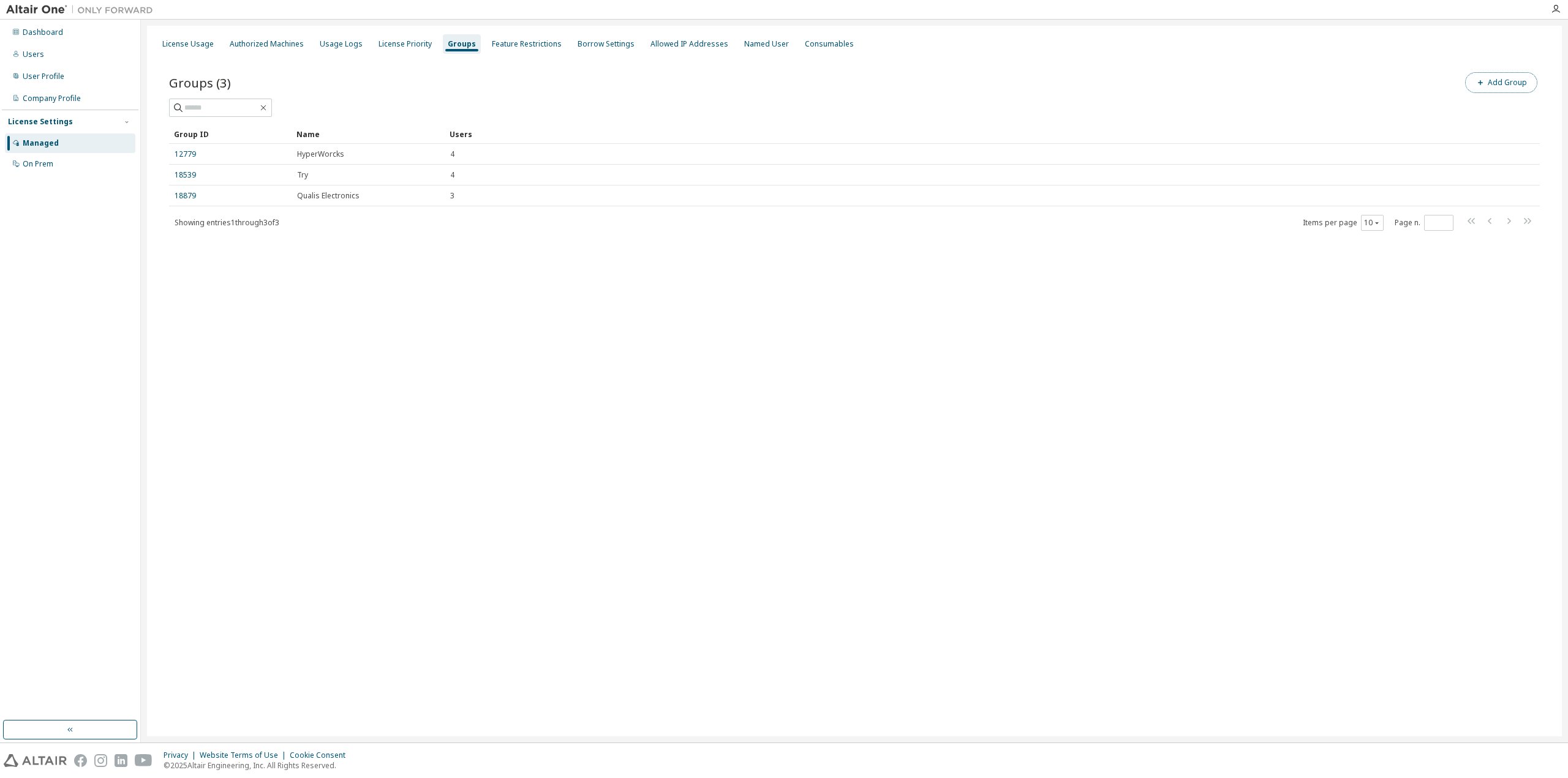
click at [1506, 91] on button "Add Group" at bounding box center [1501, 82] width 72 height 21
click at [1424, 96] on input "text" at bounding box center [1421, 93] width 273 height 9
type input "**********"
click at [1537, 113] on button "Add" at bounding box center [1531, 118] width 59 height 21
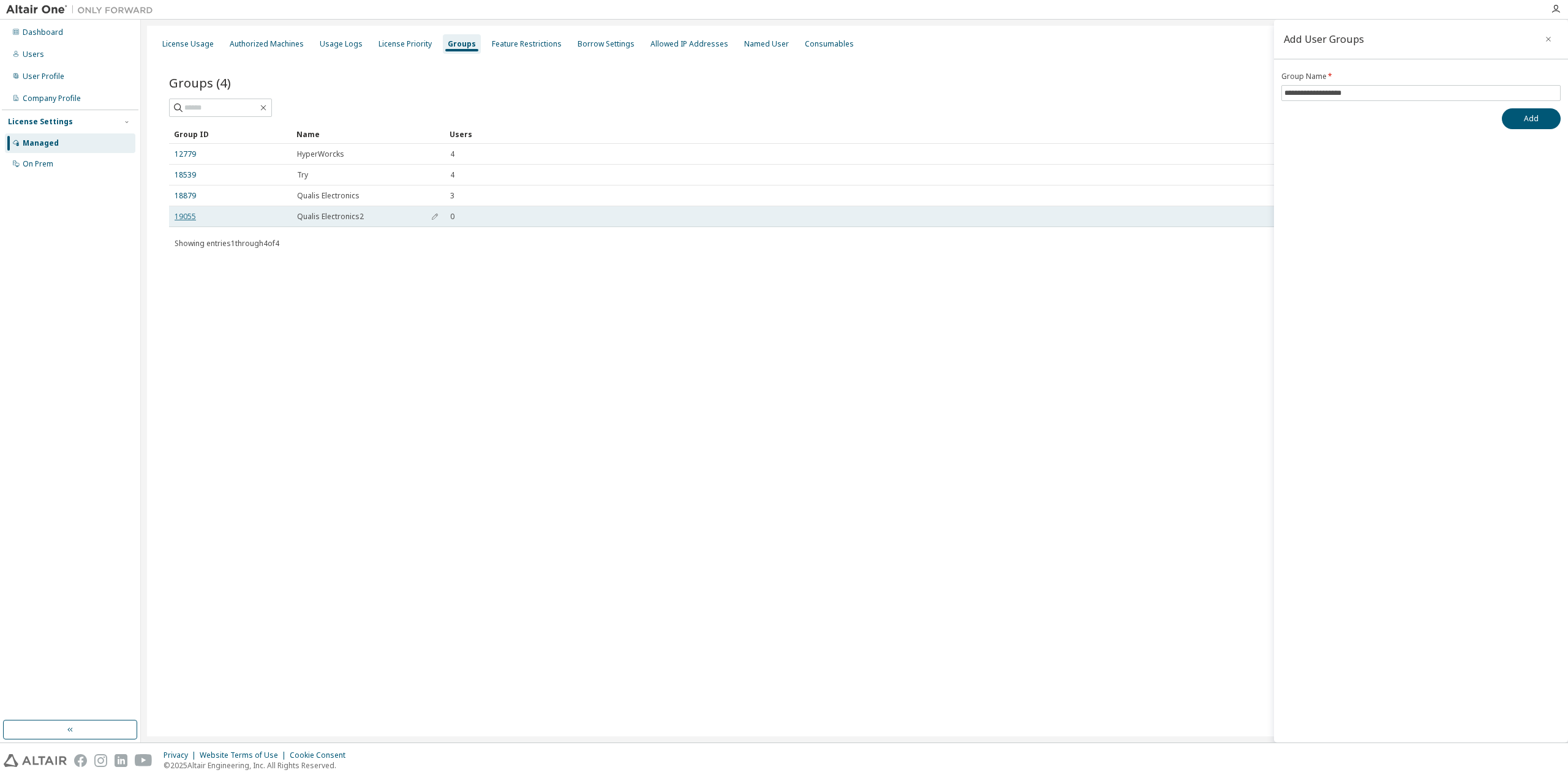
click at [186, 219] on link "19055" at bounding box center [185, 216] width 21 height 9
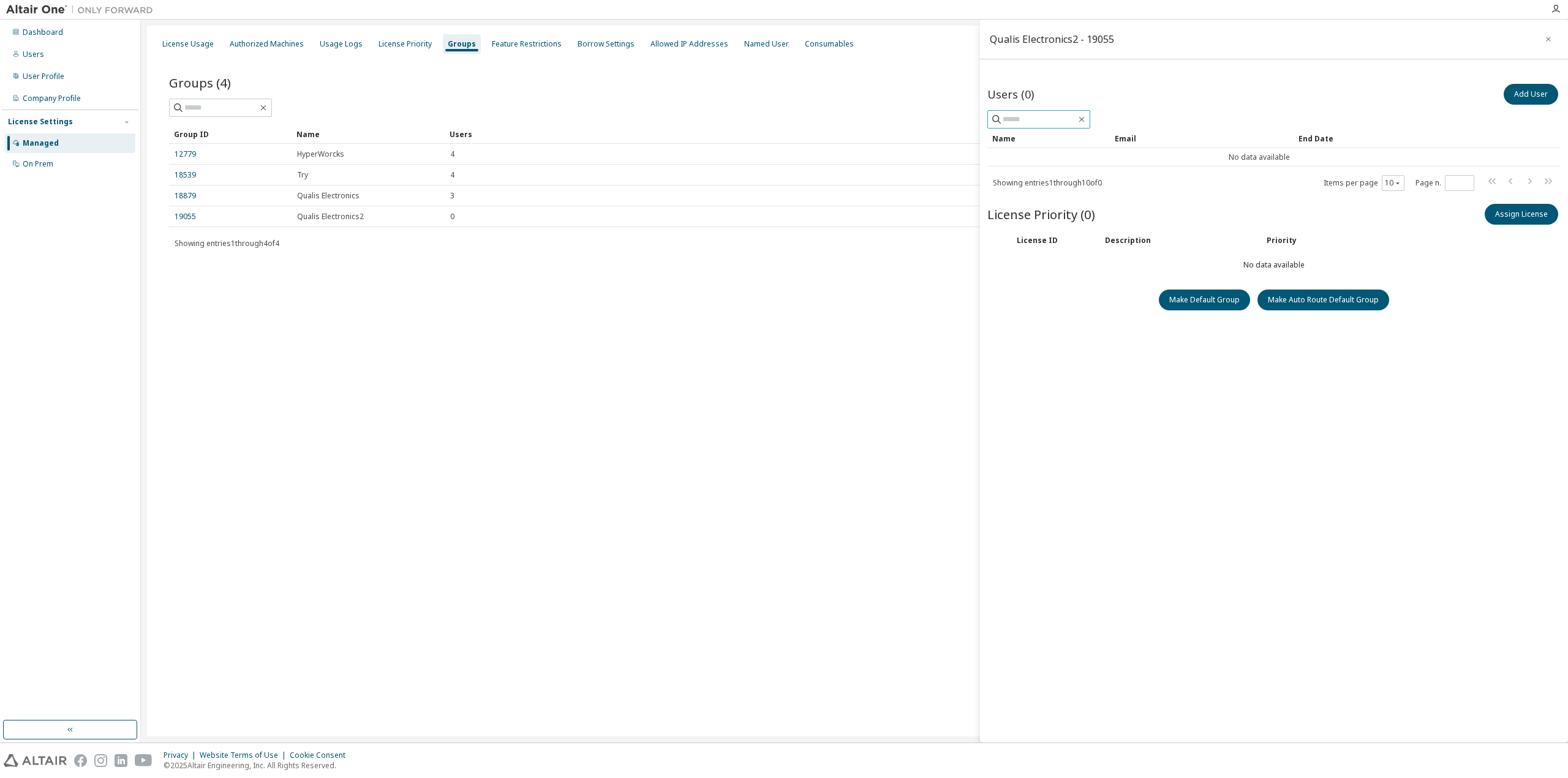
click at [1047, 122] on input "text" at bounding box center [1039, 119] width 74 height 13
type input "*"
click at [1035, 121] on input "*********" at bounding box center [1039, 119] width 74 height 13
drag, startPoint x: 1045, startPoint y: 121, endPoint x: 967, endPoint y: 107, distance: 79.2
click at [967, 107] on main "Qualis Electronics2 - 19055 Users (0) Add User ********* Clear Load Save Save A…" at bounding box center [854, 381] width 1427 height 723
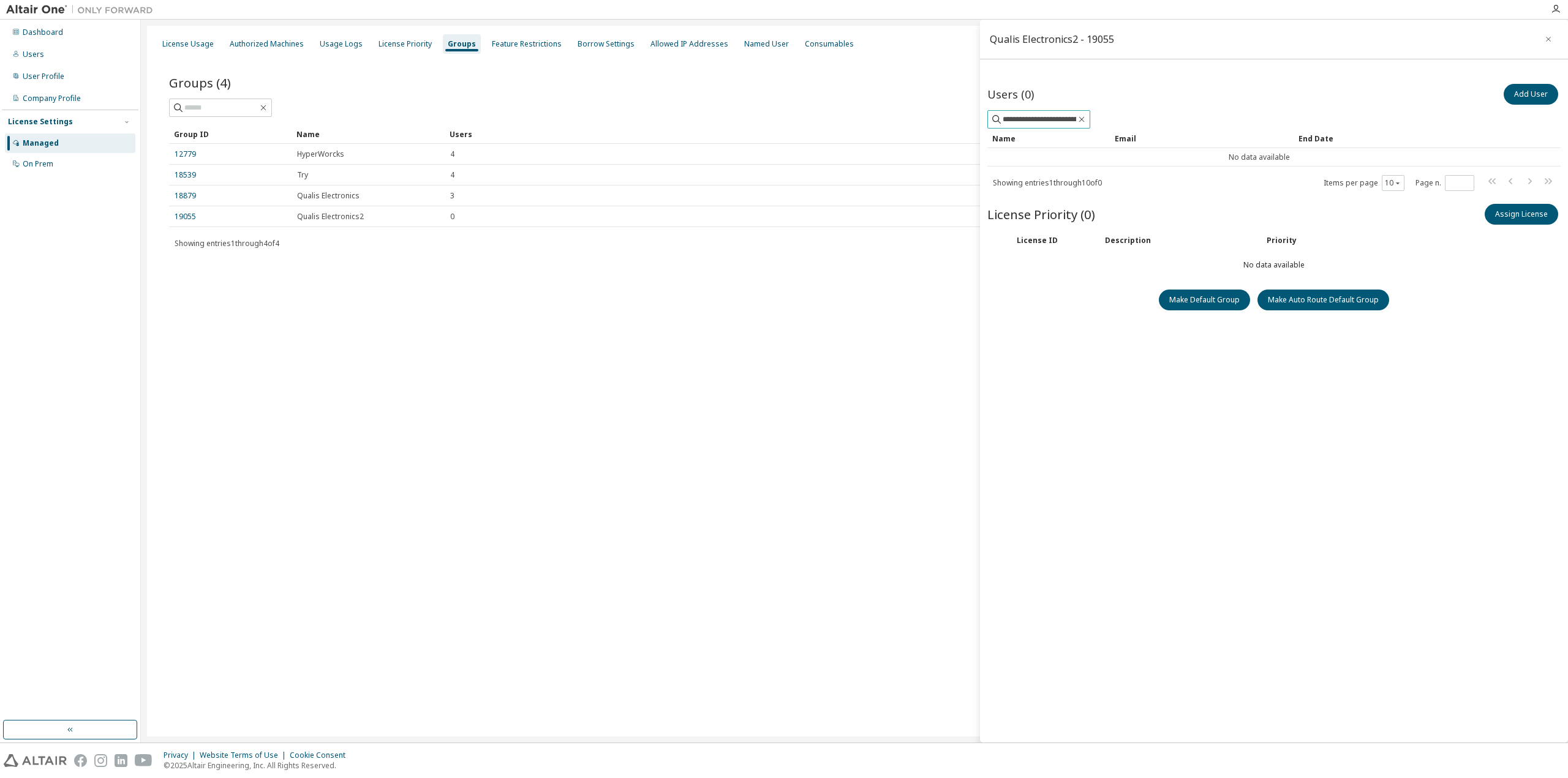
scroll to position [0, 24]
type input "**********"
click at [1527, 88] on button "Add User" at bounding box center [1530, 94] width 54 height 21
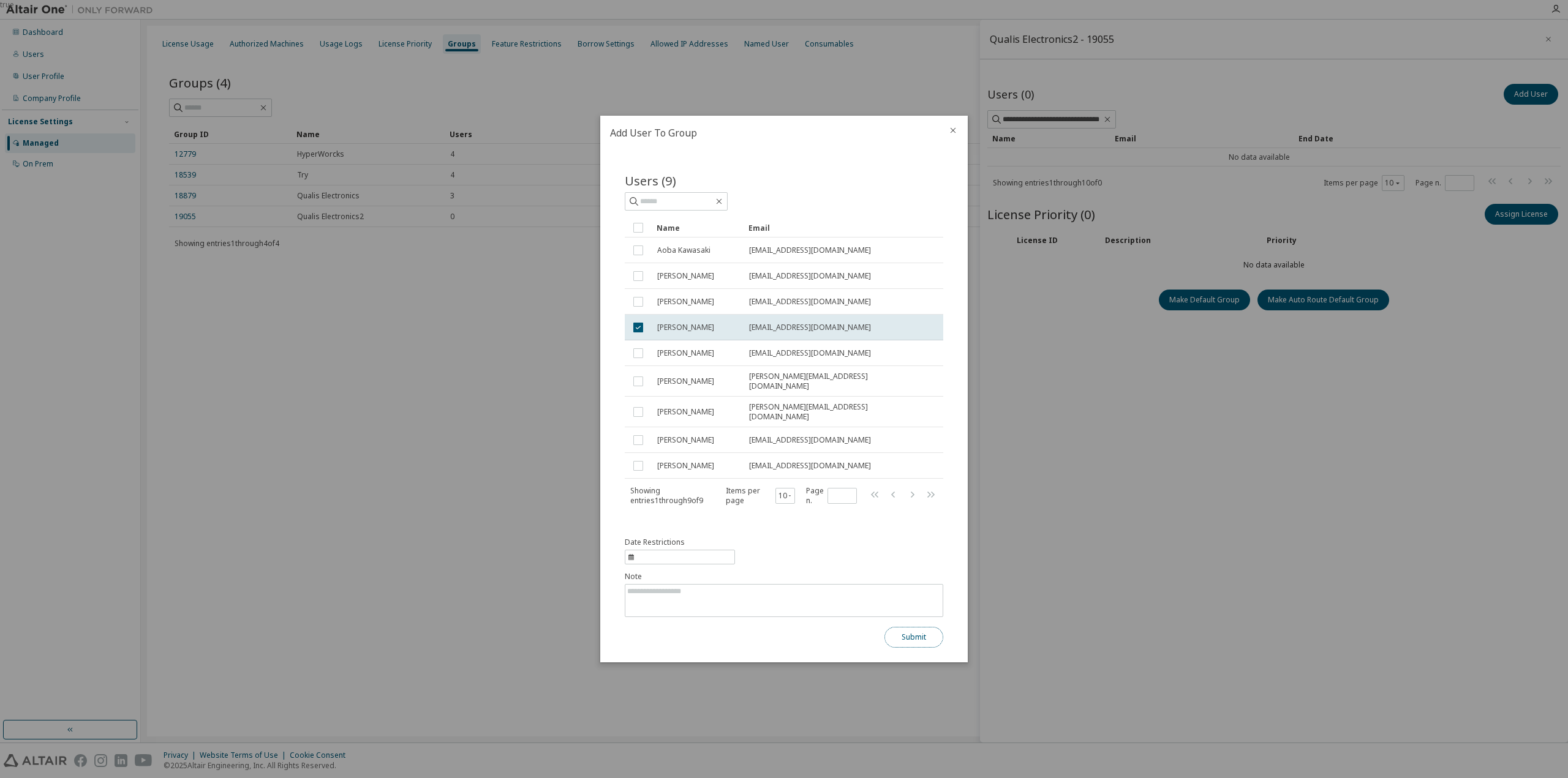
click at [916, 630] on button "Submit" at bounding box center [913, 638] width 59 height 21
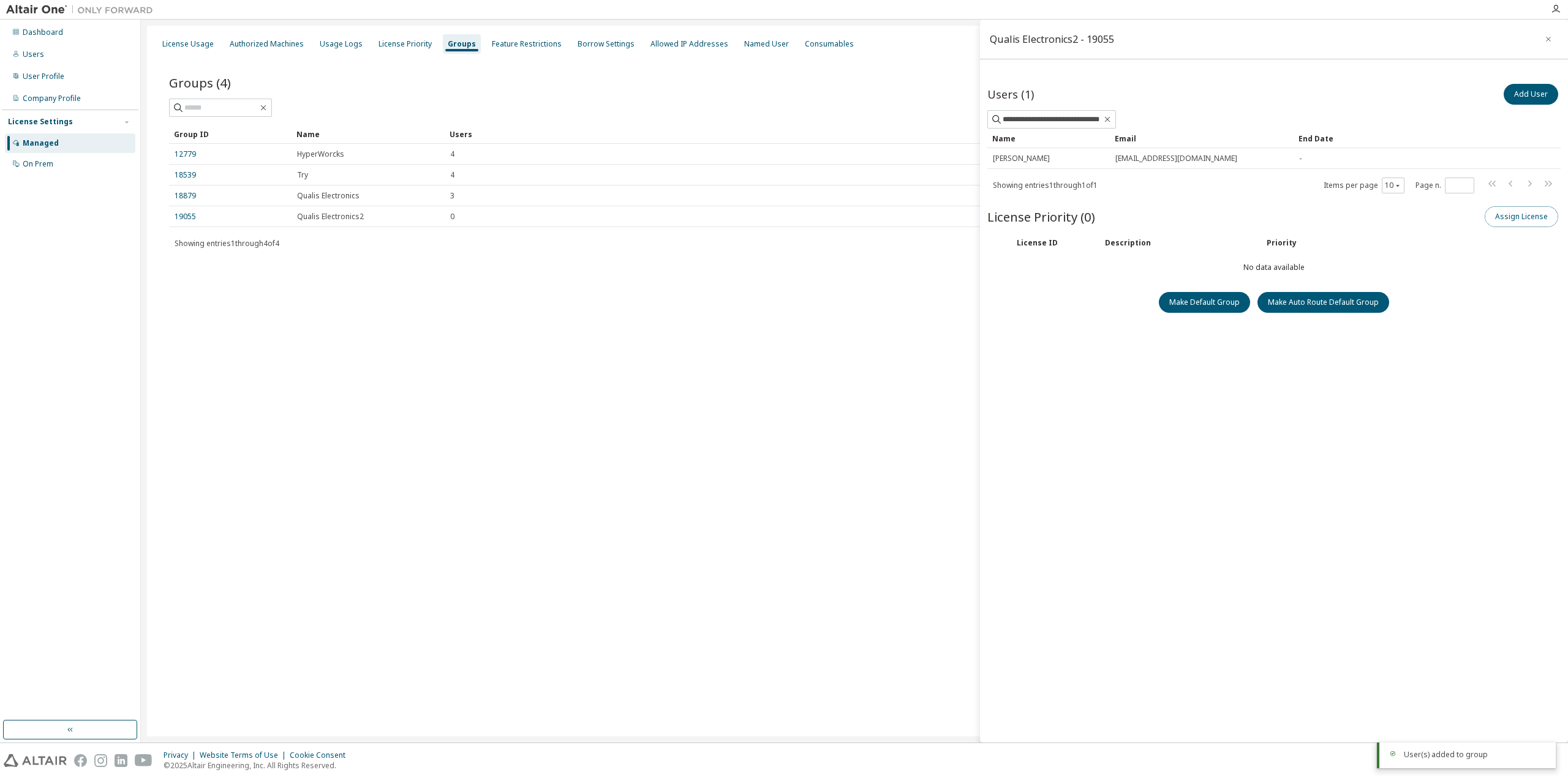
click at [1490, 220] on button "Assign License" at bounding box center [1522, 216] width 74 height 21
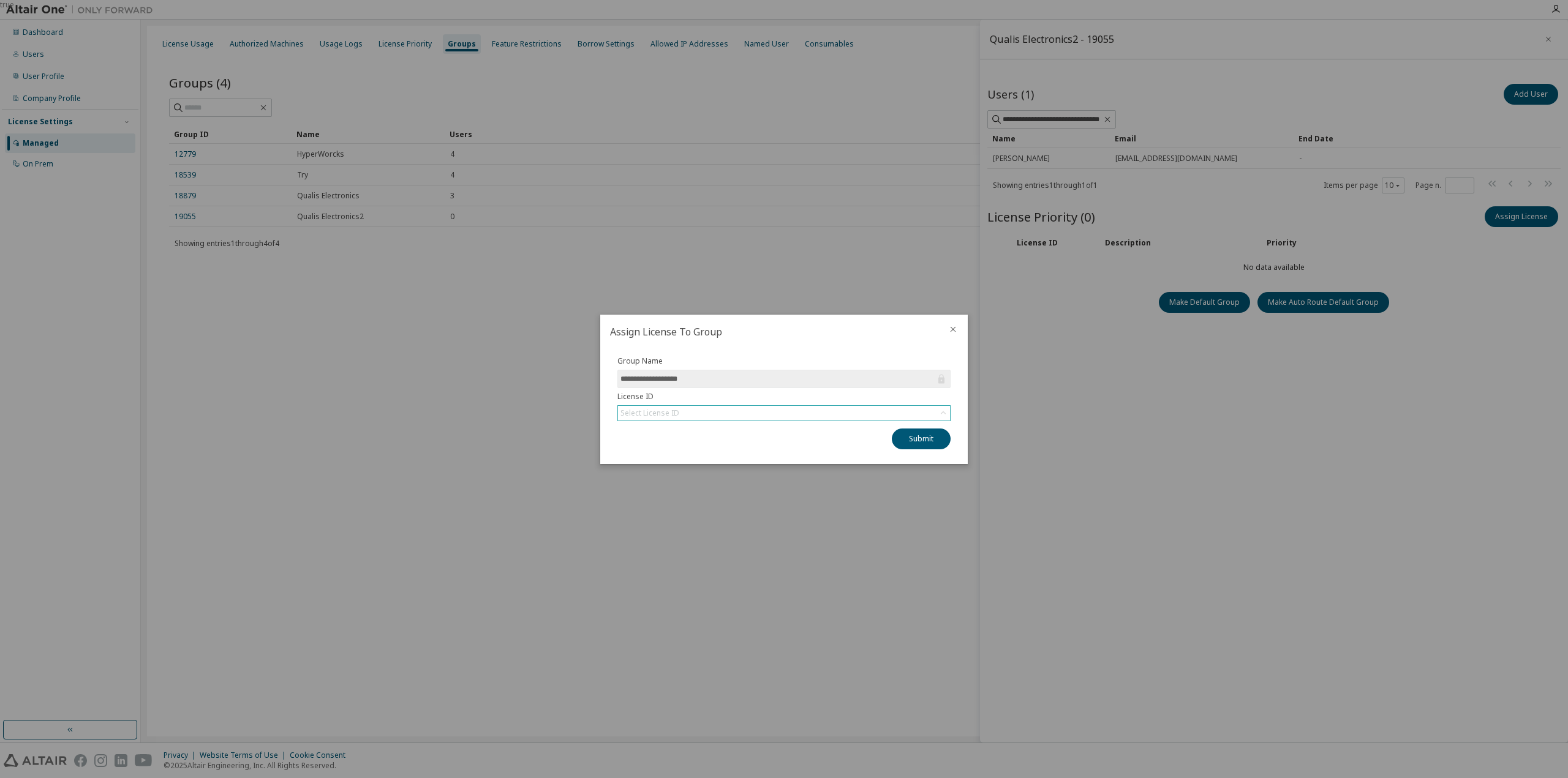
click at [780, 409] on div "Select License ID" at bounding box center [784, 413] width 332 height 15
click at [959, 398] on div "**********" at bounding box center [784, 406] width 367 height 115
click at [845, 412] on div "Select License ID" at bounding box center [784, 413] width 332 height 15
click at [951, 390] on div "**********" at bounding box center [784, 402] width 347 height 93
click at [1088, 395] on div "true" at bounding box center [784, 389] width 1568 height 778
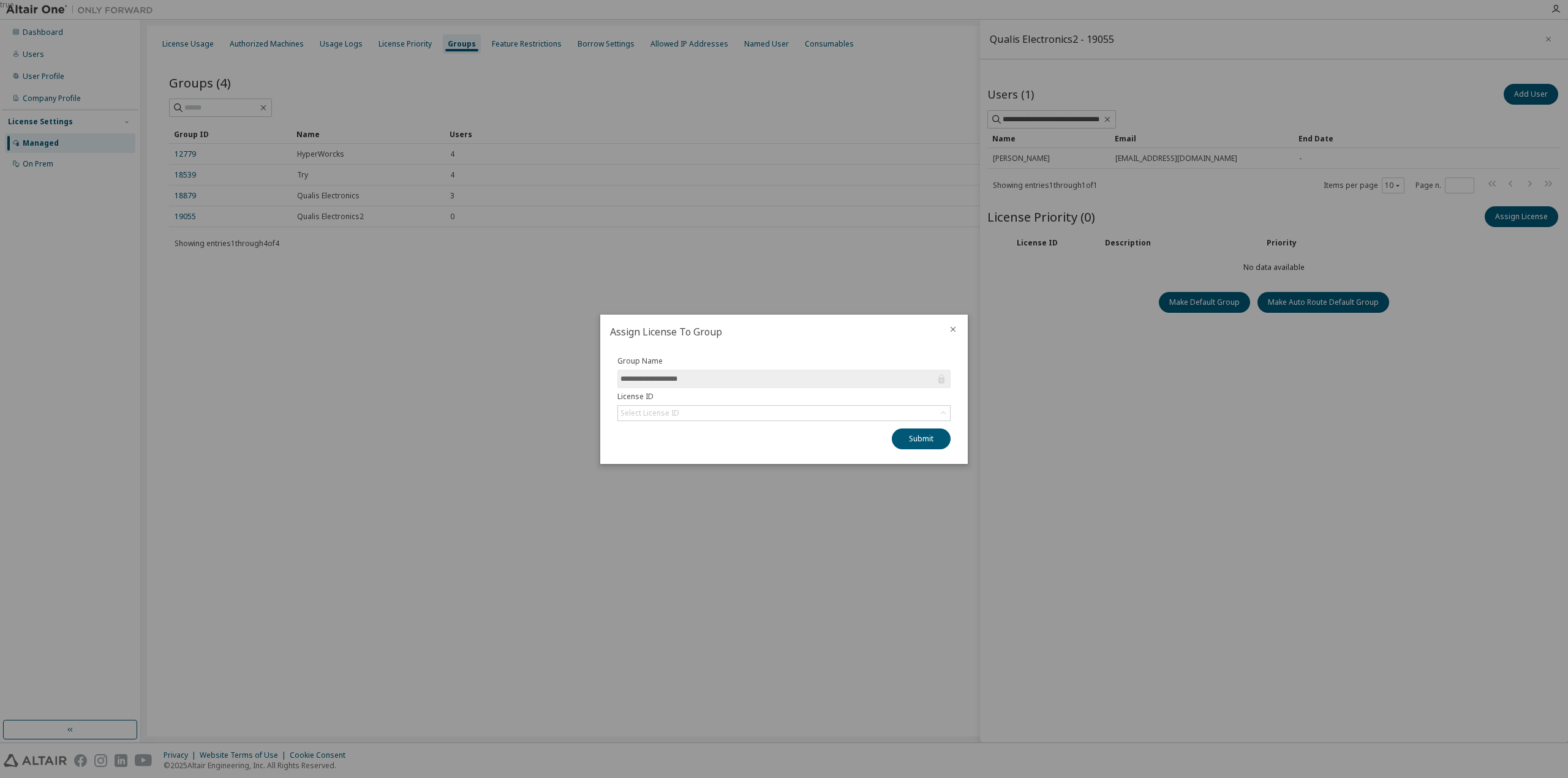
click at [955, 331] on icon "close" at bounding box center [953, 329] width 9 height 9
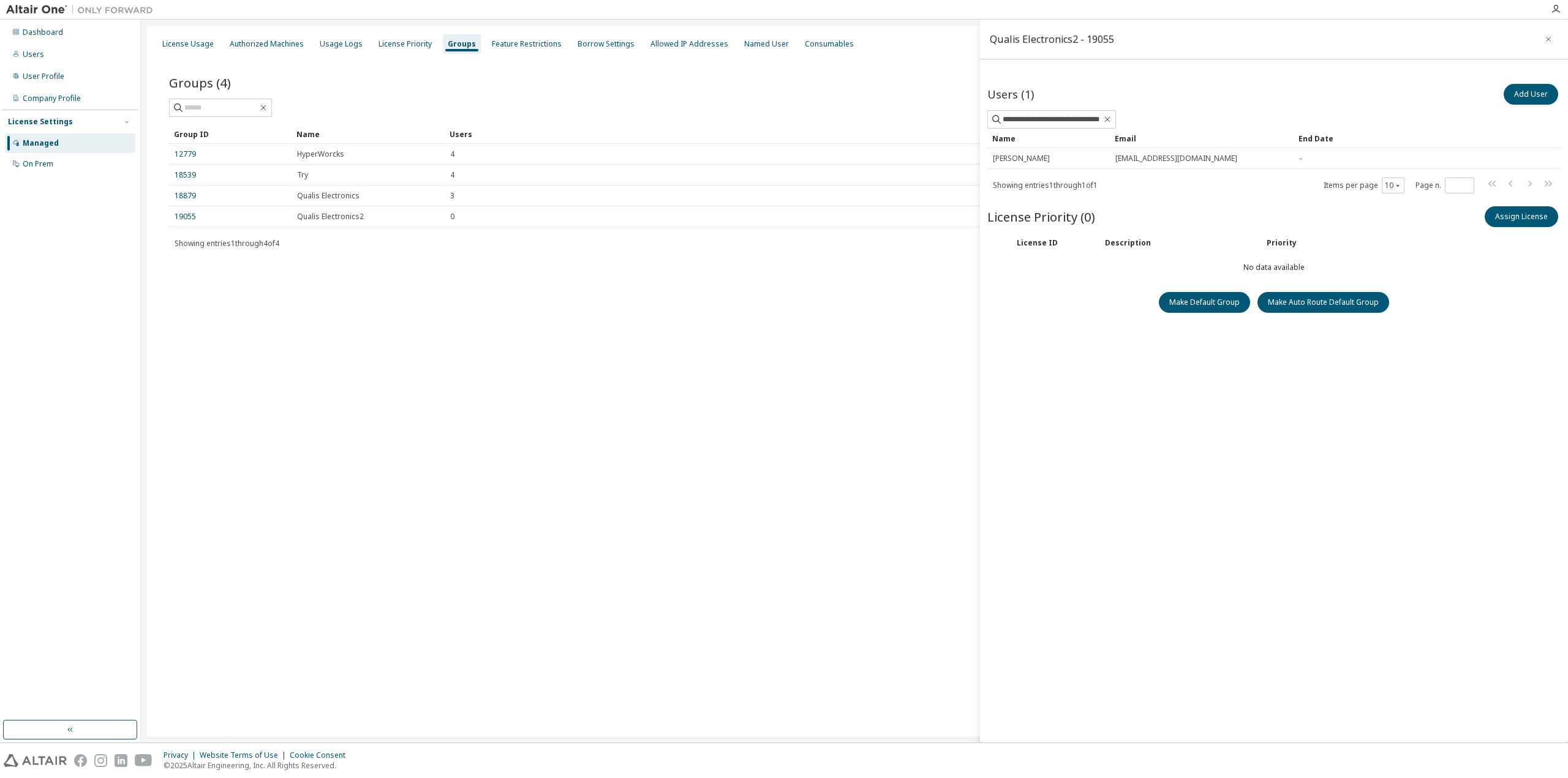
click at [1065, 422] on div "**********" at bounding box center [1274, 393] width 573 height 623
click at [813, 398] on div "License Usage Authorized Machines Usage Logs License Priority Groups Feature Re…" at bounding box center [854, 381] width 1415 height 711
click at [184, 216] on link "19055" at bounding box center [185, 216] width 21 height 9
click at [1548, 41] on icon "button" at bounding box center [1548, 39] width 9 height 9
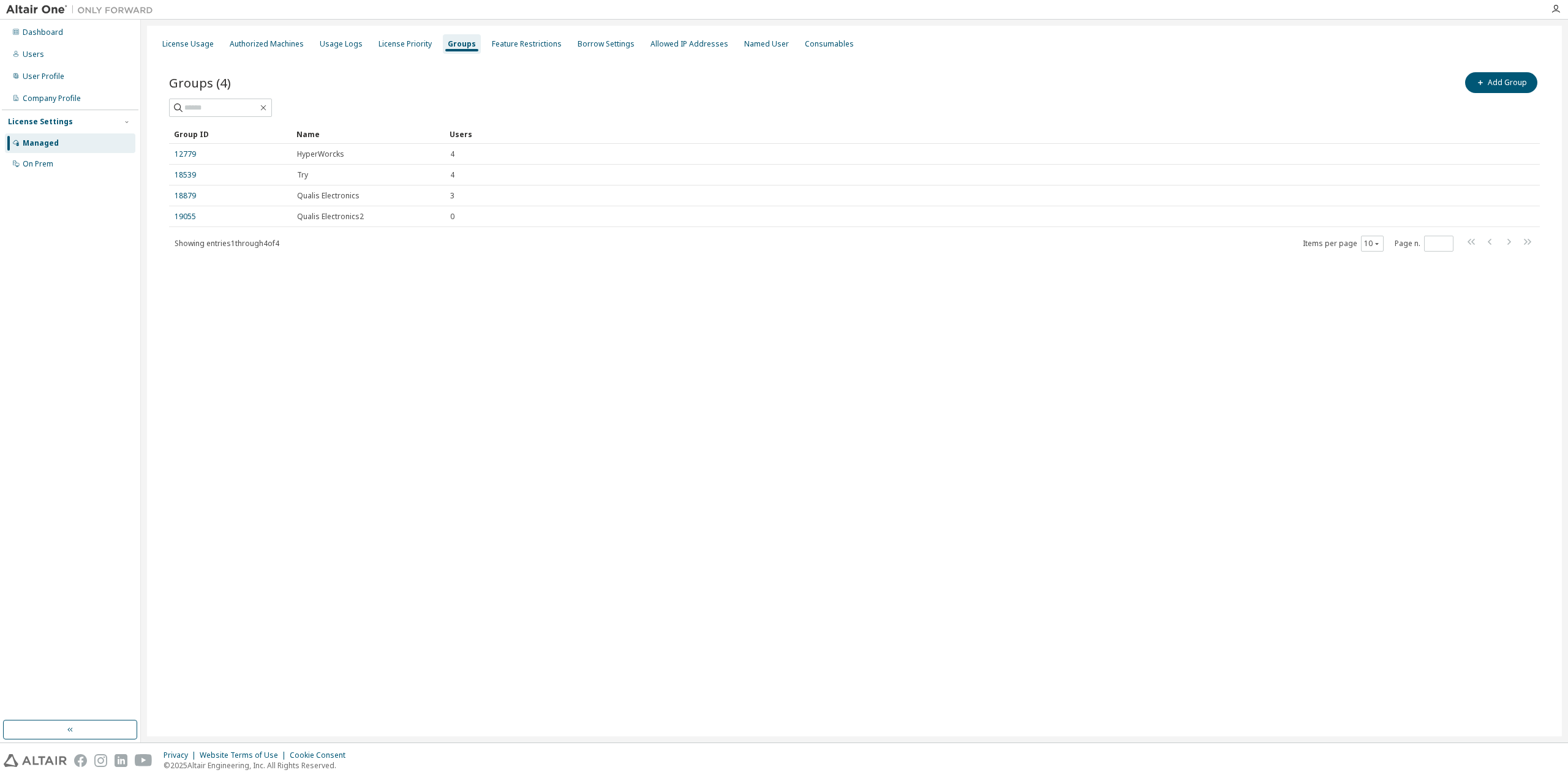
click at [718, 366] on div "License Usage Authorized Machines Usage Logs License Priority Groups Feature Re…" at bounding box center [854, 381] width 1415 height 711
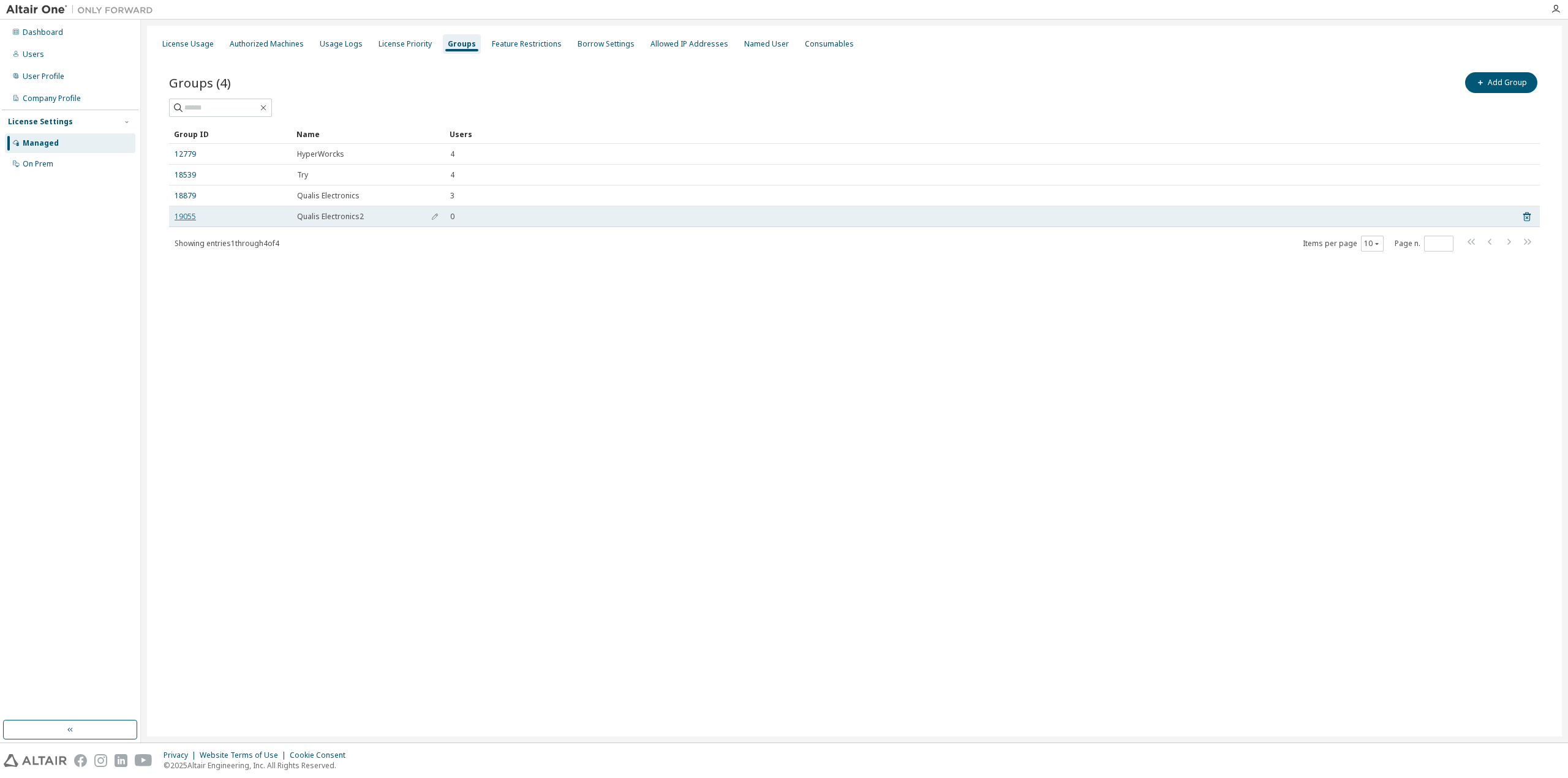
click at [180, 216] on link "19055" at bounding box center [185, 216] width 21 height 9
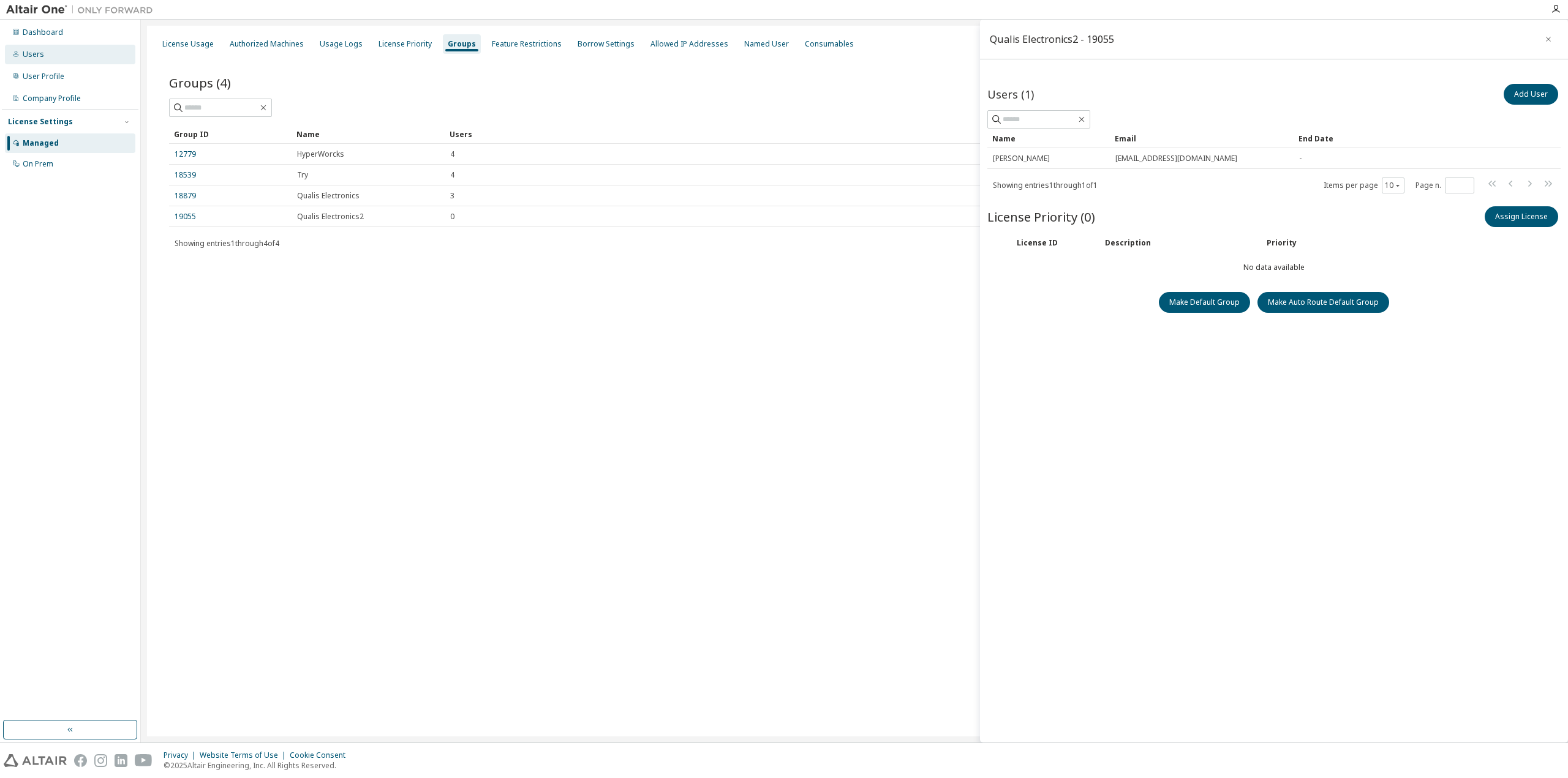
click at [54, 56] on div "Users" at bounding box center [70, 54] width 130 height 20
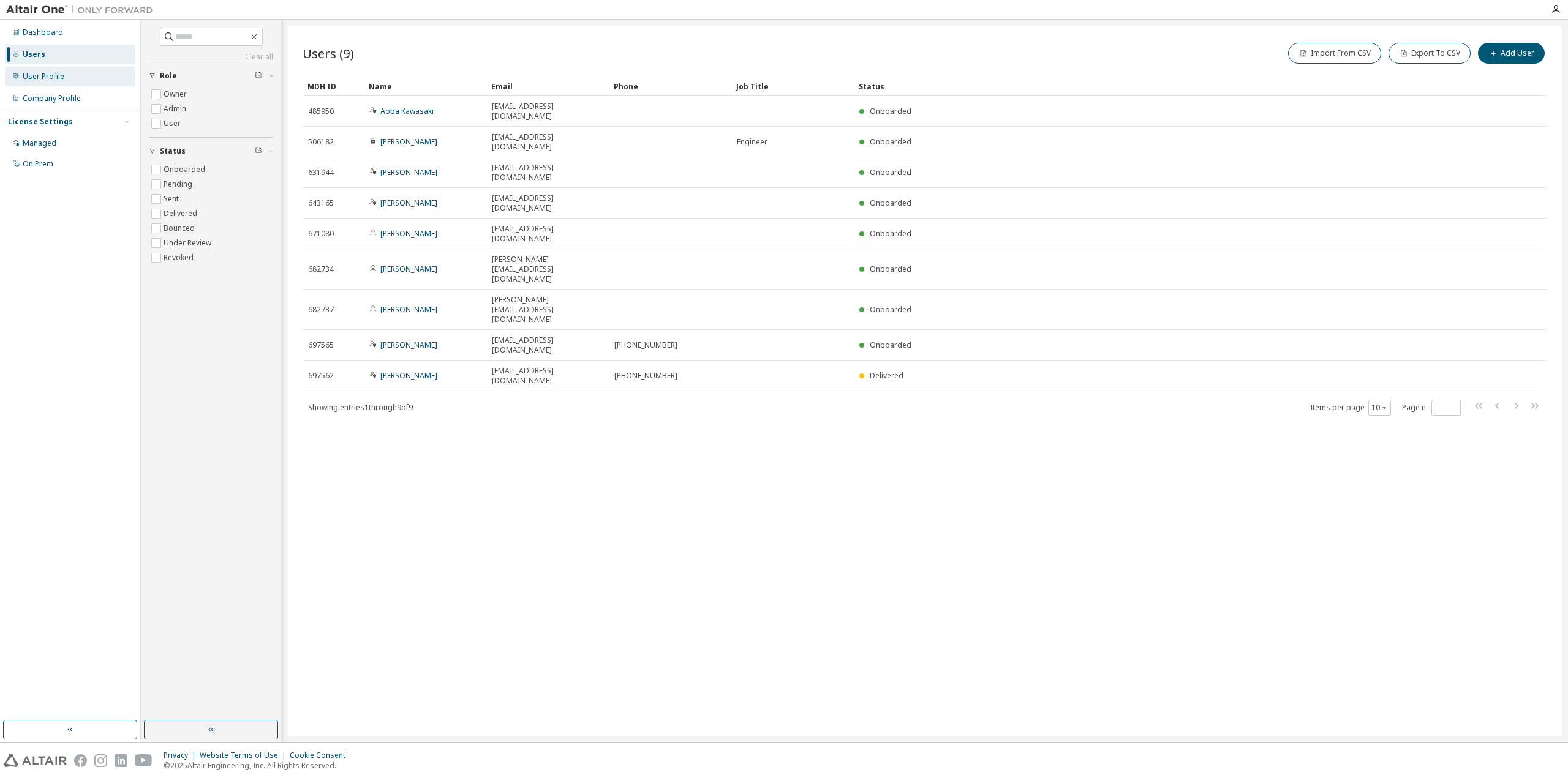
click at [53, 81] on div "User Profile" at bounding box center [43, 76] width 42 height 9
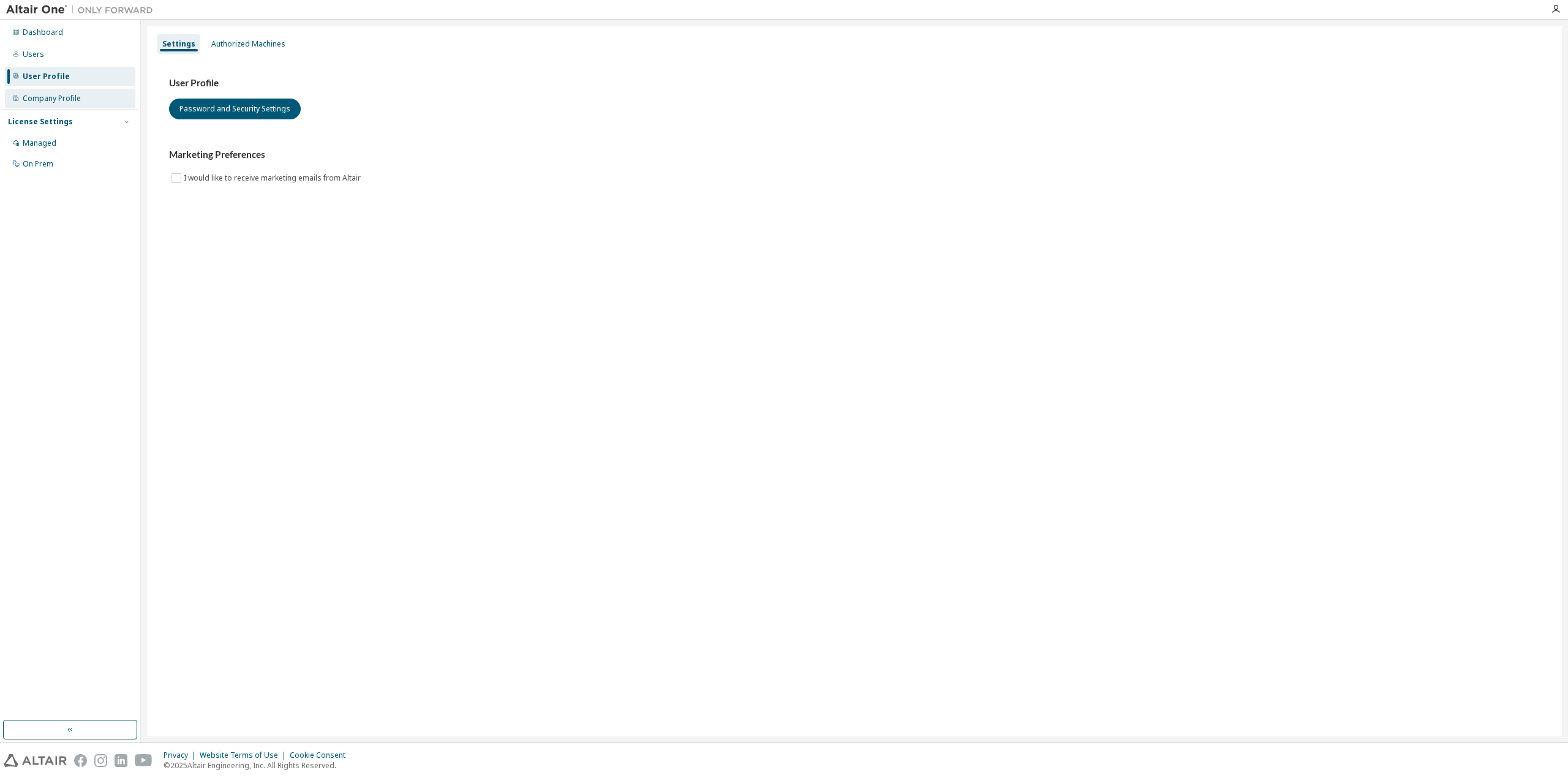
click at [67, 95] on div "Company Profile" at bounding box center [52, 98] width 58 height 9
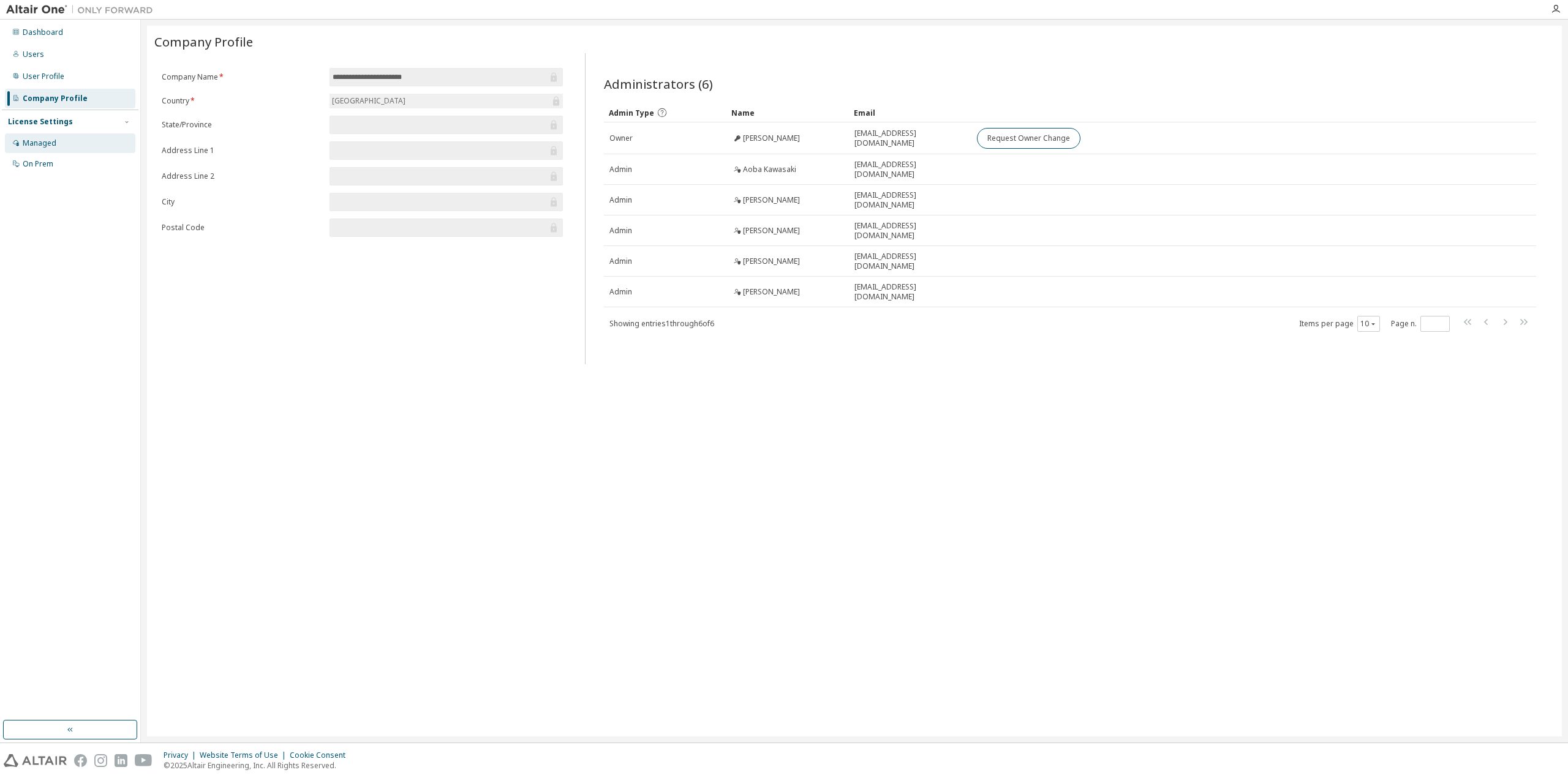
click at [33, 145] on div "Managed" at bounding box center [39, 143] width 34 height 9
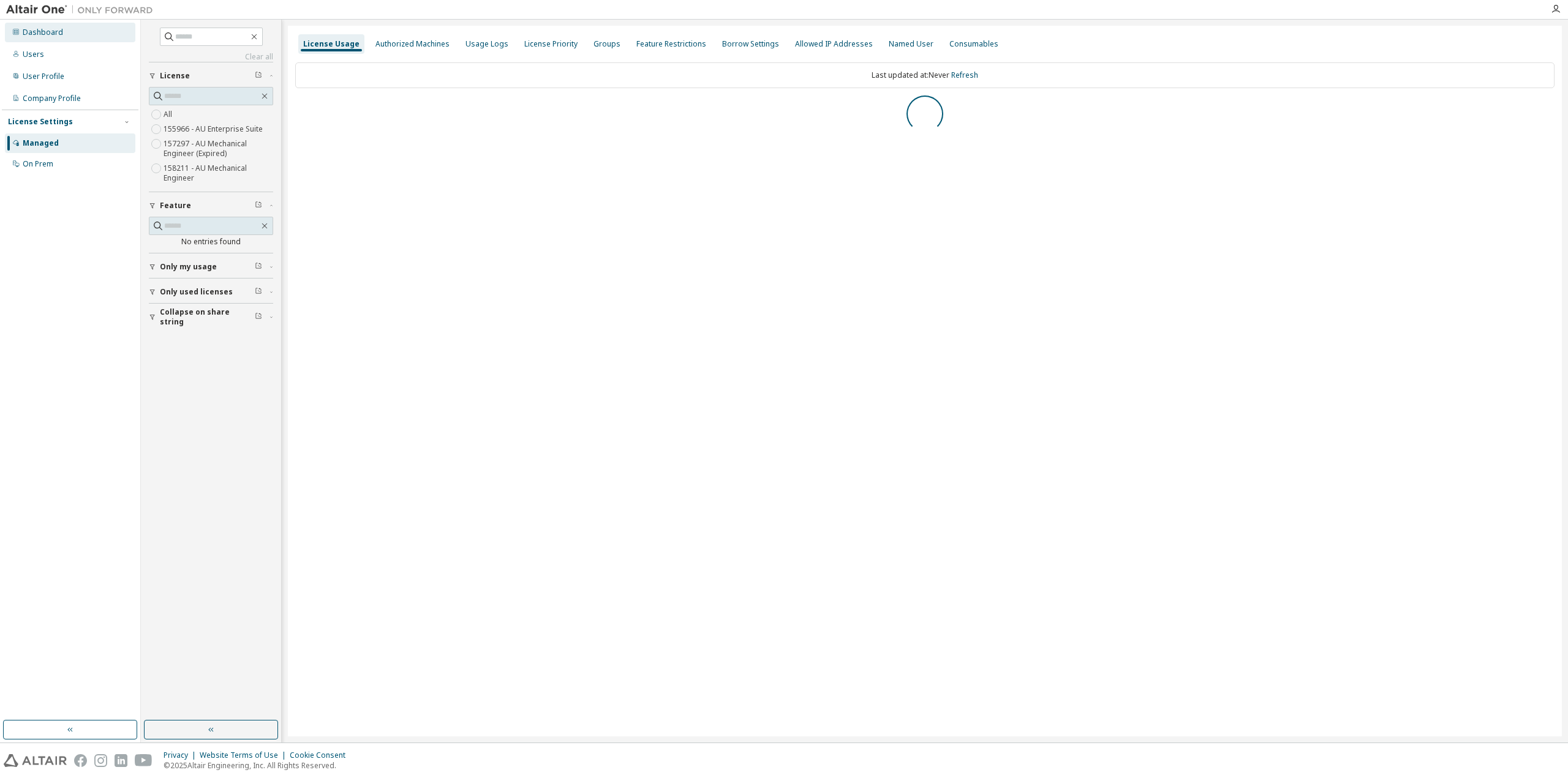
click at [60, 30] on div "Dashboard" at bounding box center [43, 32] width 41 height 9
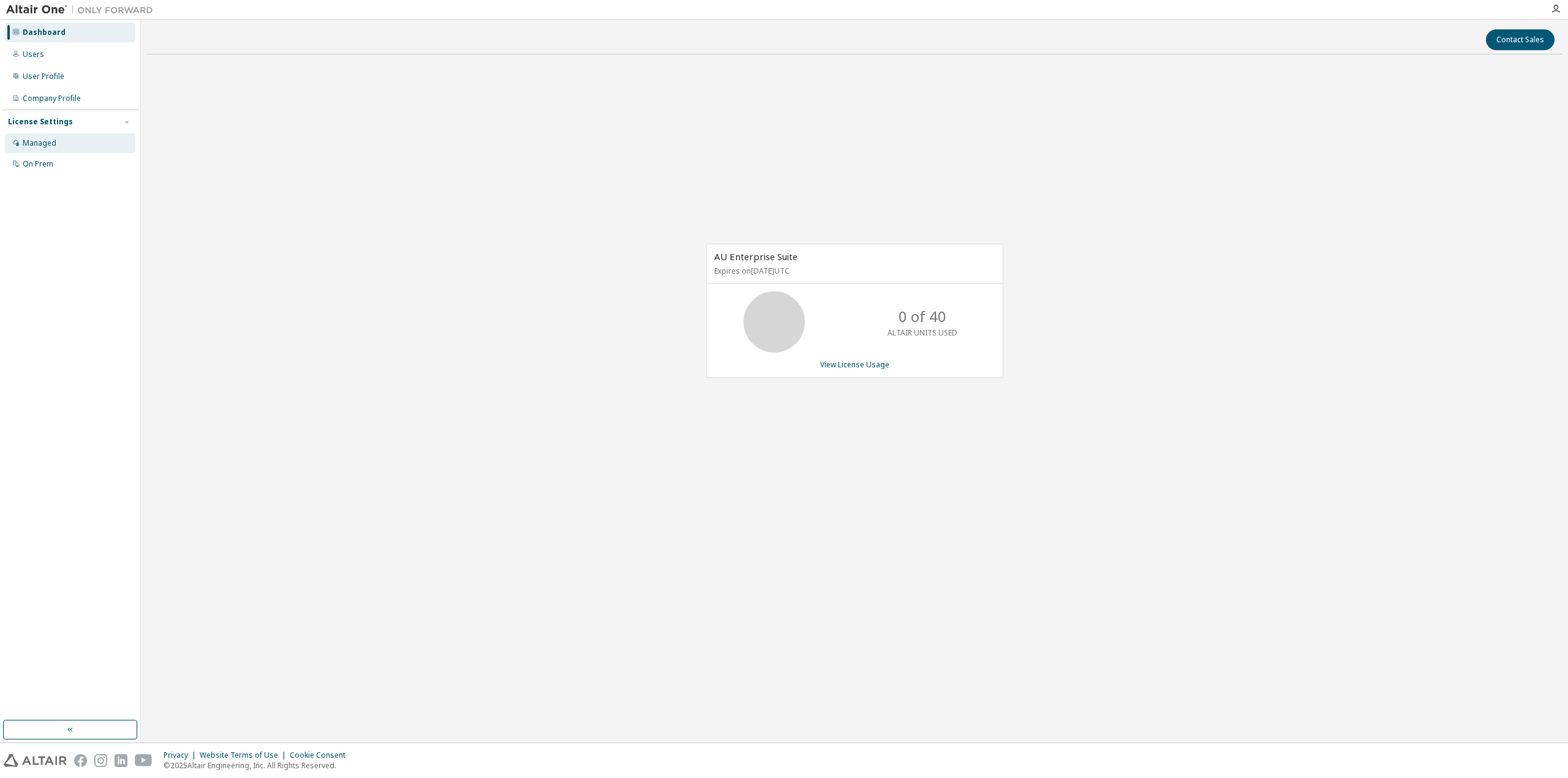
click at [36, 141] on div "Managed" at bounding box center [39, 143] width 34 height 9
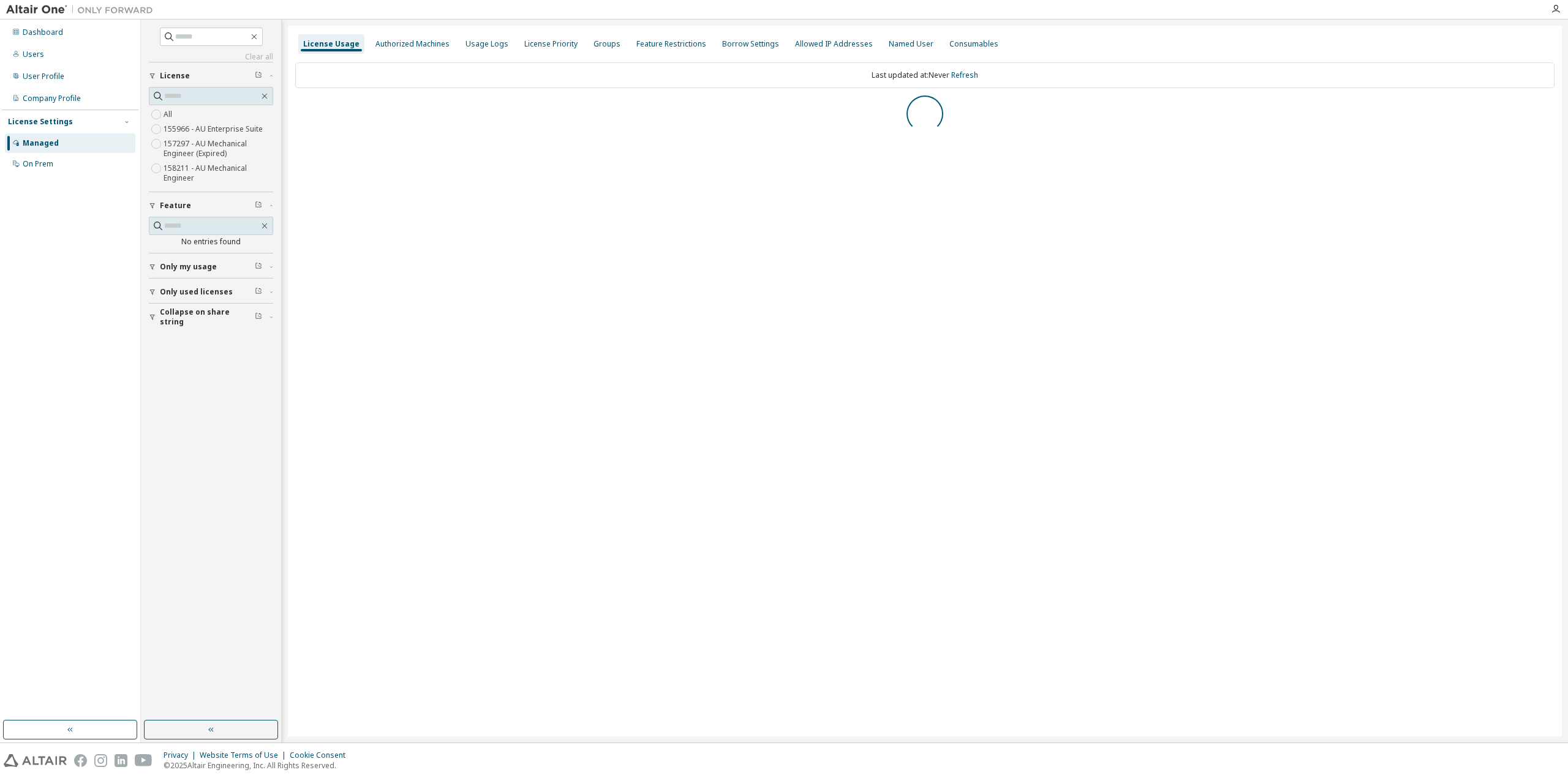
click at [255, 128] on label "155966 - AU Enterprise Suite" at bounding box center [214, 129] width 102 height 15
click at [264, 95] on icon "button" at bounding box center [264, 96] width 9 height 9
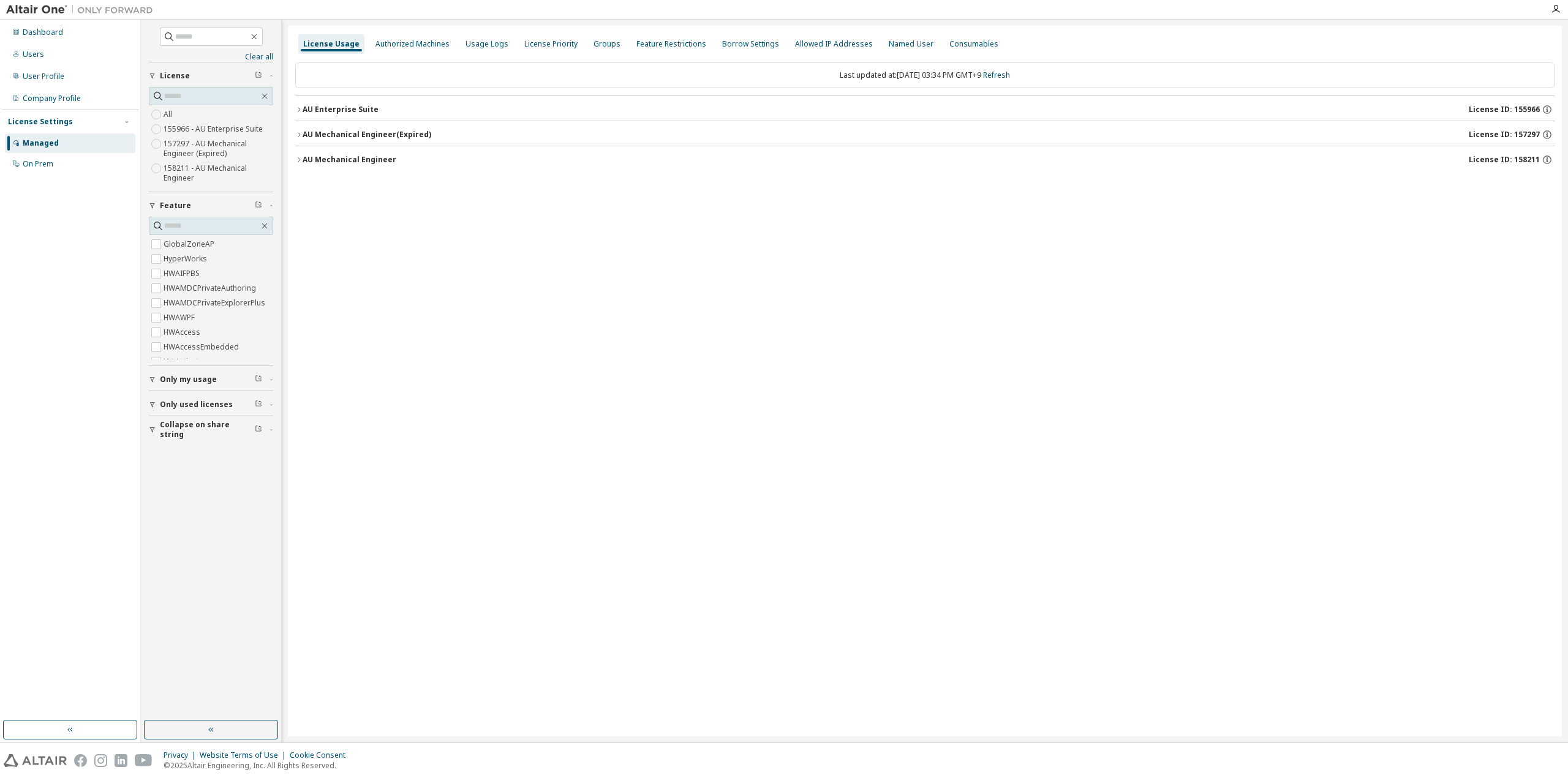
click at [195, 411] on button "Only used licenses" at bounding box center [211, 405] width 125 height 27
click at [202, 409] on button "Only used licenses" at bounding box center [211, 405] width 125 height 27
click at [200, 434] on span "Collapse on share string" at bounding box center [207, 430] width 95 height 20
click at [45, 27] on div "Dashboard" at bounding box center [43, 32] width 41 height 9
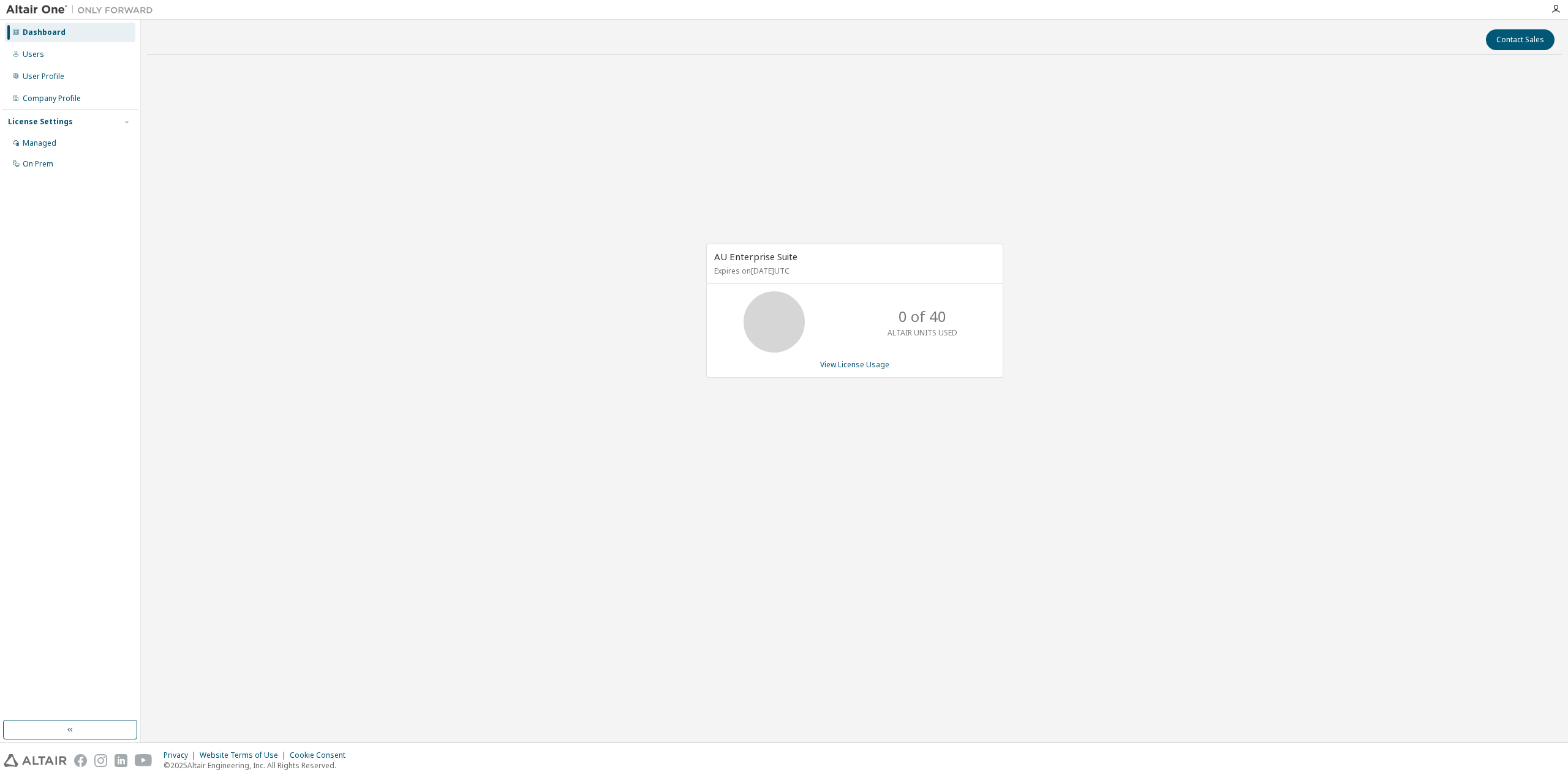
click at [772, 280] on div "AU Enterprise Suite Expires on [DATE] UTC" at bounding box center [854, 264] width 296 height 40
drag, startPoint x: 764, startPoint y: 275, endPoint x: 828, endPoint y: 281, distance: 64.3
click at [828, 281] on div "AU Enterprise Suite Expires on [DATE] UTC" at bounding box center [854, 264] width 296 height 40
click at [909, 390] on div "AU Enterprise Suite Expires on [DATE] UTC 0 of 40 ALTAIR UNITS USED View Licens…" at bounding box center [849, 317] width 309 height 147
click at [50, 144] on div "Managed" at bounding box center [39, 143] width 34 height 9
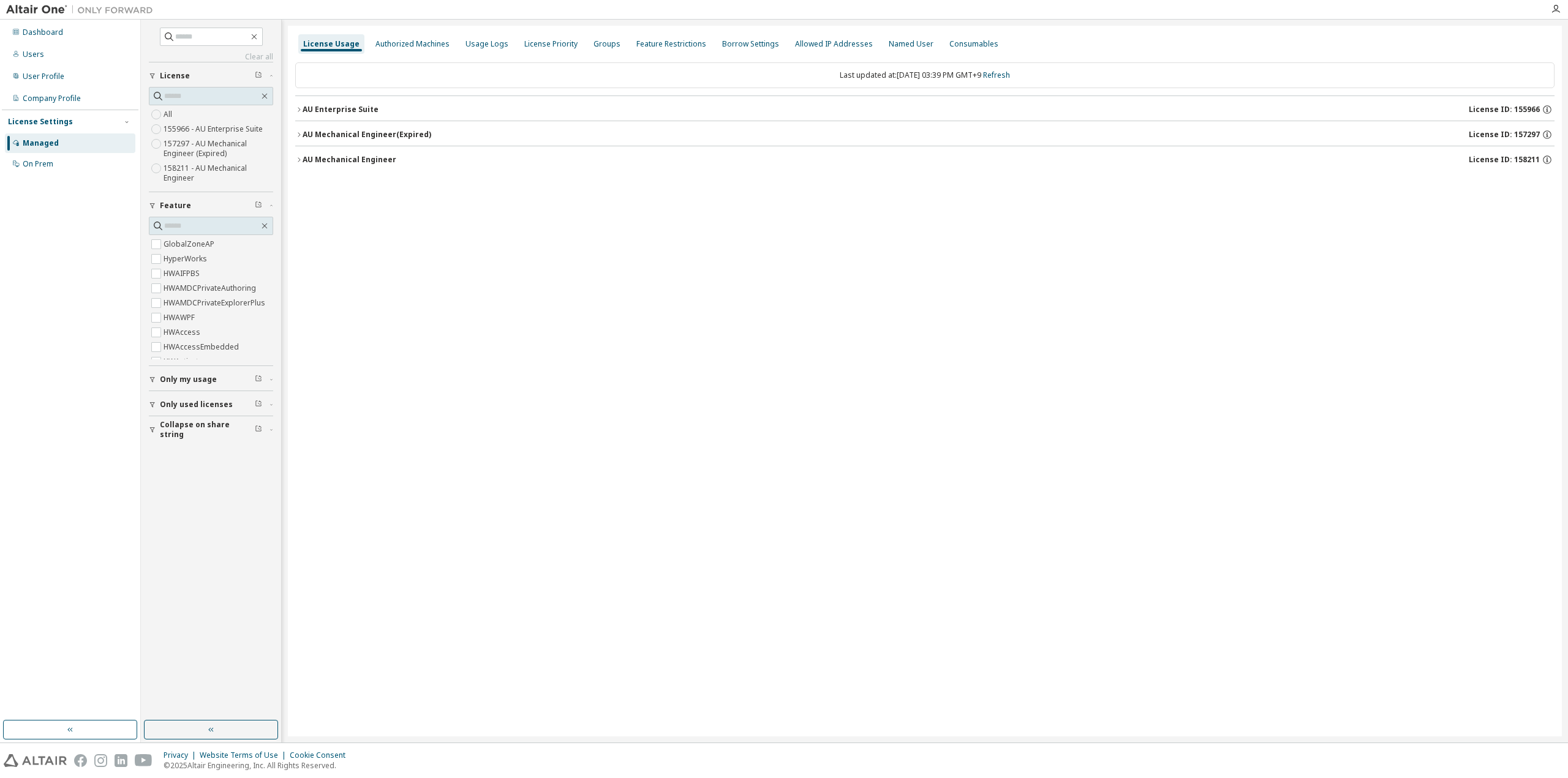
click at [355, 424] on div "License Usage Authorized Machines Usage Logs License Priority Groups Feature Re…" at bounding box center [925, 381] width 1274 height 711
click at [1549, 113] on icon "button" at bounding box center [1547, 109] width 9 height 9
click at [1185, 542] on div "License Usage Authorized Machines Usage Logs License Priority Groups Feature Re…" at bounding box center [925, 381] width 1274 height 711
click at [926, 404] on div "License Usage Authorized Machines Usage Logs License Priority Groups Feature Re…" at bounding box center [925, 381] width 1274 height 711
